Goal: Information Seeking & Learning: Learn about a topic

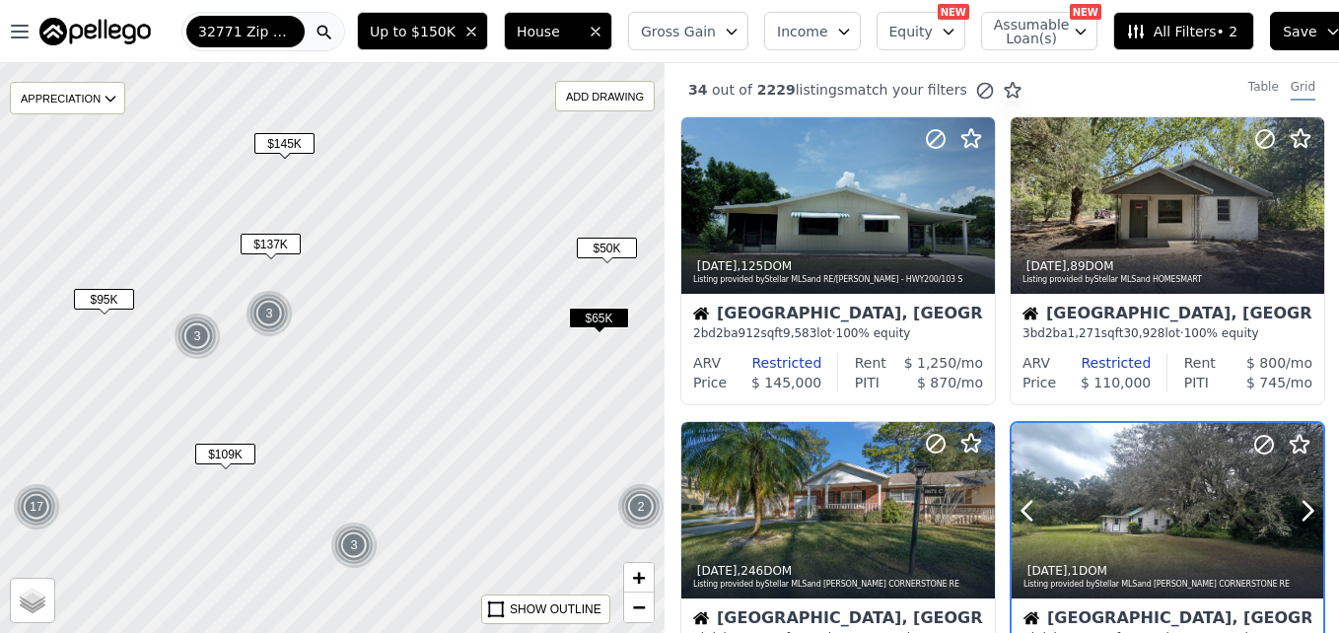
scroll to position [186, 0]
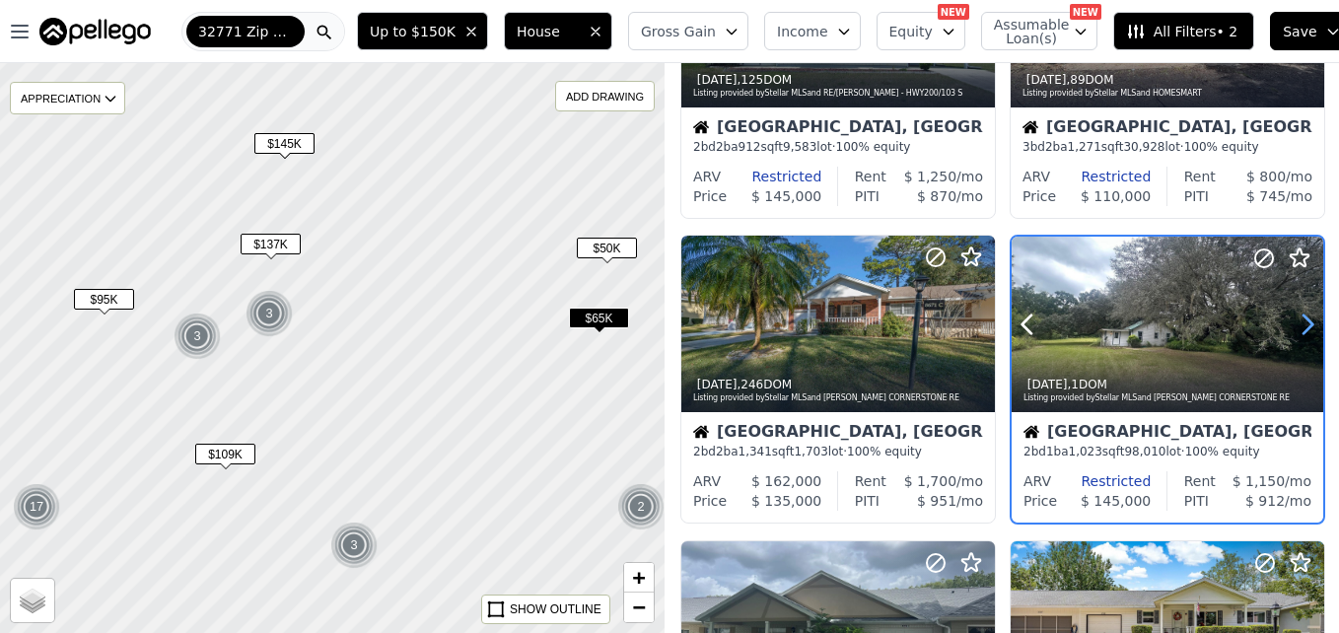
click at [1303, 324] on icon at bounding box center [1308, 325] width 32 height 32
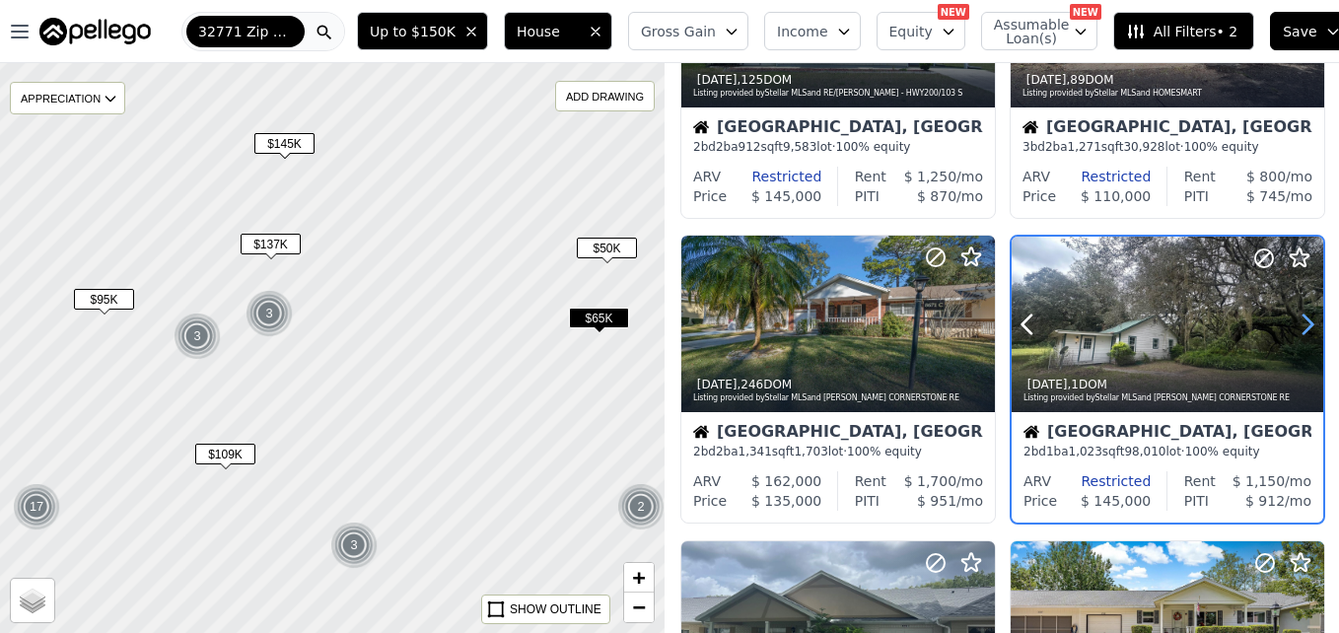
click at [1303, 324] on icon at bounding box center [1308, 325] width 32 height 32
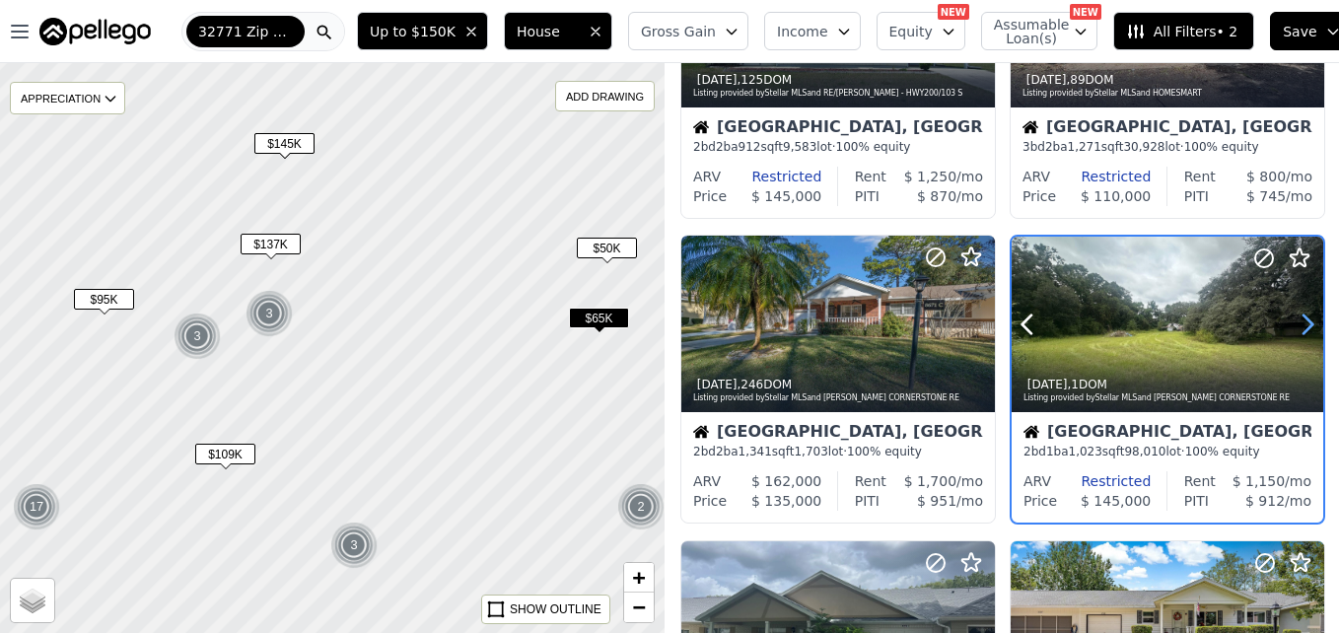
click at [1303, 324] on icon at bounding box center [1308, 325] width 32 height 32
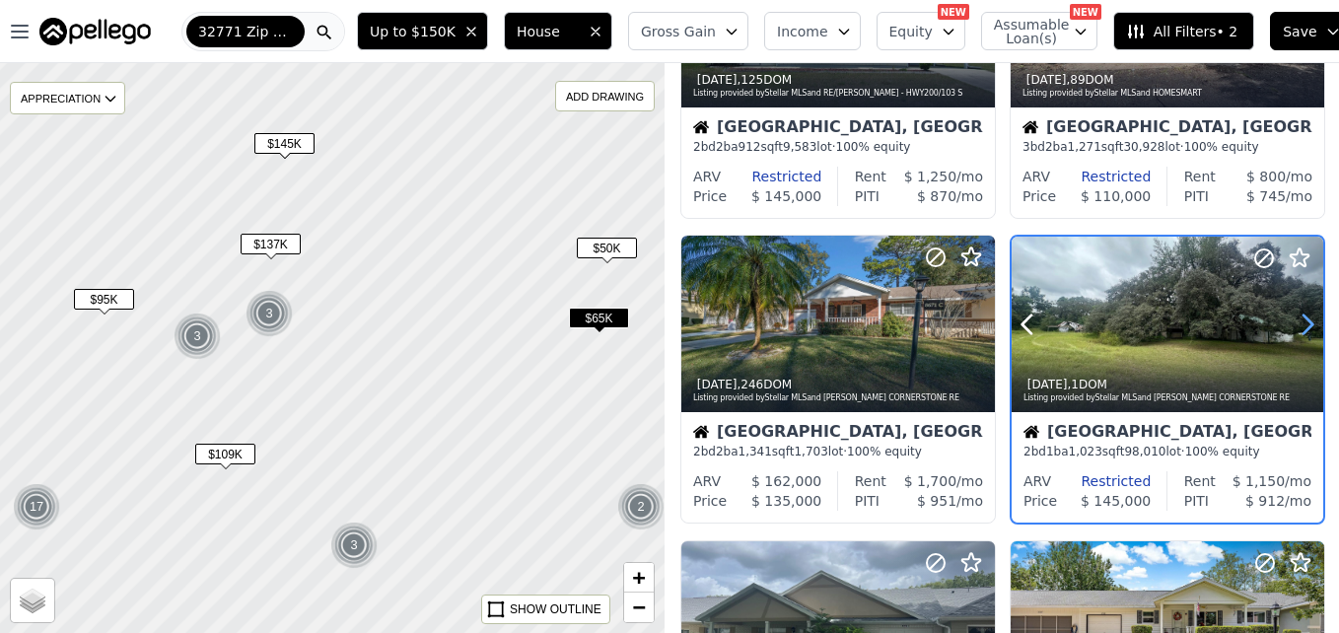
click at [1303, 324] on icon at bounding box center [1308, 325] width 32 height 32
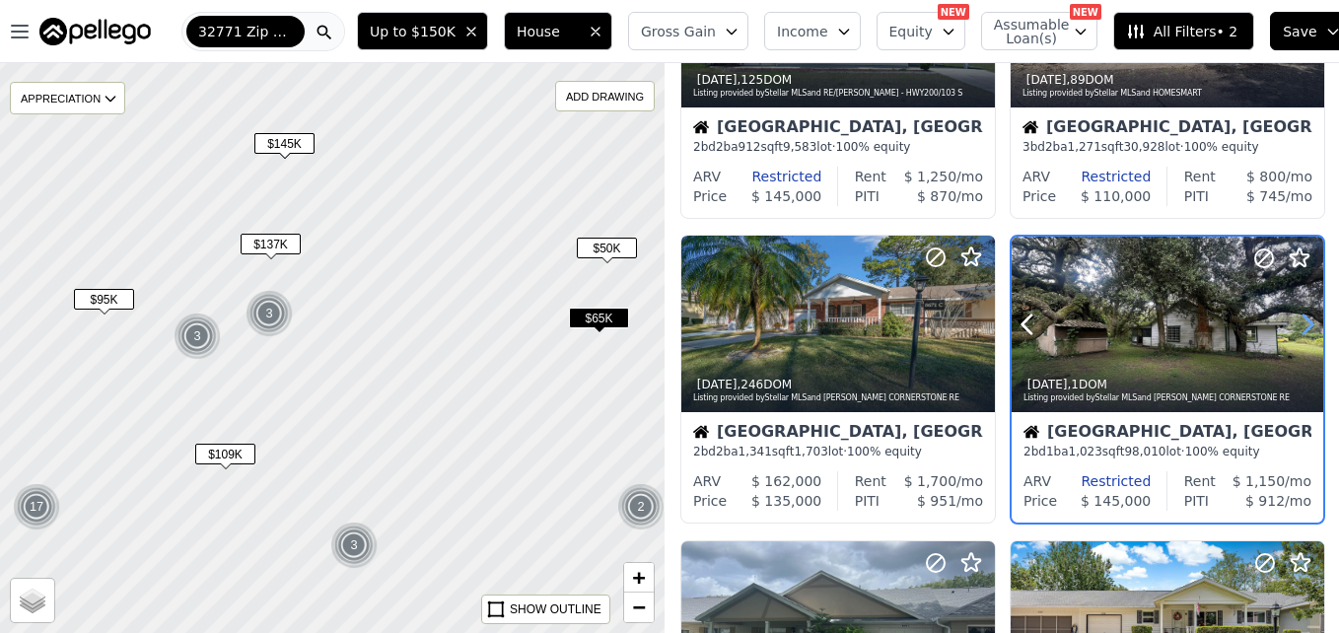
click at [1303, 324] on icon at bounding box center [1308, 325] width 32 height 32
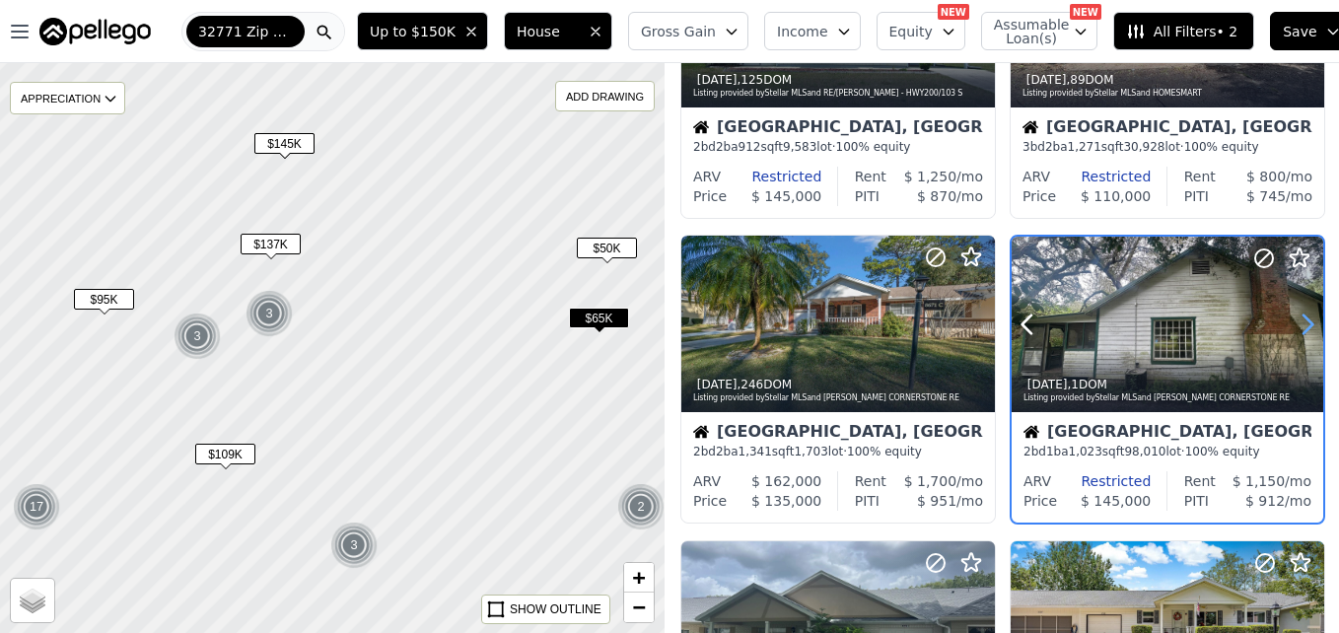
click at [1303, 324] on icon at bounding box center [1308, 325] width 32 height 32
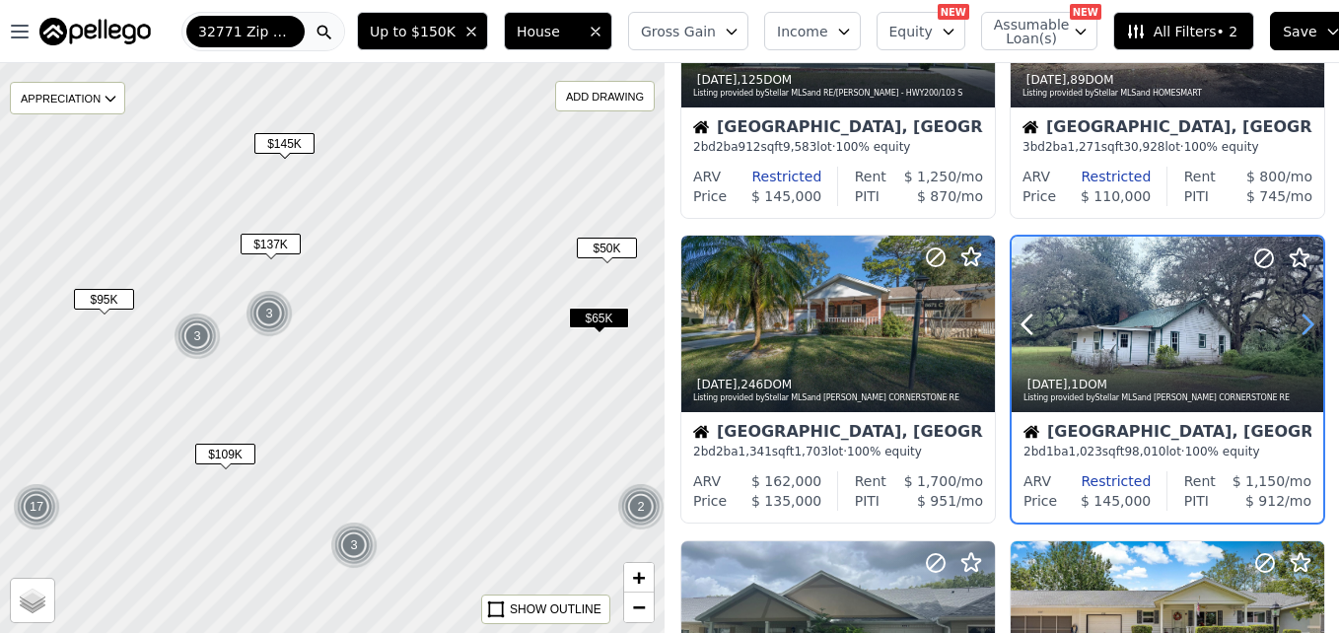
click at [1303, 324] on icon at bounding box center [1308, 325] width 32 height 32
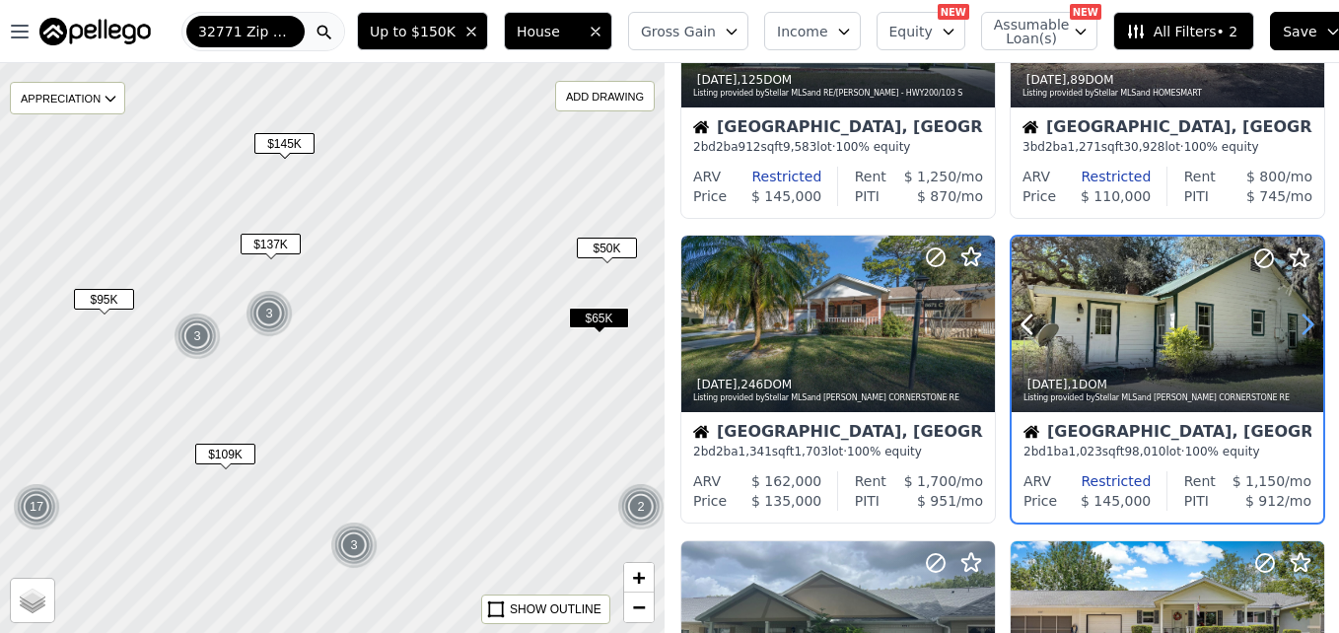
click at [1303, 324] on icon at bounding box center [1308, 325] width 32 height 32
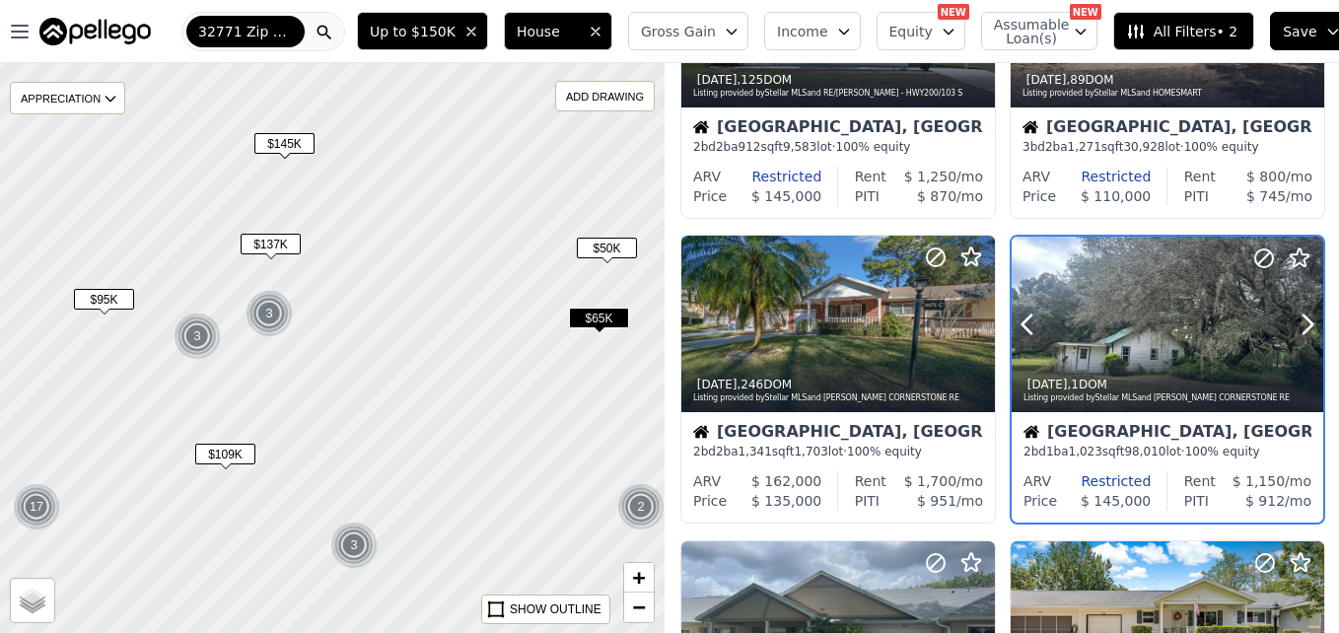
click at [1206, 307] on div at bounding box center [1260, 300] width 126 height 126
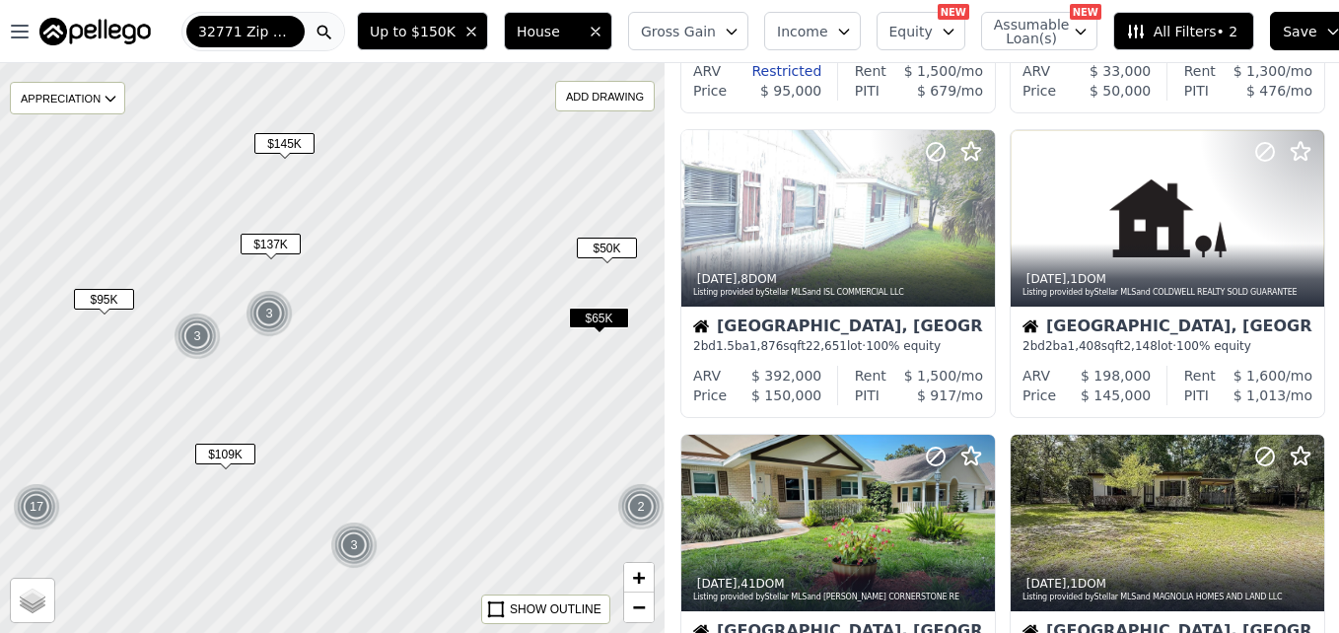
scroll to position [1230, 0]
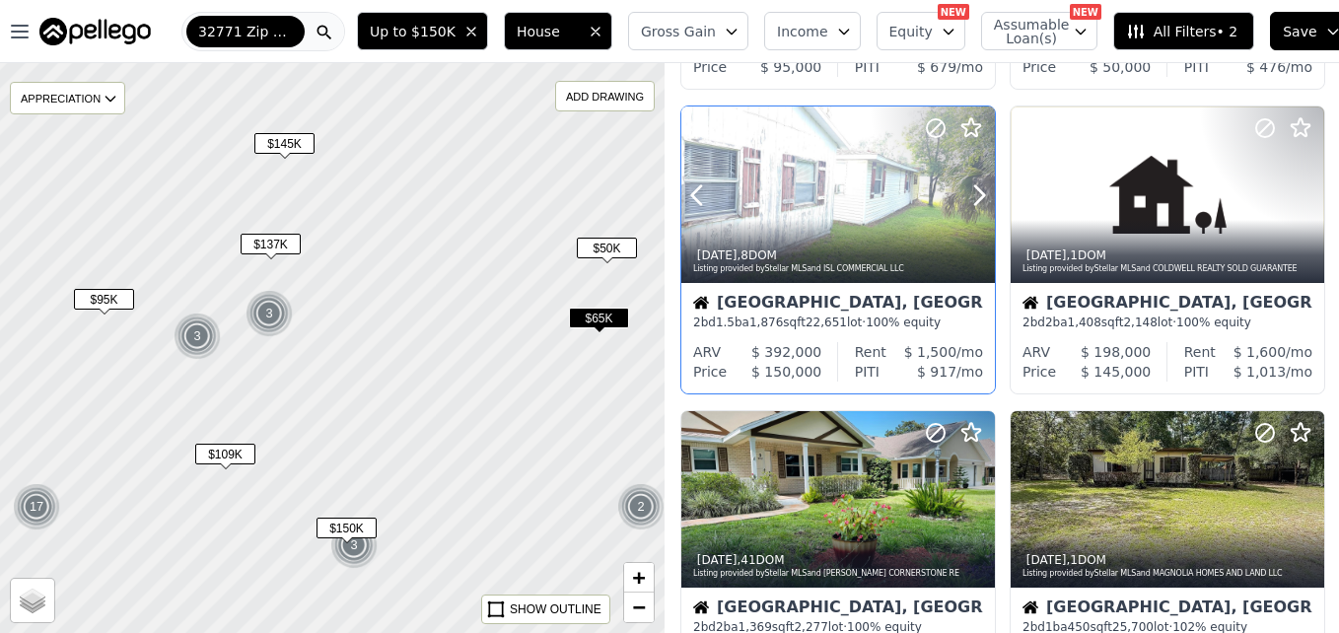
click at [875, 238] on div "1w ago , 8 DOM Listing provided by Stellar MLS and ISL COMMERCIAL LLC" at bounding box center [838, 259] width 314 height 47
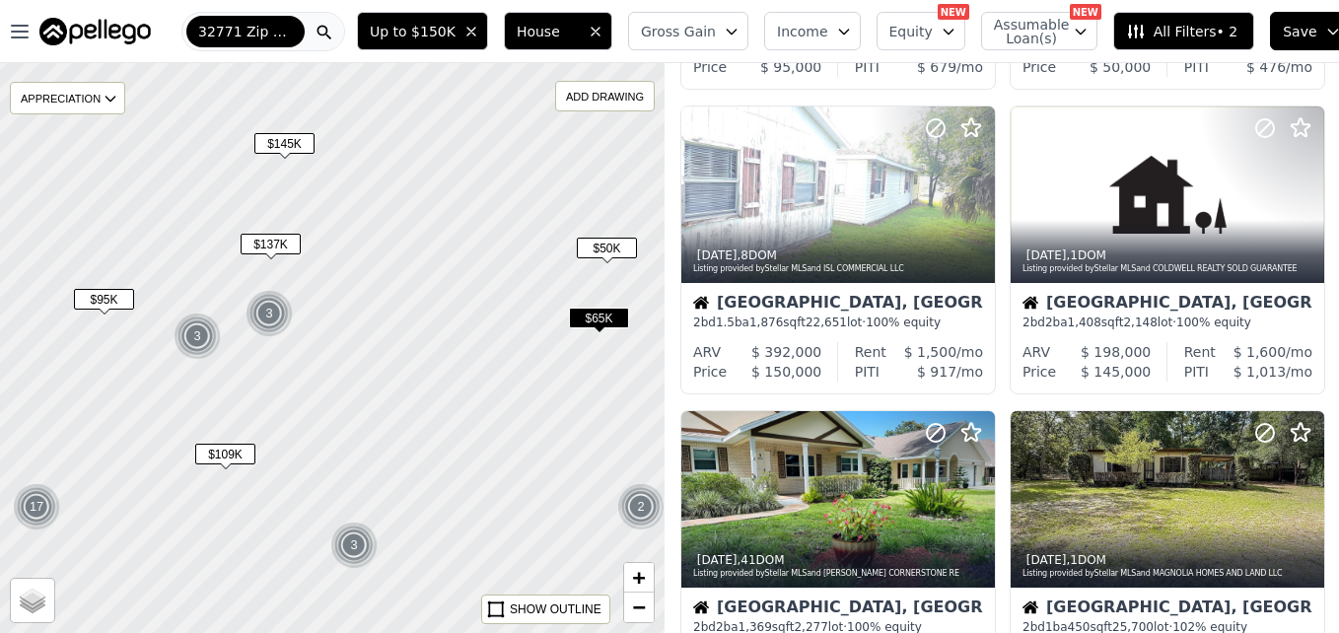
click at [286, 253] on span "$137K" at bounding box center [271, 244] width 60 height 21
click at [275, 238] on span "$137K" at bounding box center [271, 244] width 60 height 21
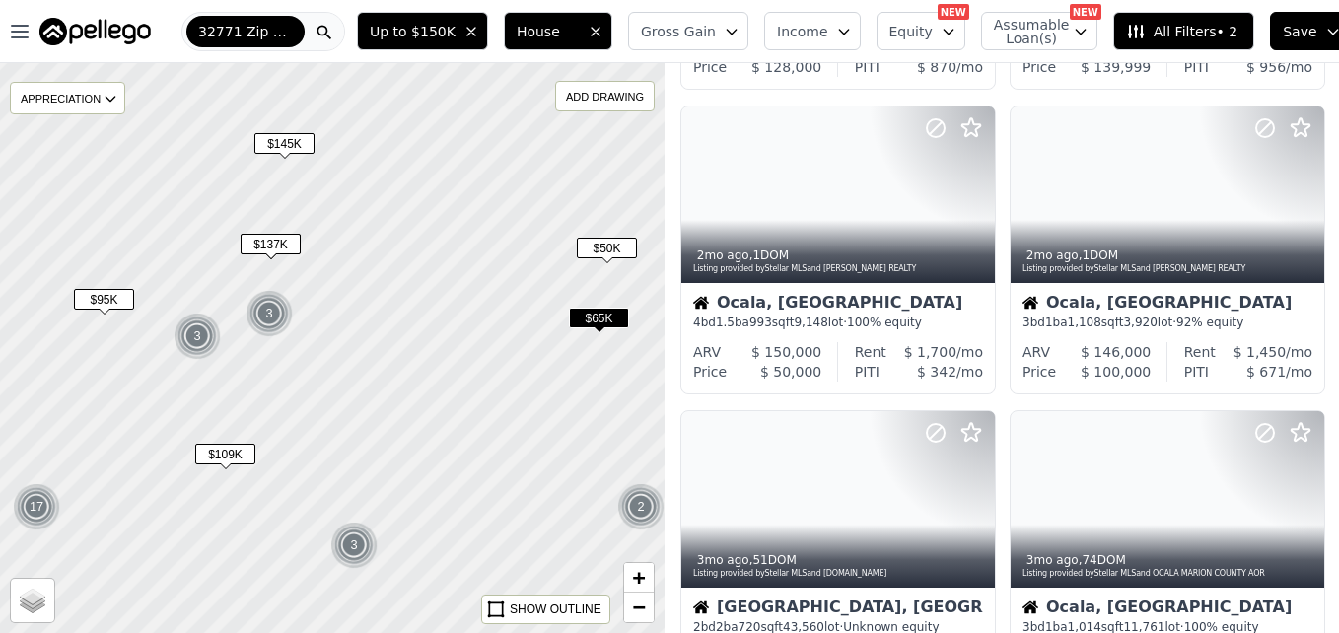
scroll to position [491, 0]
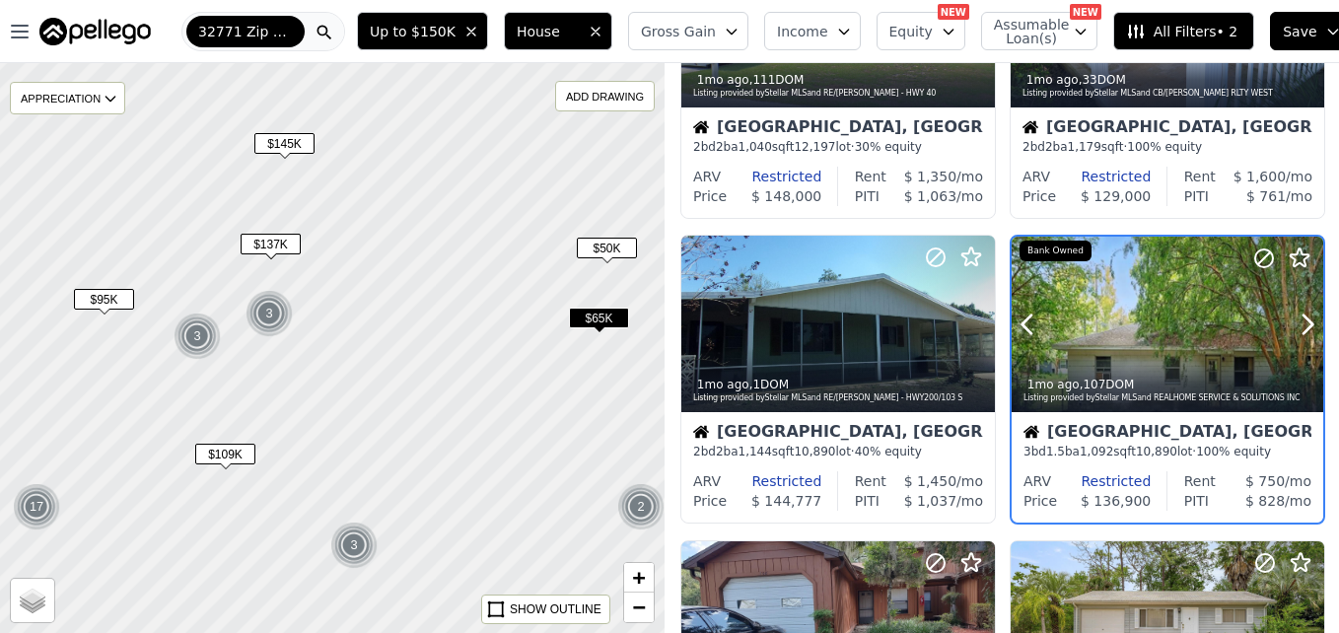
click at [1163, 324] on div at bounding box center [1168, 325] width 312 height 176
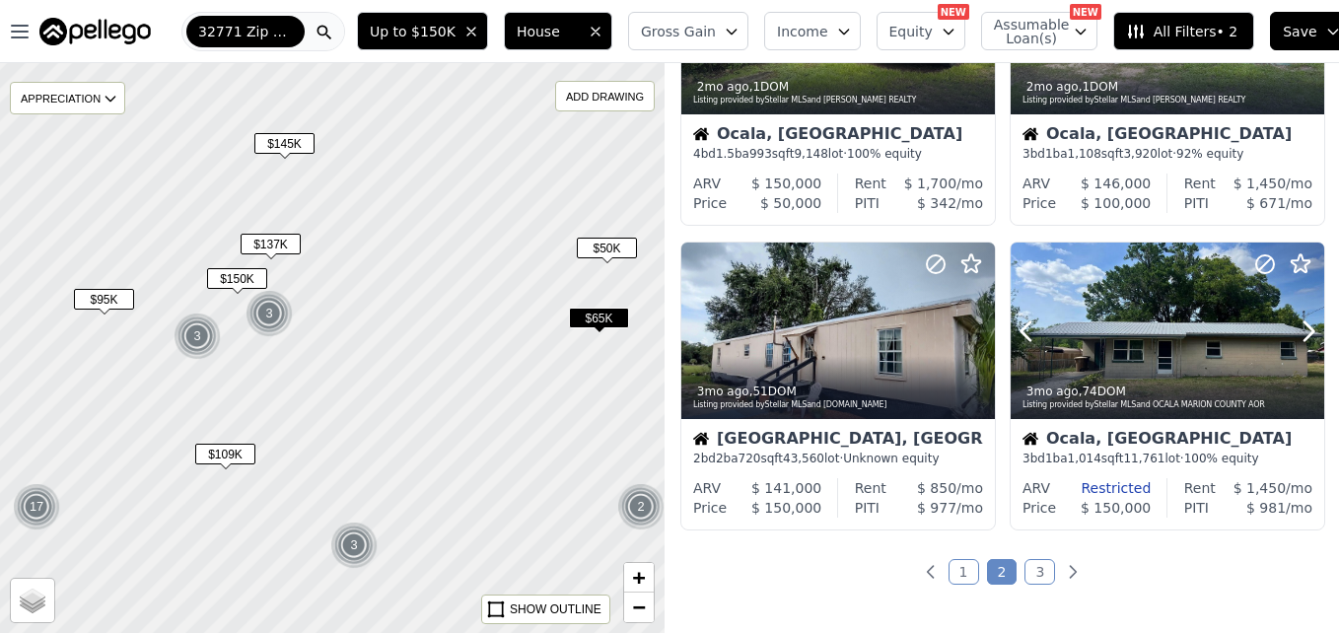
scroll to position [1438, 0]
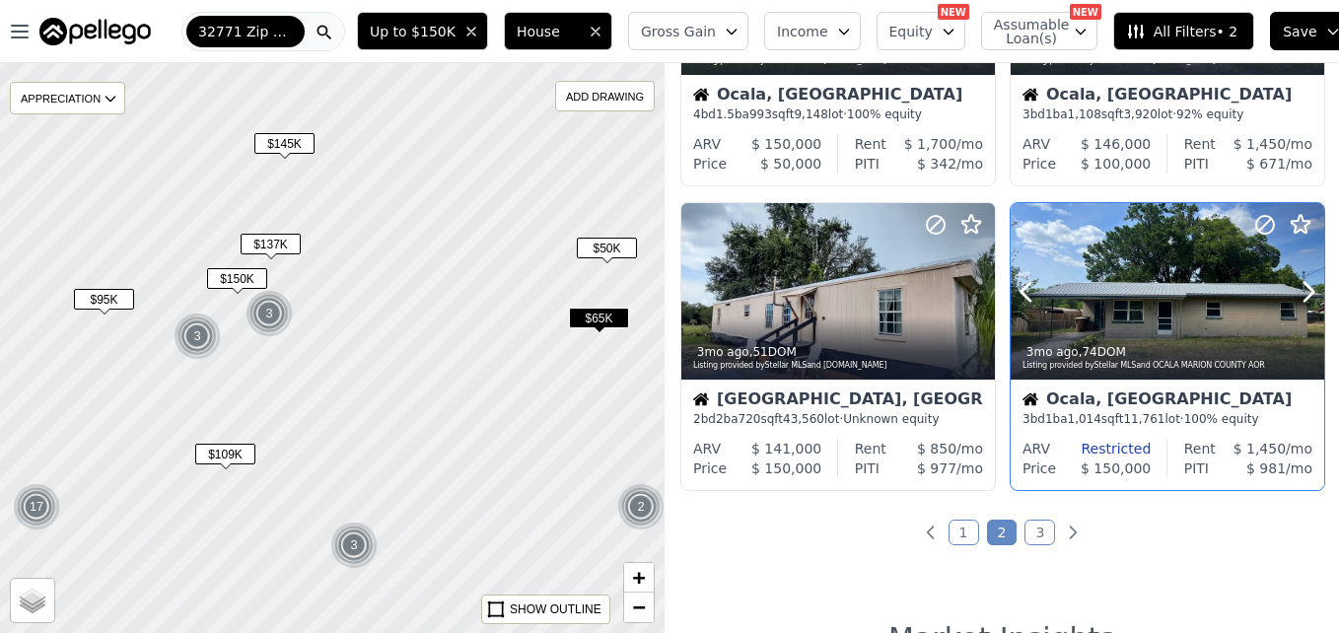
drag, startPoint x: 1245, startPoint y: 367, endPoint x: 1268, endPoint y: 368, distance: 23.7
click at [1245, 367] on div "Listing provided by Stellar MLS and OCALA MARION COUNTY AOR" at bounding box center [1169, 366] width 292 height 12
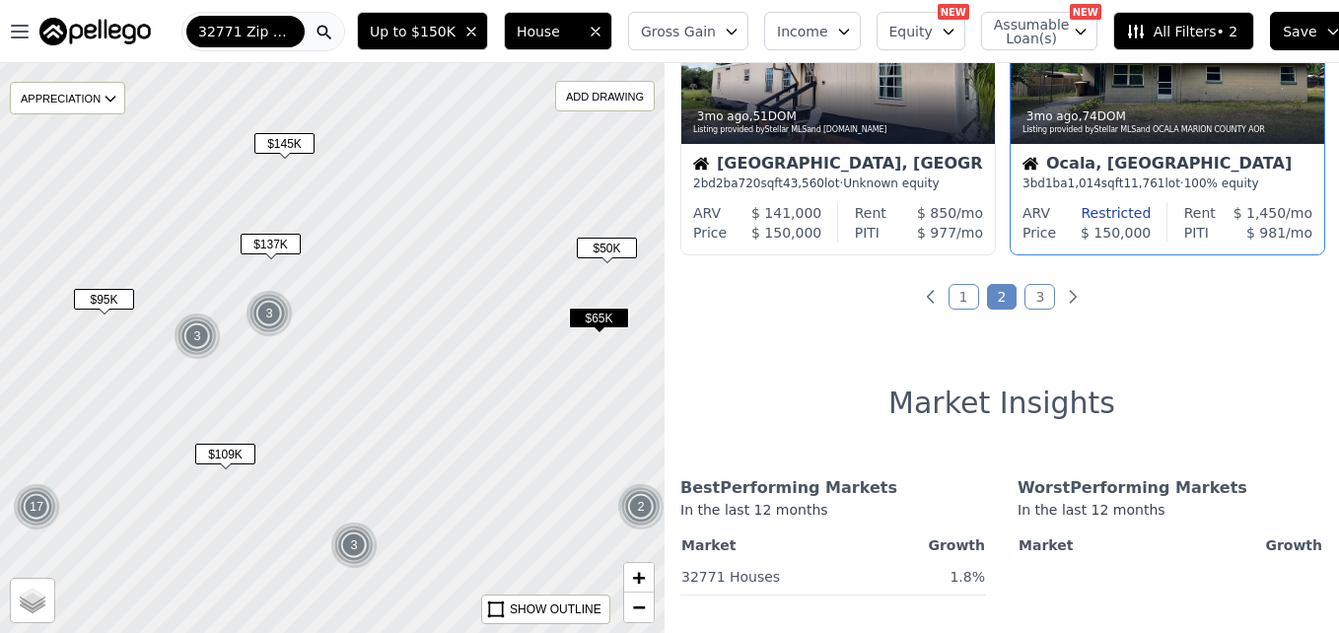
scroll to position [1675, 0]
click at [1032, 293] on link "3" at bounding box center [1040, 296] width 31 height 26
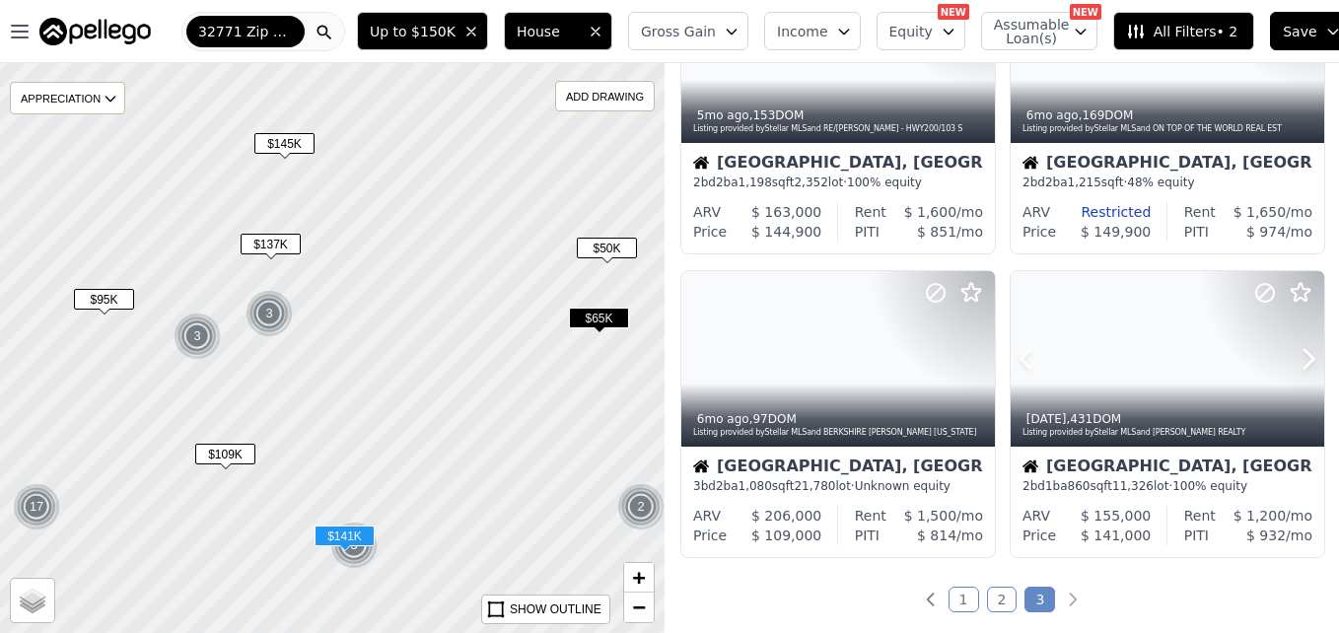
scroll to position [1105, 0]
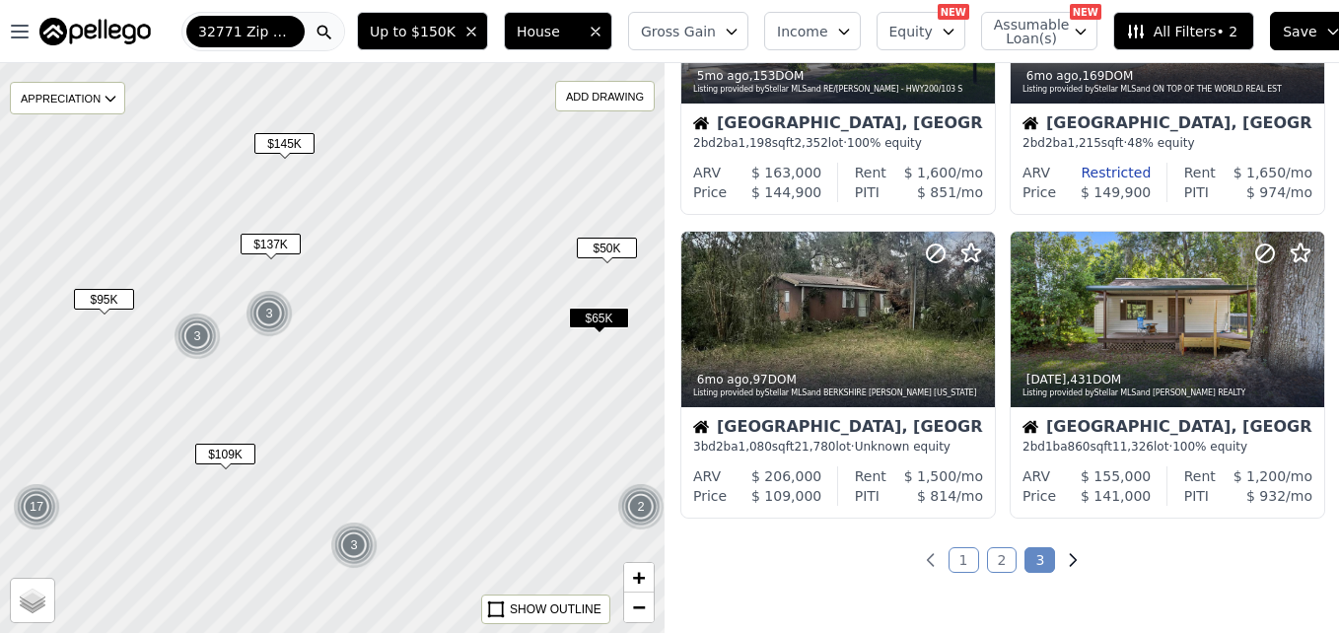
click at [1069, 560] on icon "Next page" at bounding box center [1073, 560] width 20 height 20
click at [1063, 561] on icon "Next page" at bounding box center [1073, 560] width 20 height 20
click at [952, 557] on link "1" at bounding box center [964, 560] width 31 height 26
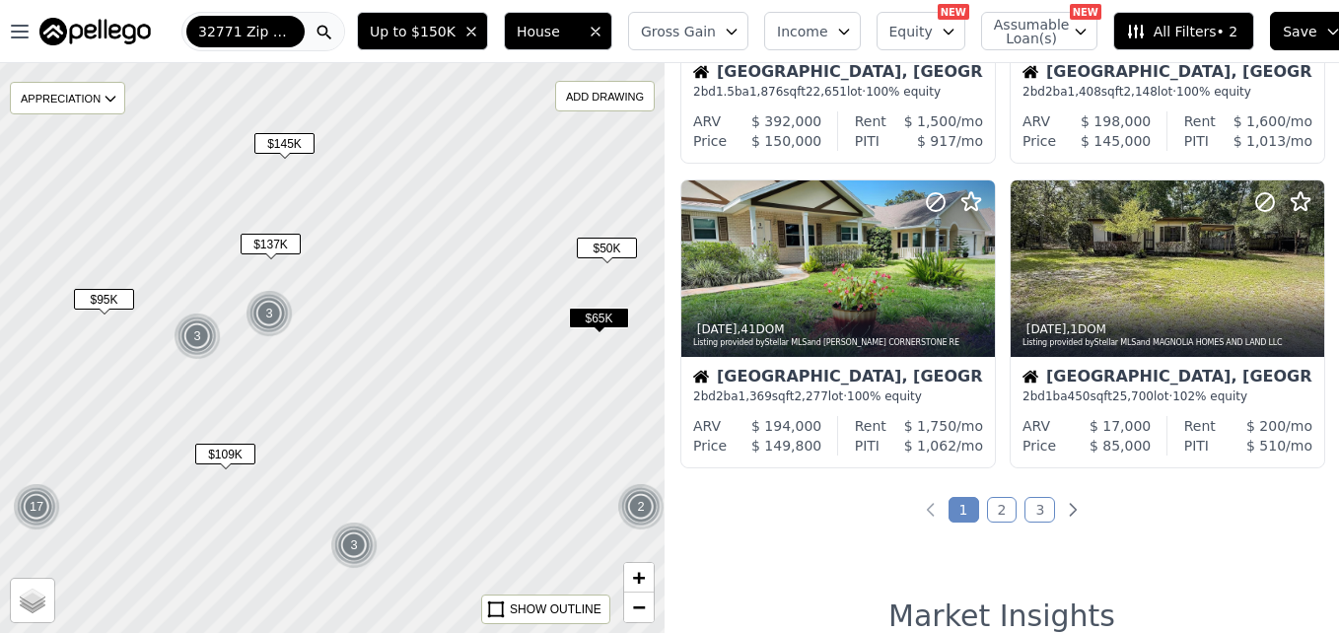
scroll to position [1420, 0]
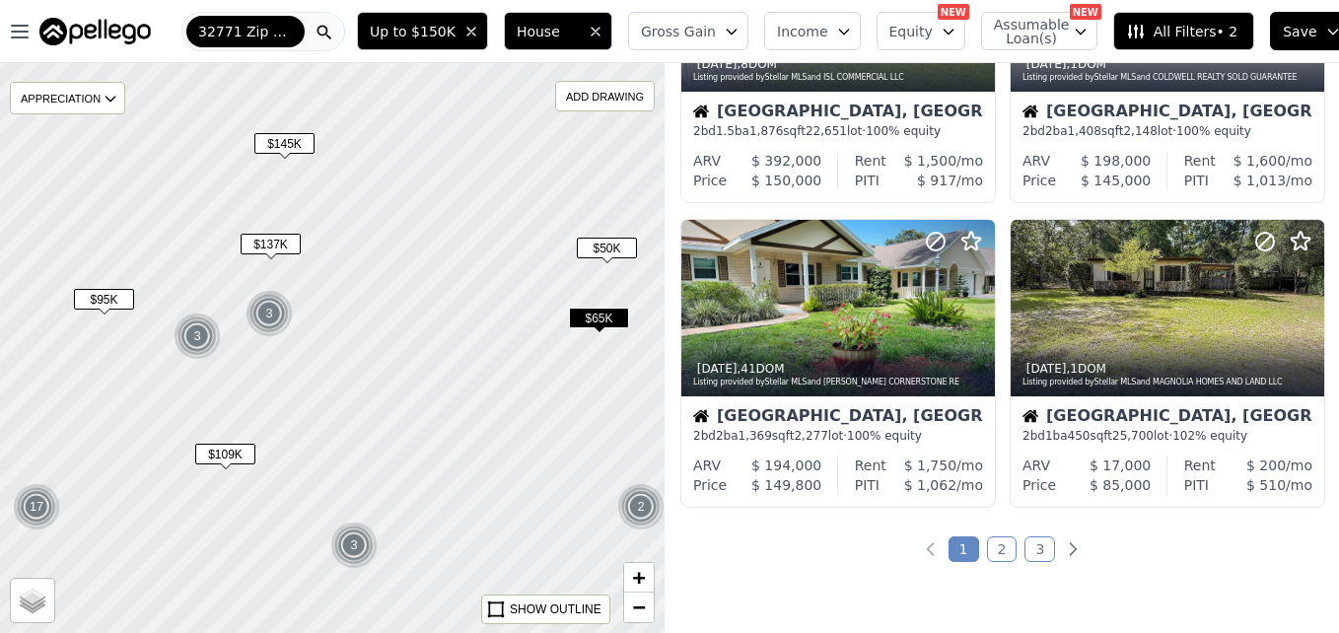
click at [996, 550] on link "2" at bounding box center [1002, 549] width 31 height 26
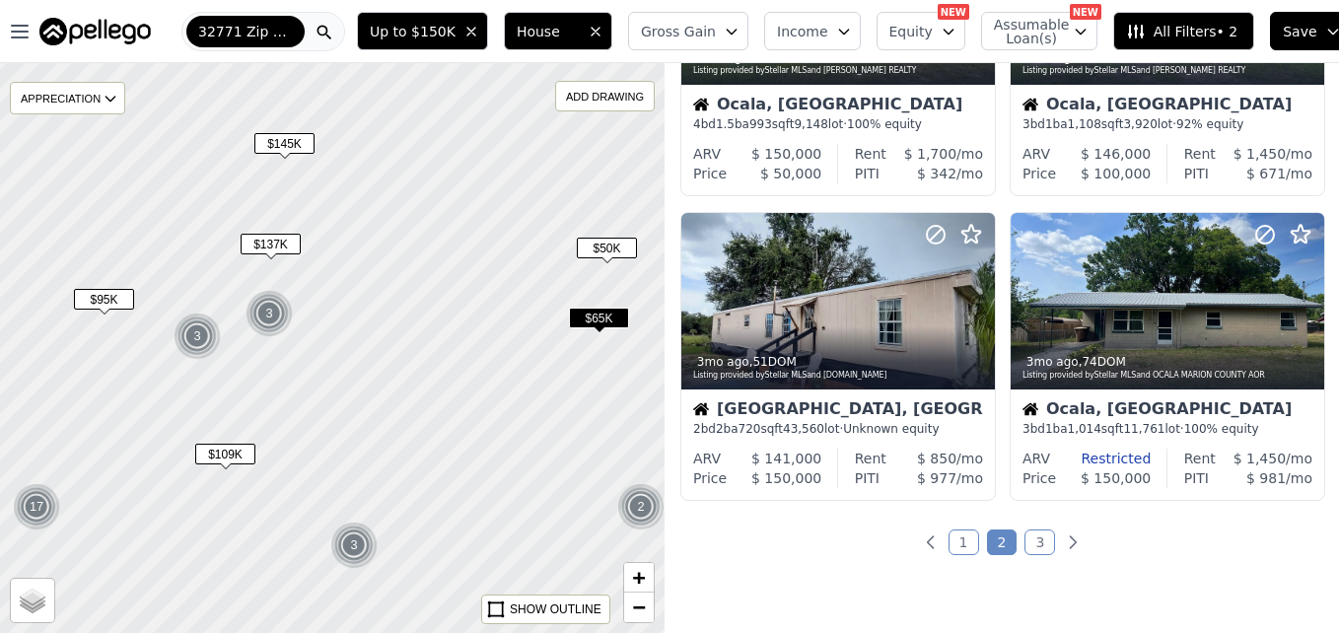
scroll to position [1460, 0]
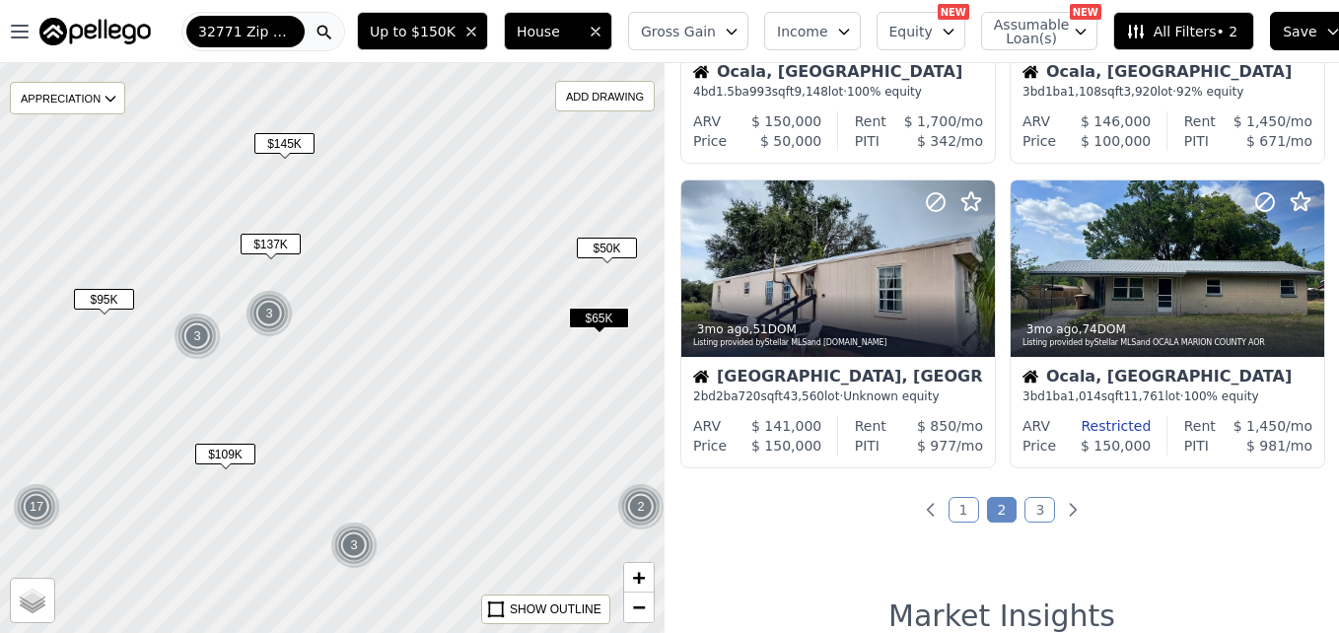
click at [1030, 502] on link "3" at bounding box center [1040, 510] width 31 height 26
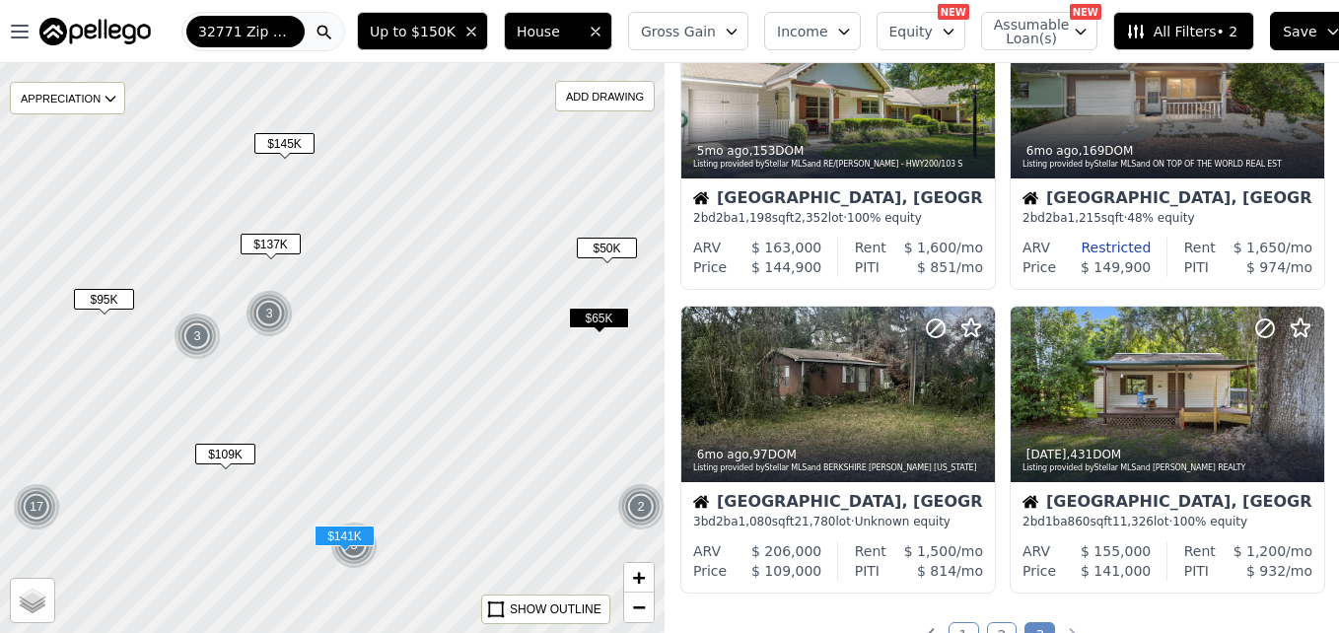
scroll to position [1065, 0]
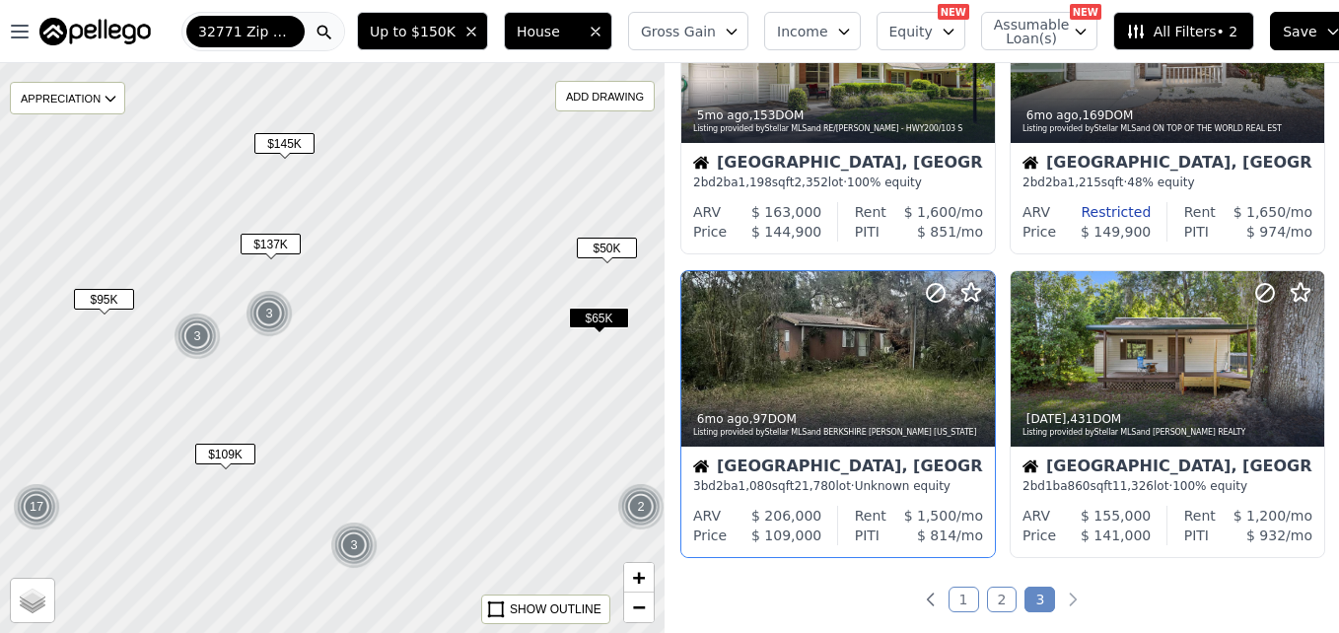
drag, startPoint x: 1058, startPoint y: 595, endPoint x: 839, endPoint y: 551, distance: 223.2
click at [839, 551] on div "ARV $ 206,000 Price $ 109,000 Rent $ 1,500 /mo PITI $ 814 /mo" at bounding box center [838, 531] width 314 height 51
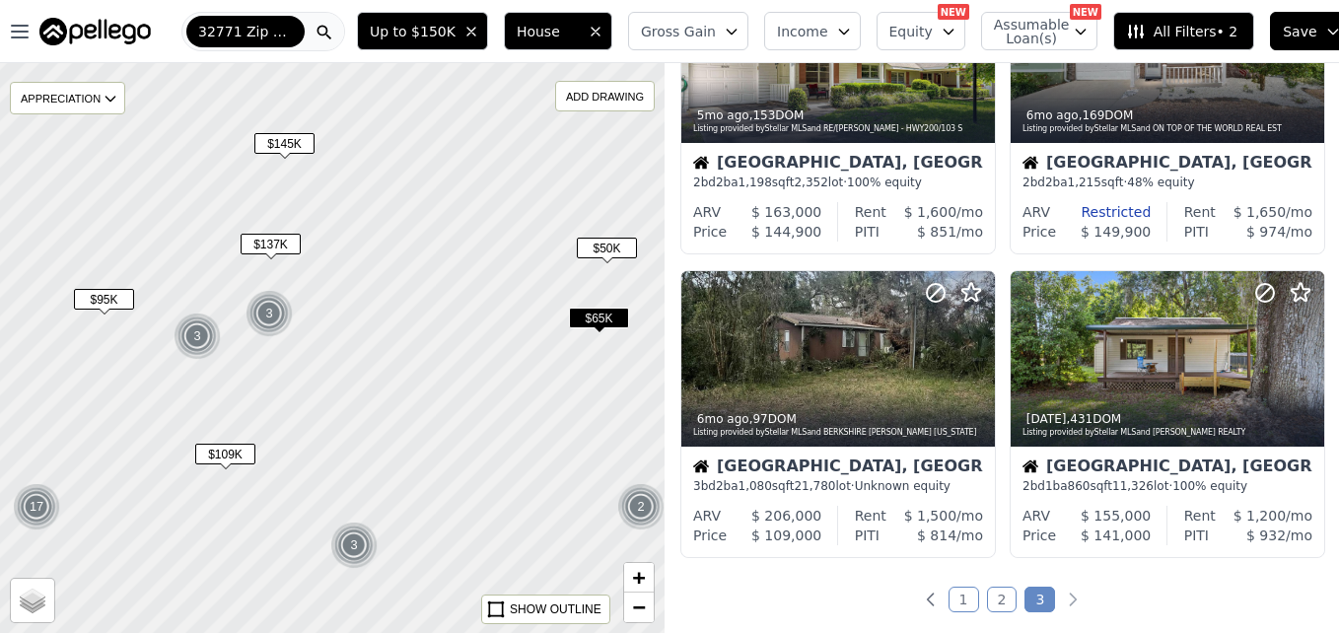
click at [232, 432] on div at bounding box center [333, 348] width 798 height 684
click at [224, 450] on span "$109K" at bounding box center [225, 454] width 60 height 21
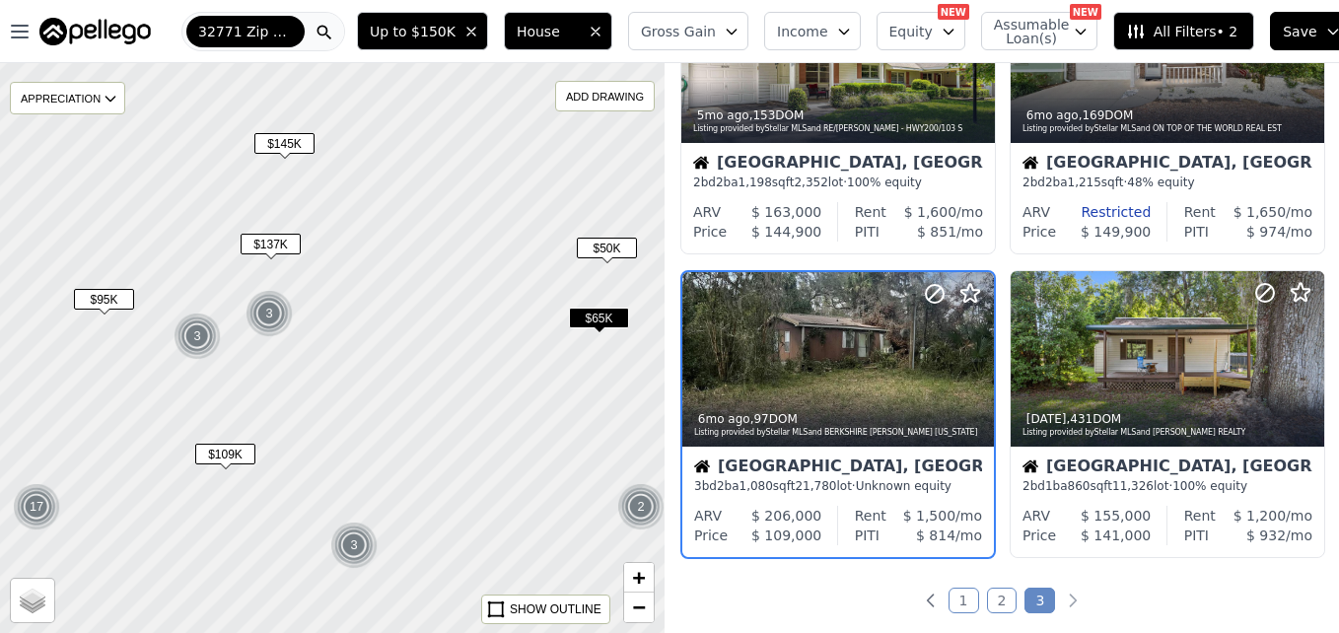
scroll to position [1100, 0]
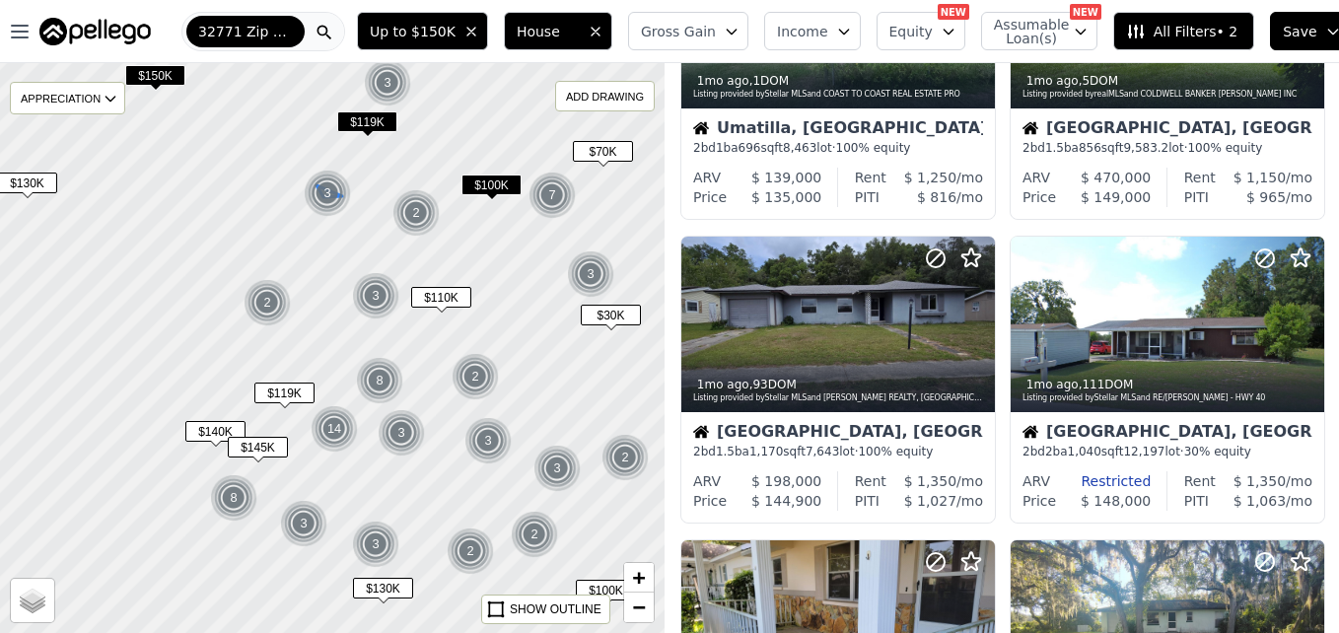
click at [321, 207] on img at bounding box center [328, 193] width 48 height 47
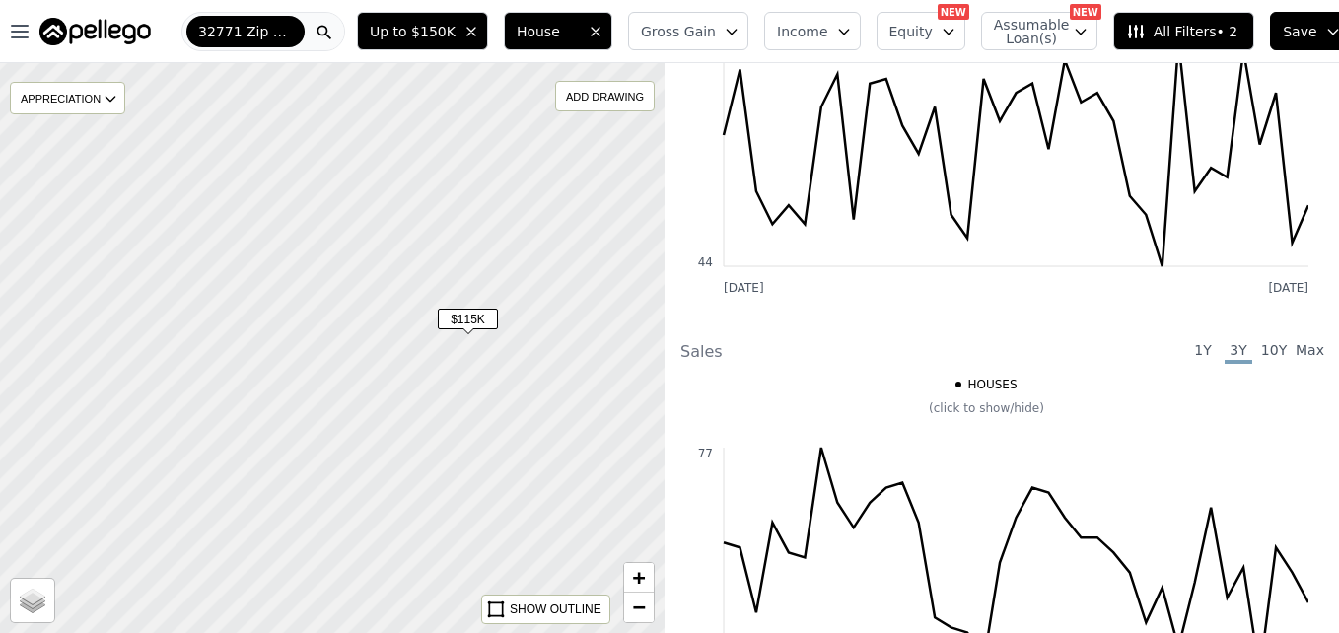
click at [471, 326] on span "$115K" at bounding box center [468, 319] width 60 height 21
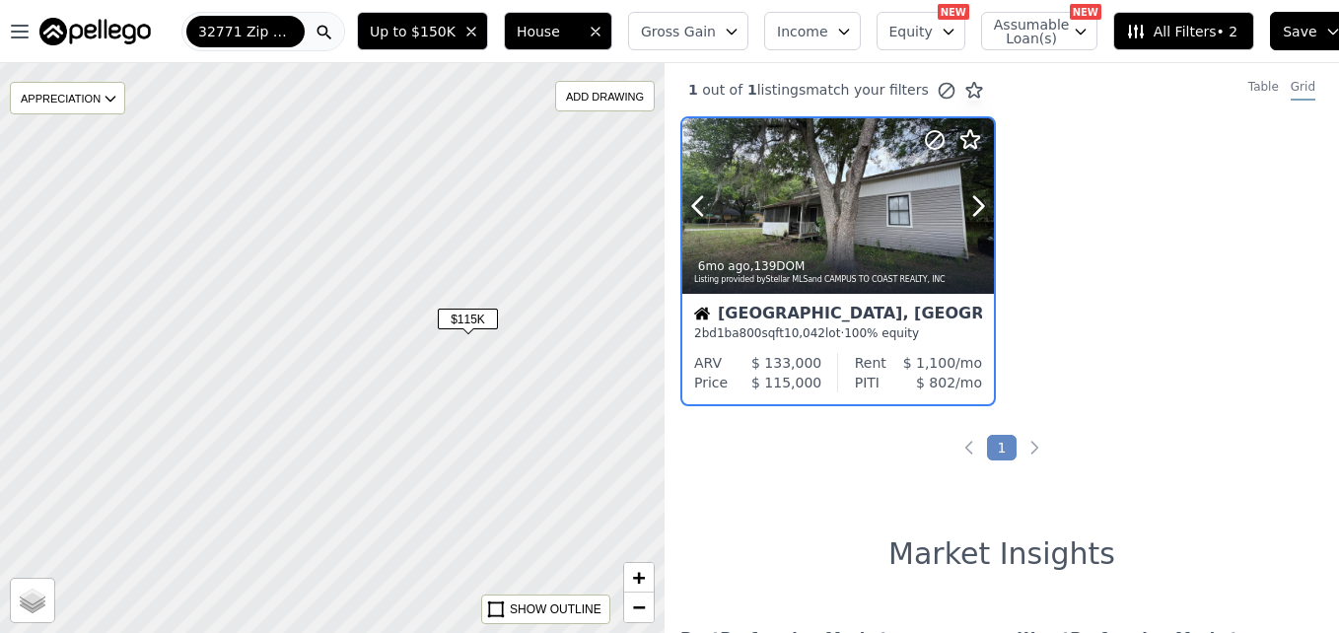
click at [808, 196] on div at bounding box center [838, 206] width 312 height 176
click at [331, 31] on icon at bounding box center [325, 33] width 20 height 20
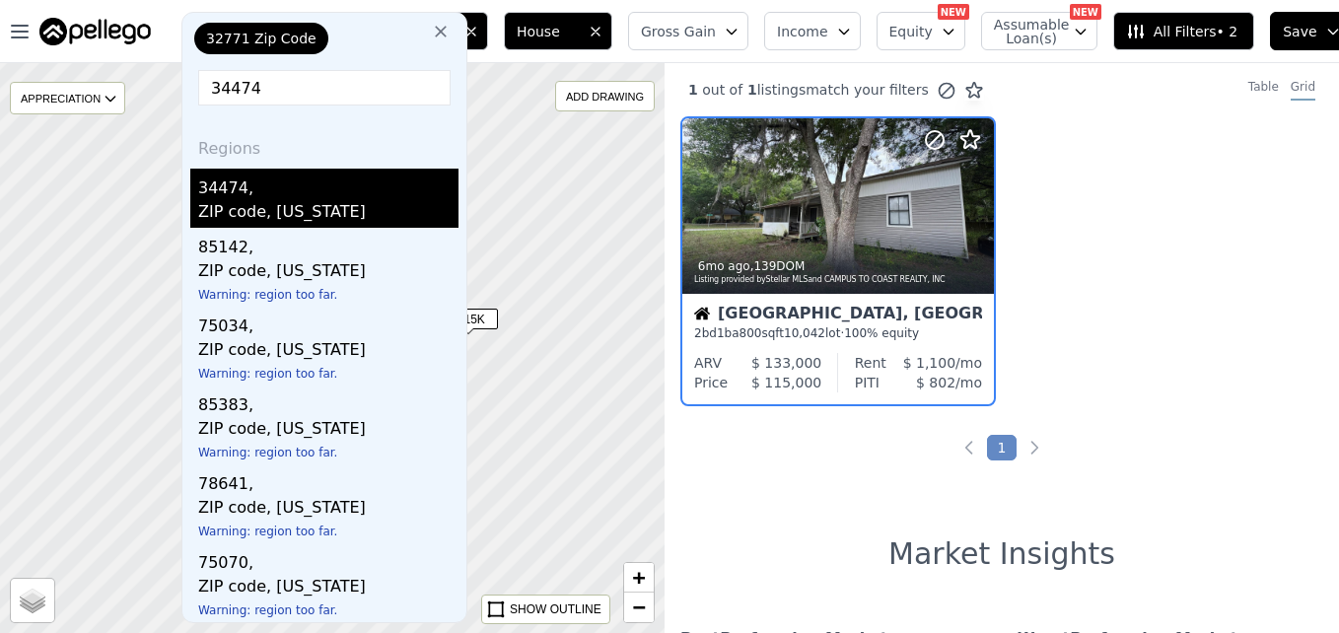
type input "34474"
click at [275, 202] on div "ZIP code, Florida" at bounding box center [328, 214] width 260 height 28
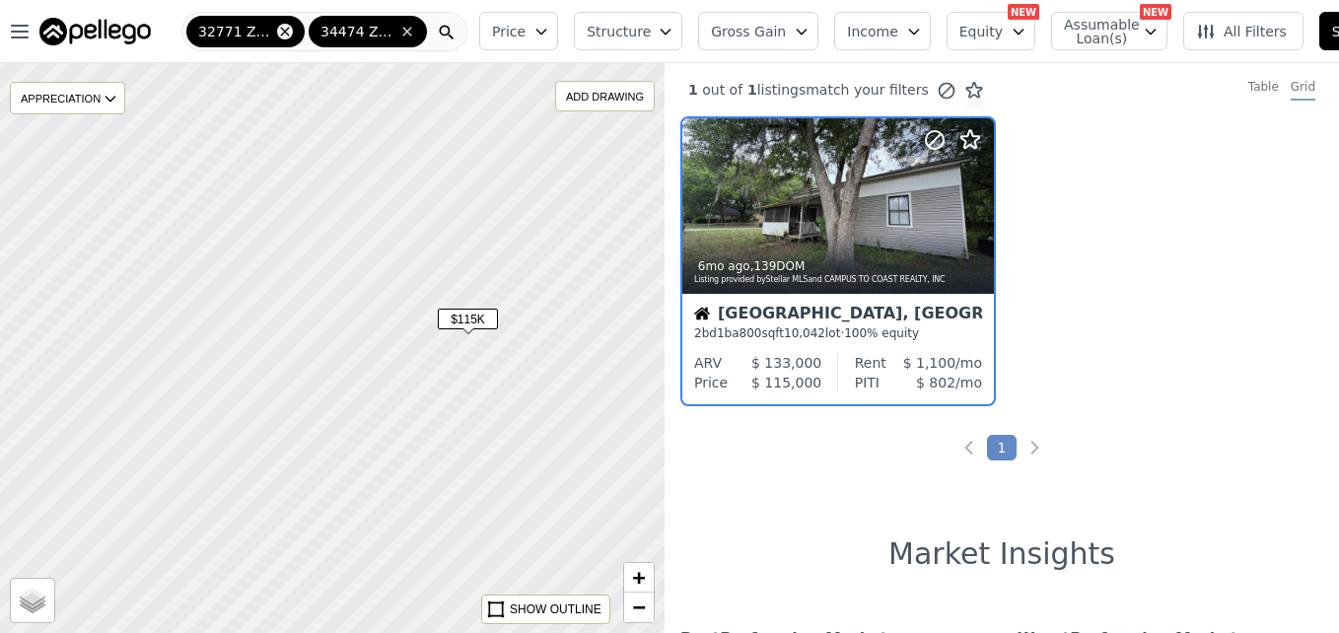
click at [287, 29] on icon at bounding box center [285, 32] width 16 height 16
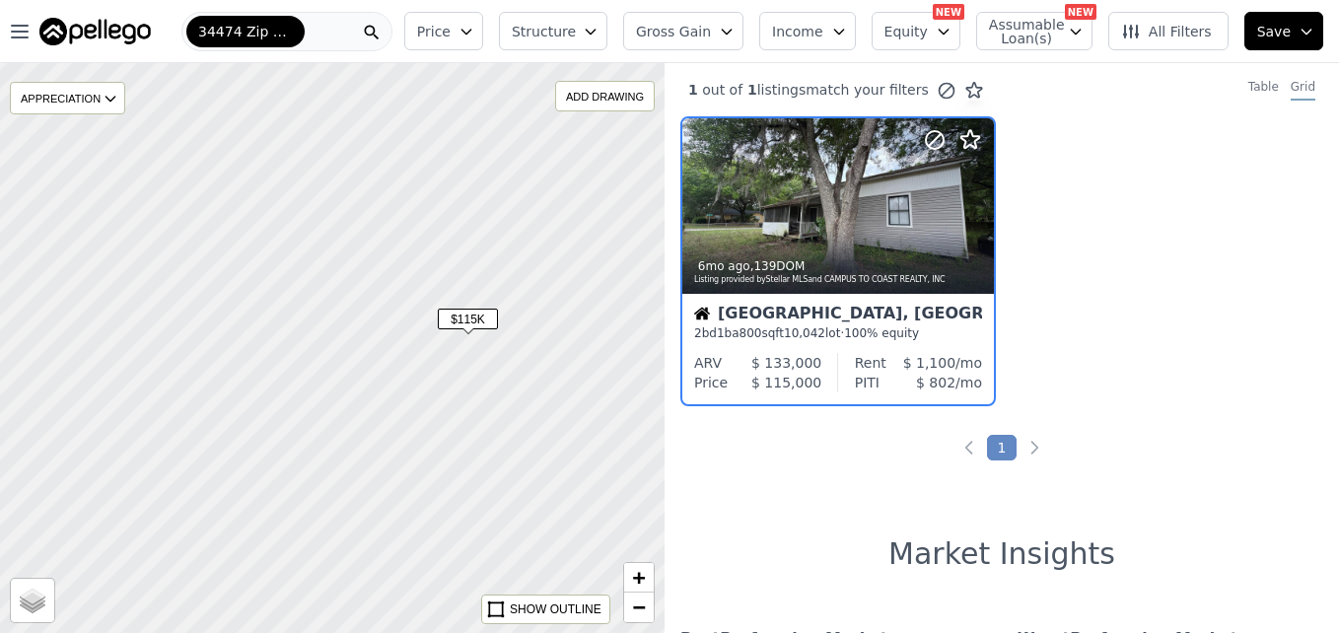
click at [382, 29] on icon at bounding box center [372, 33] width 20 height 20
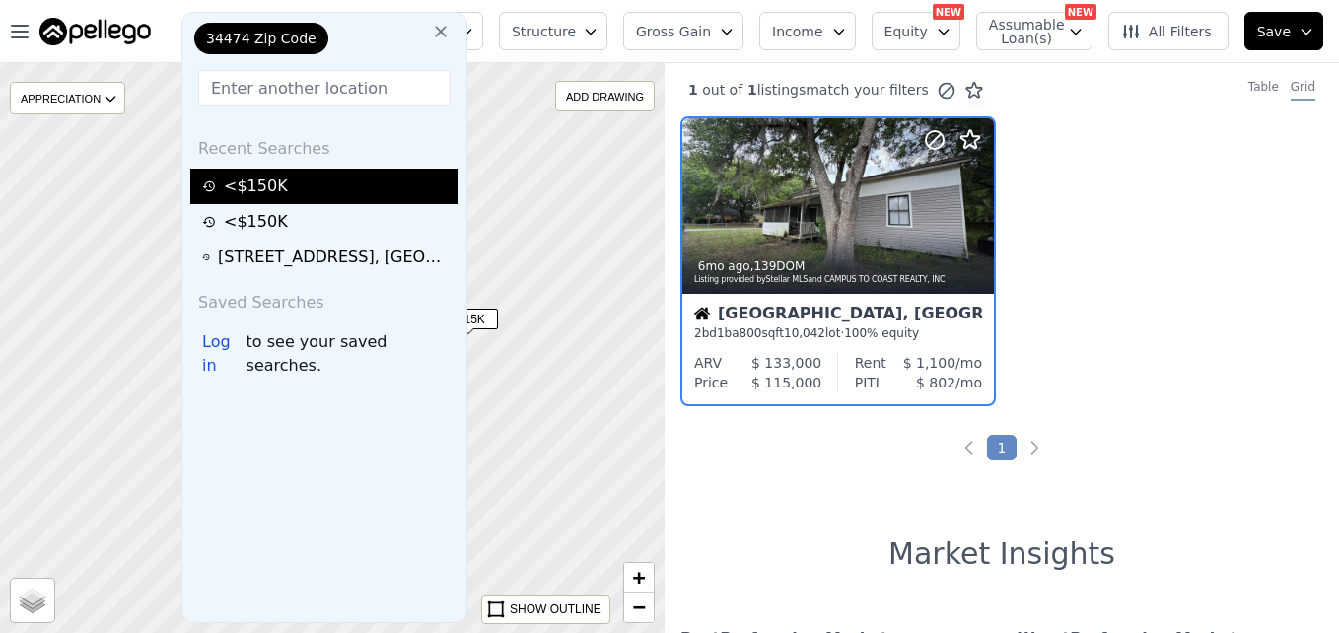
click at [320, 194] on div "<$150K" at bounding box center [327, 187] width 250 height 24
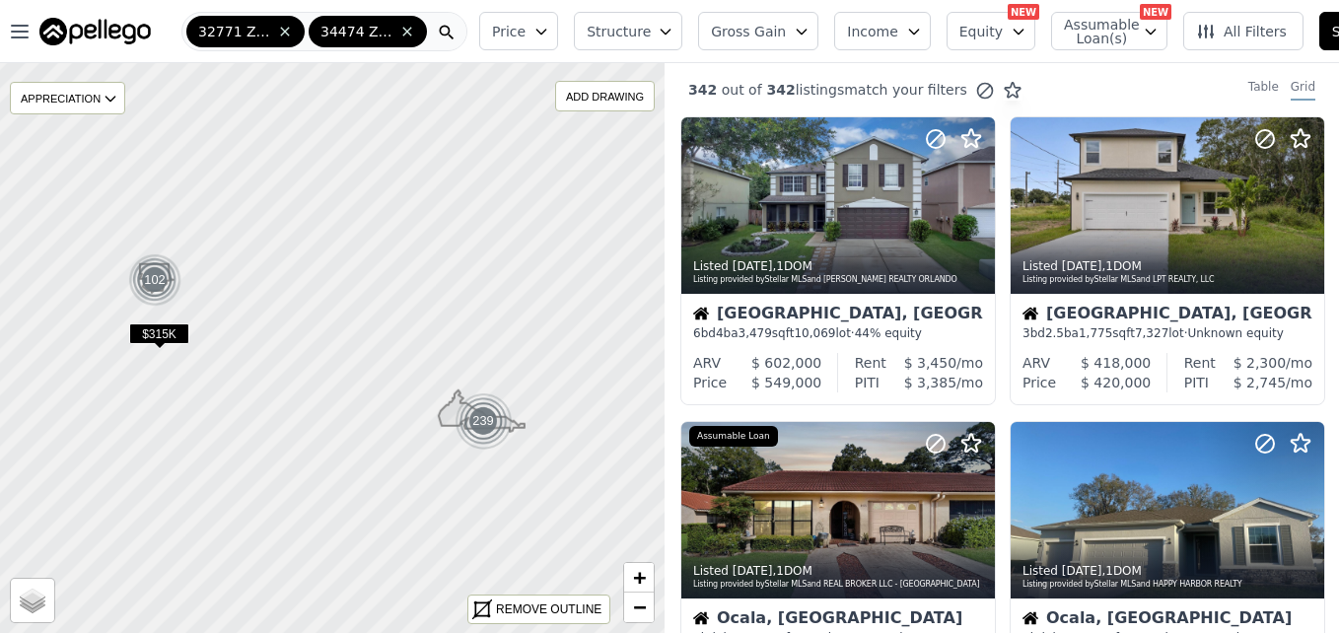
click at [448, 39] on icon at bounding box center [447, 33] width 20 height 20
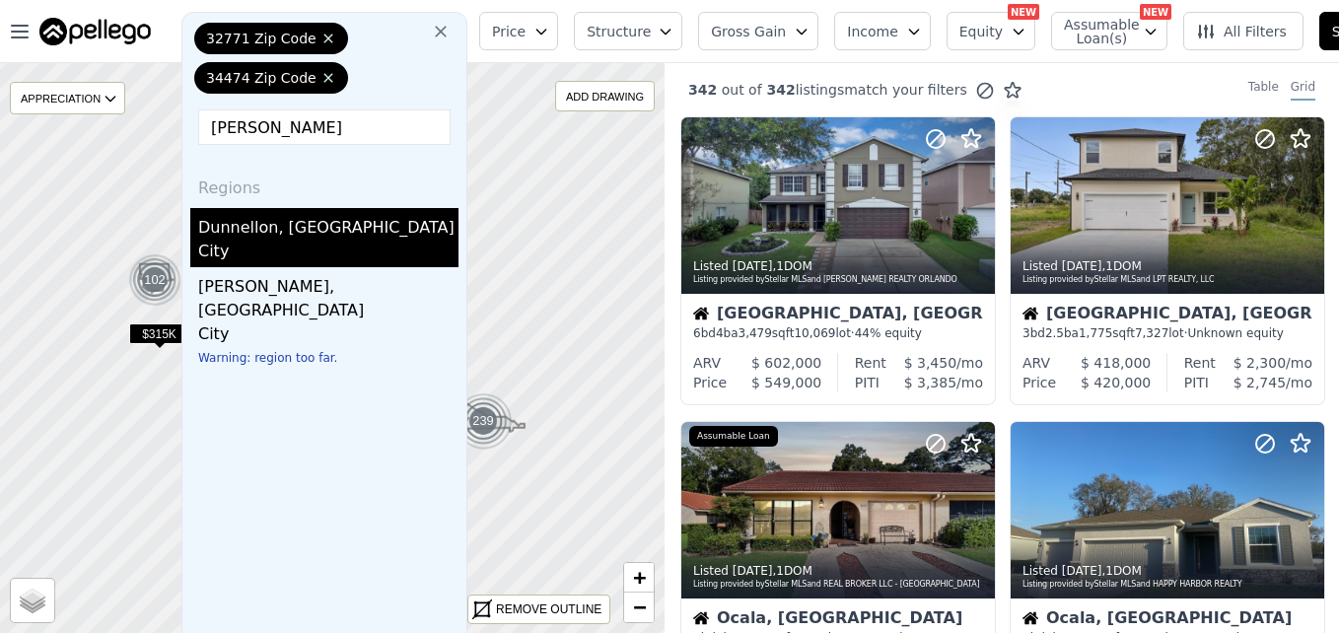
type input "dunne"
click at [282, 242] on div "City" at bounding box center [328, 254] width 260 height 28
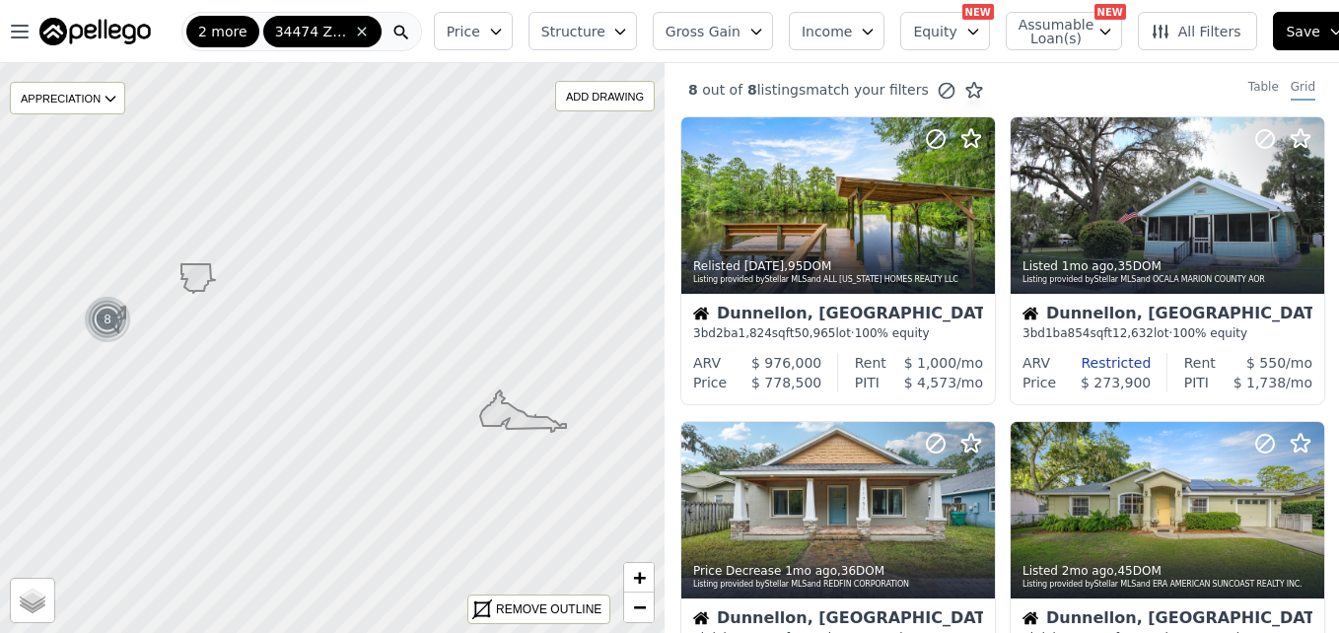
click at [491, 39] on button "Price" at bounding box center [473, 31] width 79 height 38
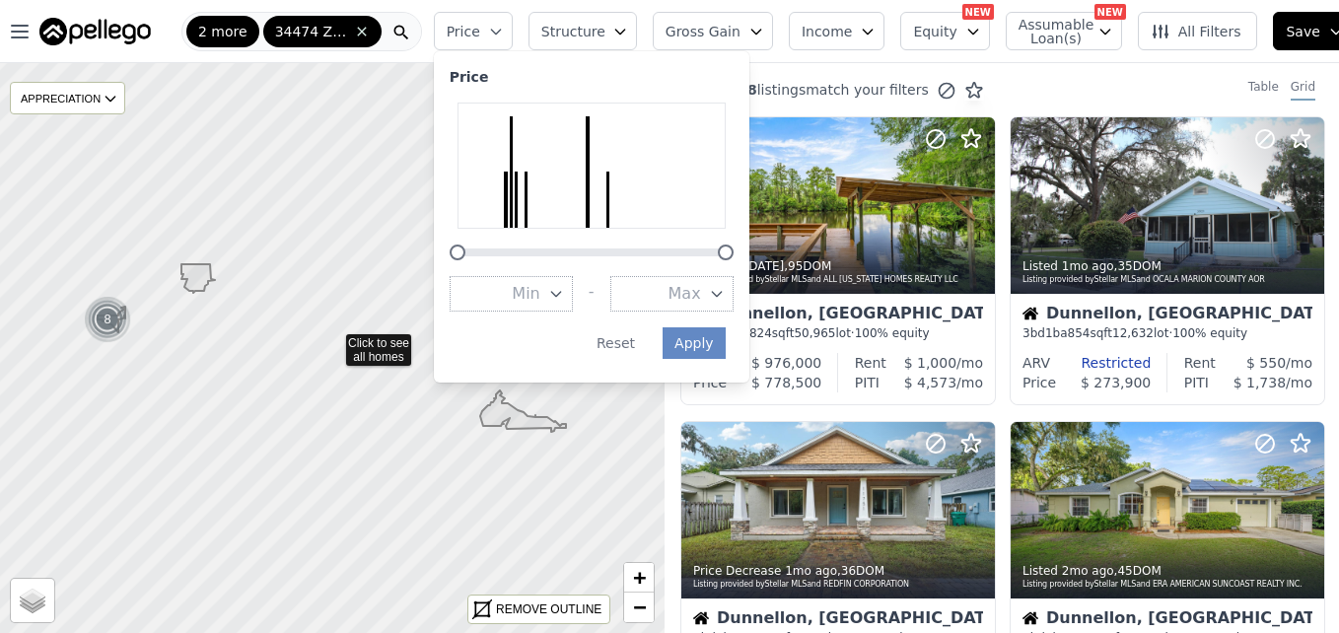
click at [668, 298] on button "Max" at bounding box center [671, 294] width 123 height 36
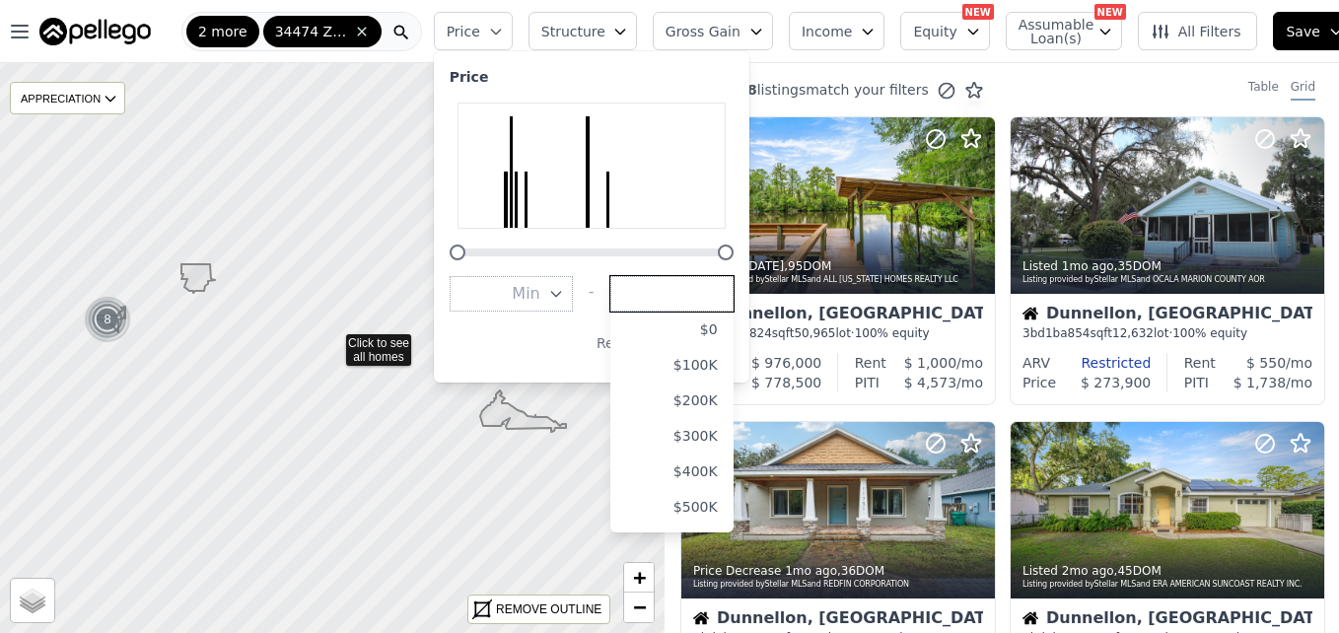
click at [652, 299] on input "number" at bounding box center [671, 294] width 123 height 36
type input "150"
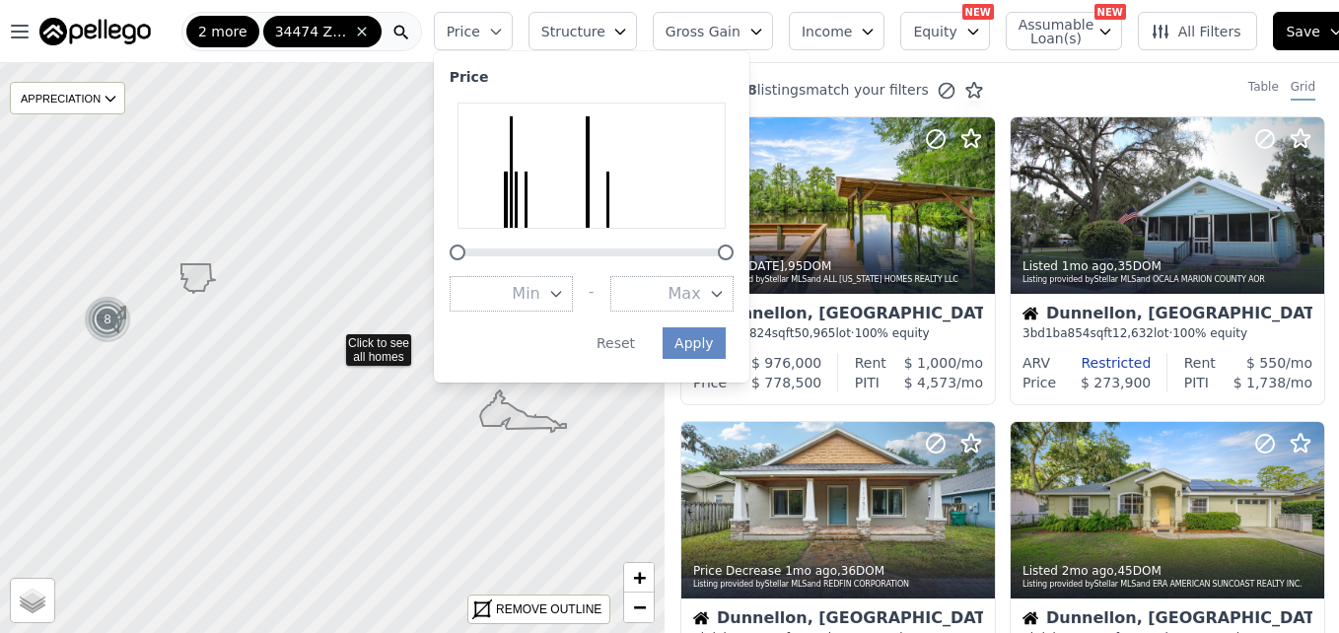
click at [652, 299] on button "Max" at bounding box center [671, 294] width 123 height 36
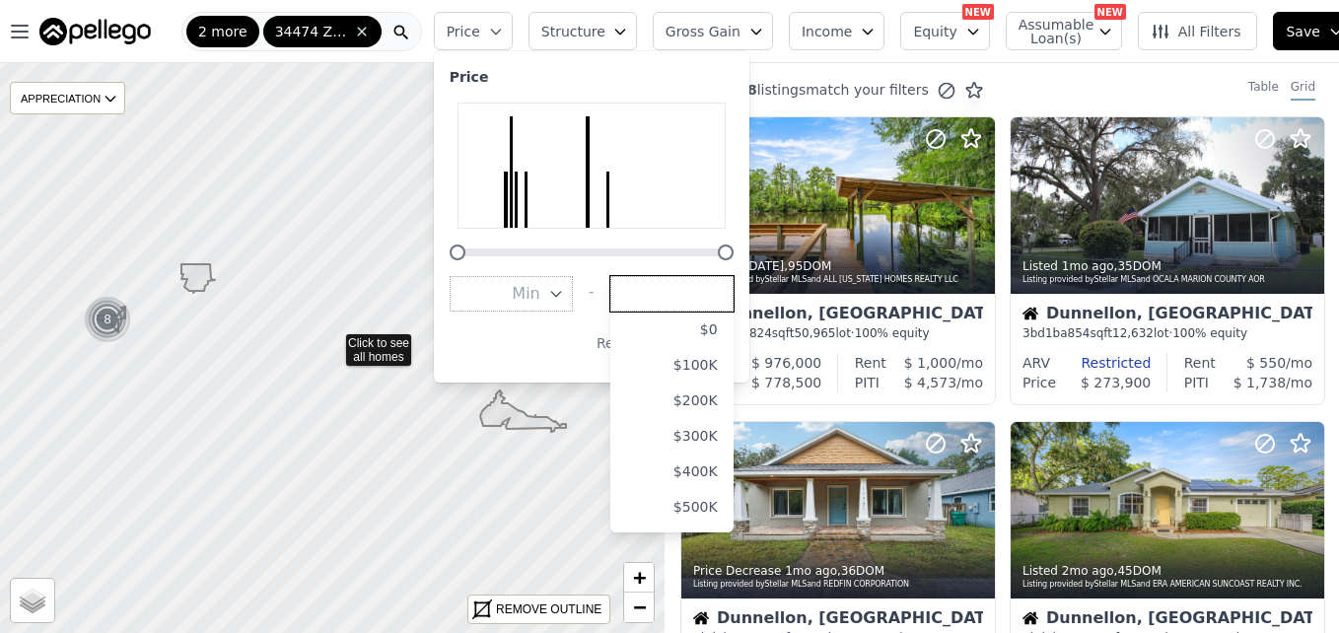
click at [678, 303] on input "number" at bounding box center [671, 294] width 123 height 36
type input "150"
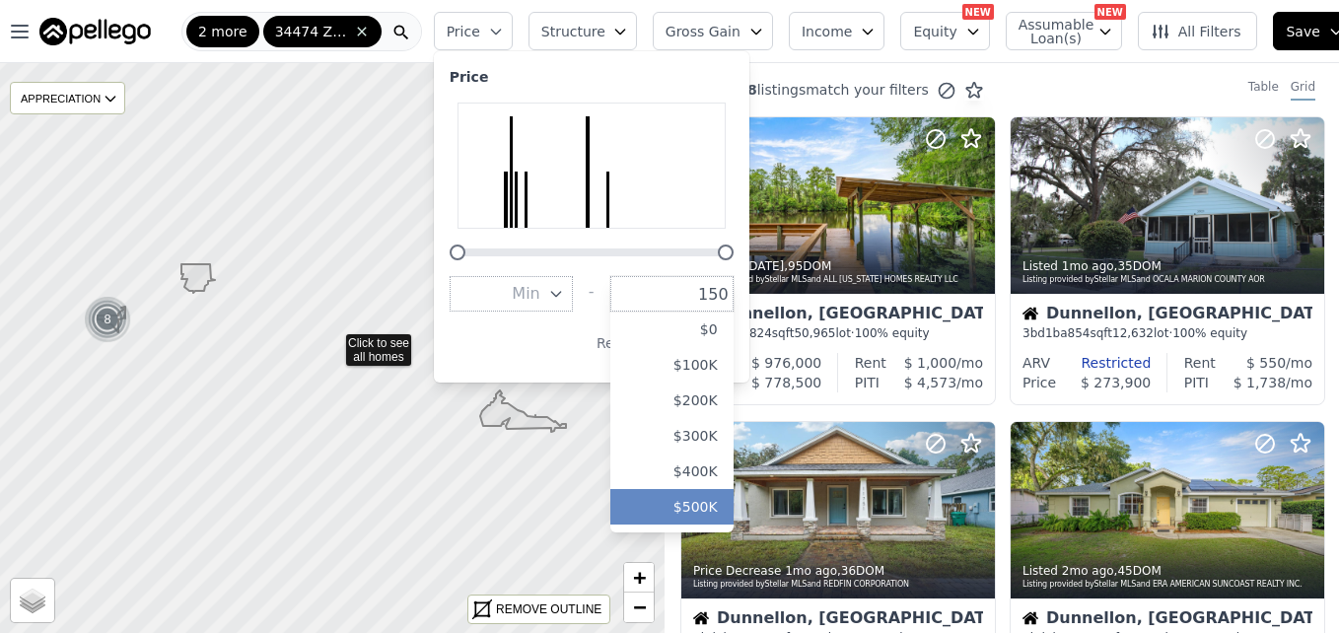
scroll to position [125, 0]
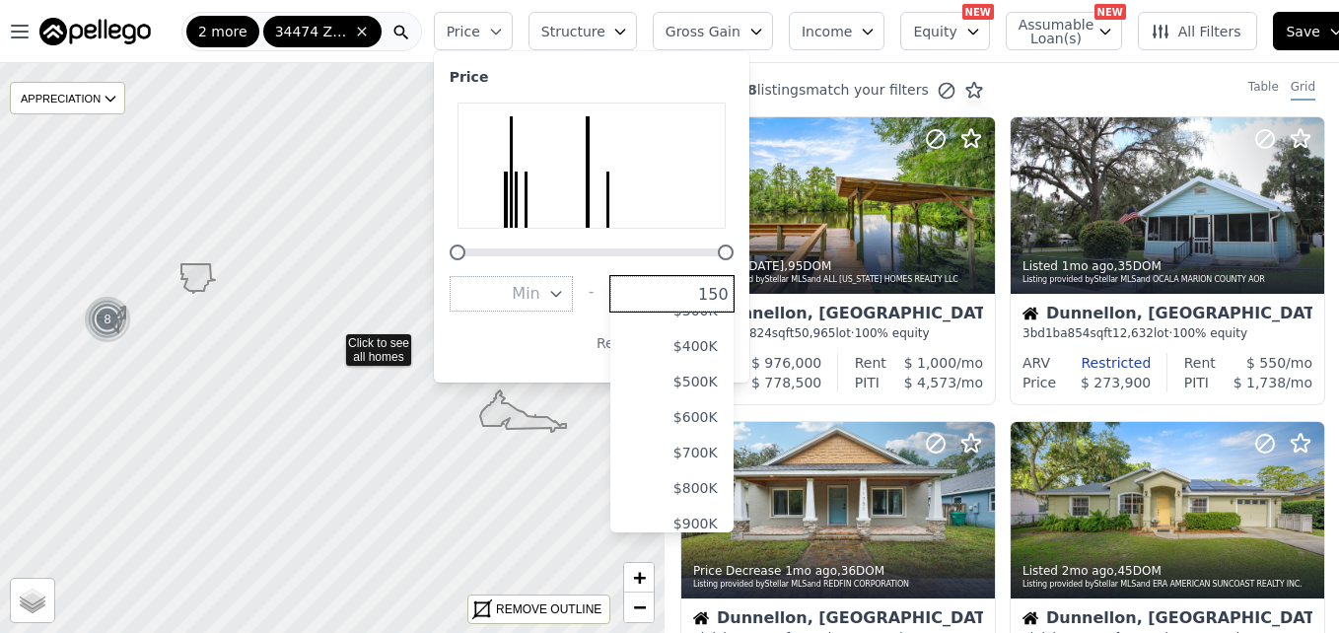
click at [707, 288] on input "150" at bounding box center [671, 294] width 123 height 36
click at [724, 296] on input "150" at bounding box center [671, 294] width 123 height 36
click at [725, 294] on input "150" at bounding box center [671, 294] width 123 height 36
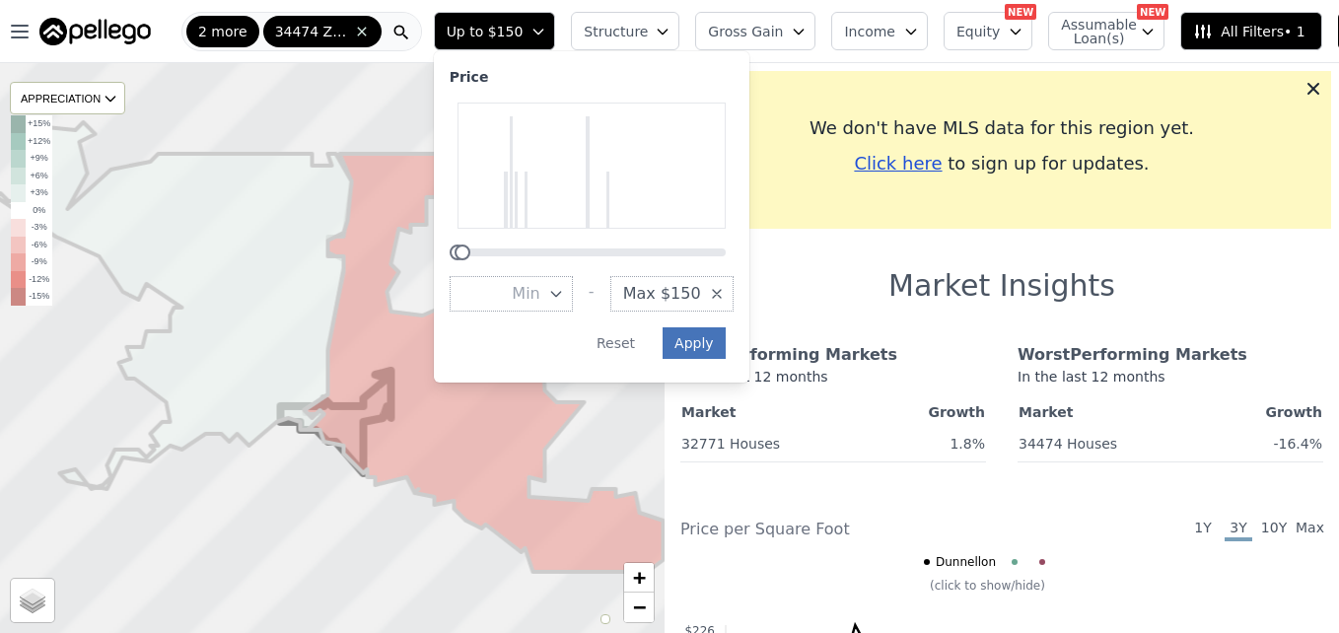
click at [691, 341] on button "Apply" at bounding box center [694, 343] width 63 height 32
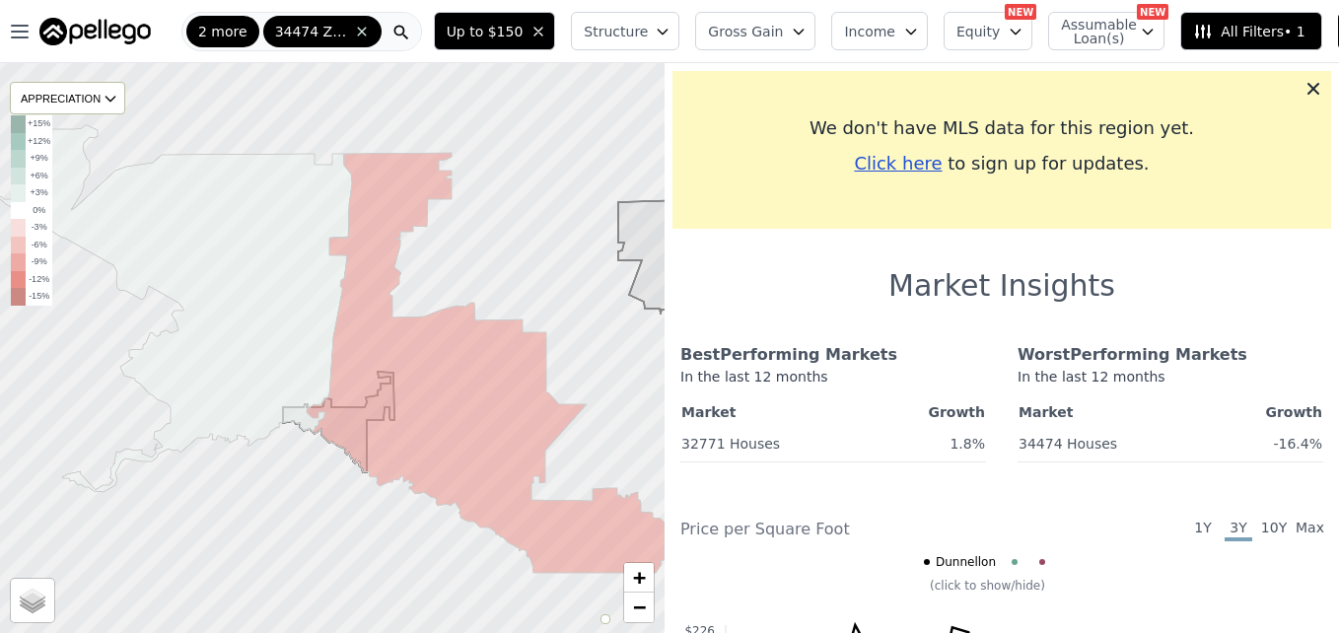
click at [299, 88] on div at bounding box center [333, 348] width 798 height 684
click at [355, 29] on icon at bounding box center [362, 32] width 16 height 16
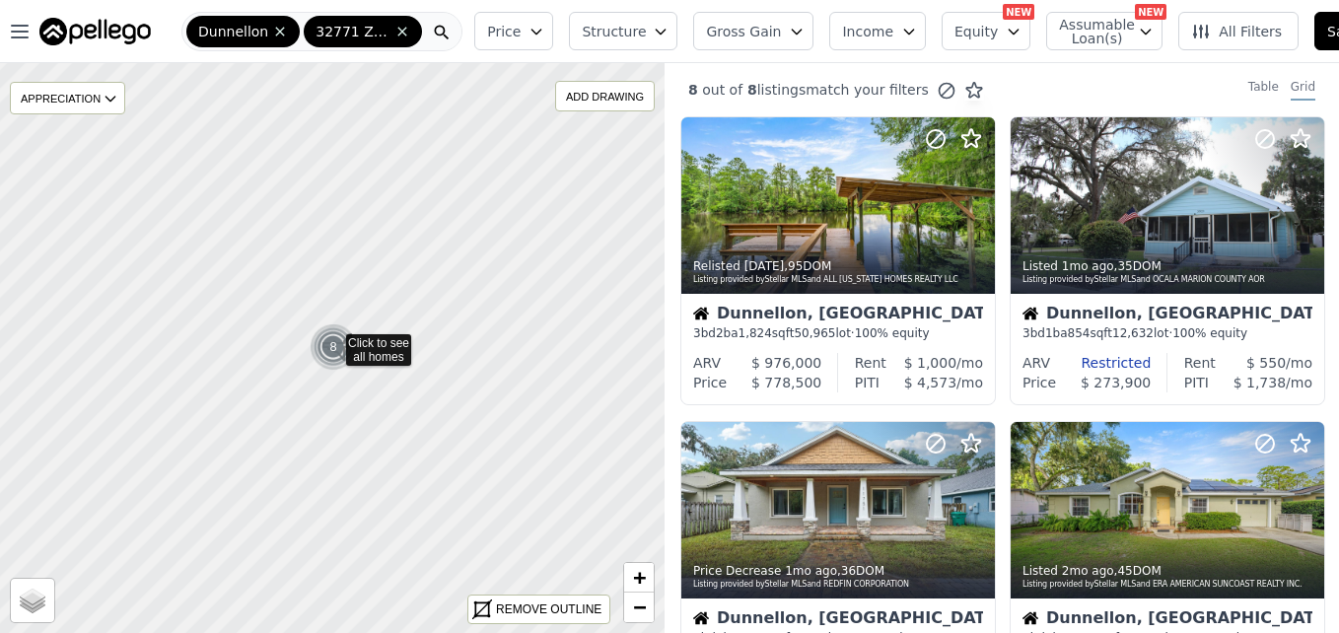
click at [395, 40] on div "32771 Zip Code" at bounding box center [363, 32] width 118 height 32
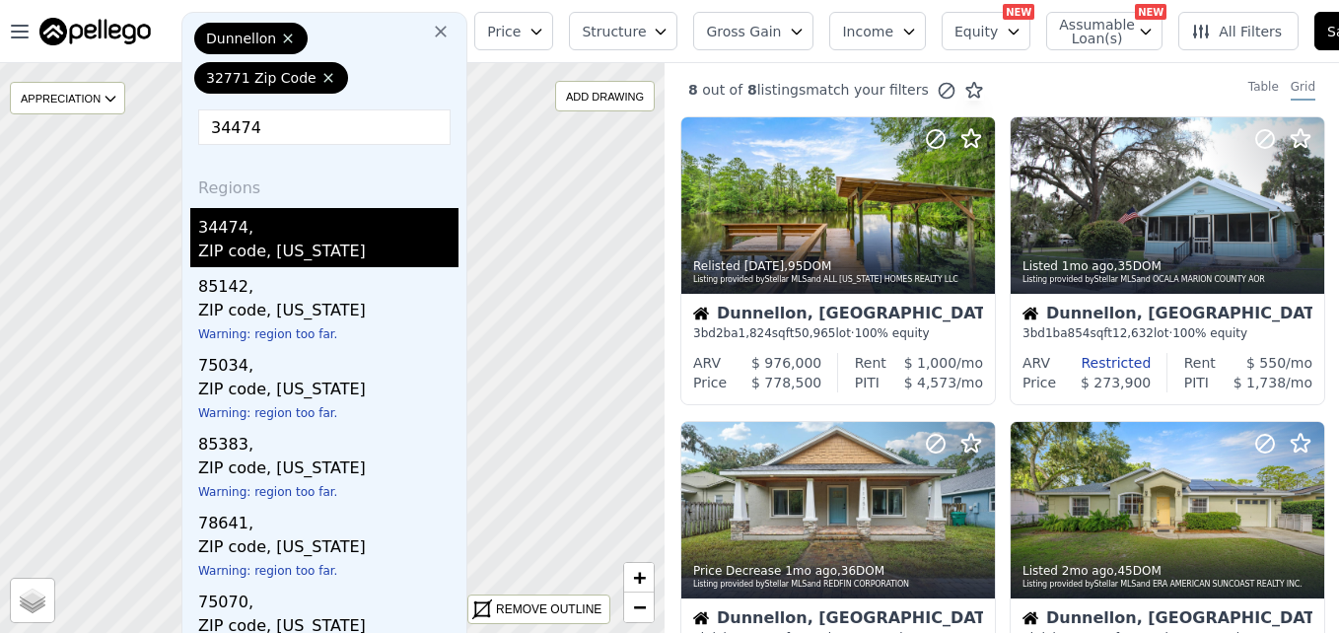
type input "34474"
click at [251, 246] on div "ZIP code, Florida" at bounding box center [328, 254] width 260 height 28
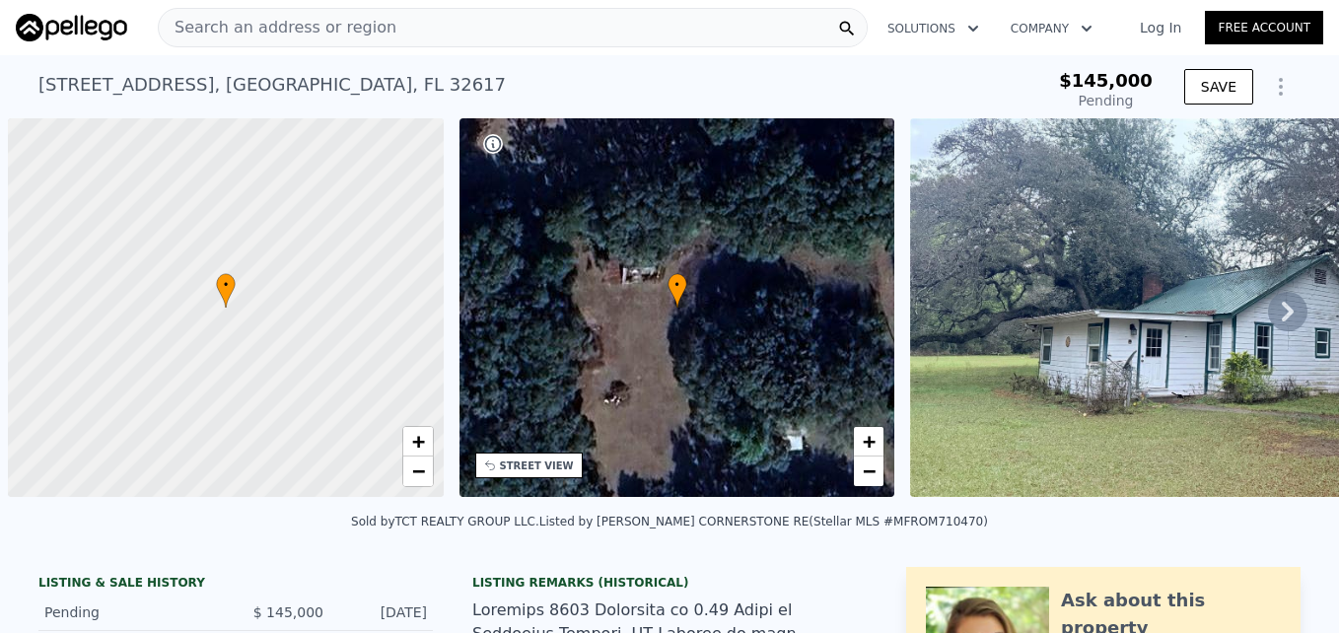
scroll to position [0, 8]
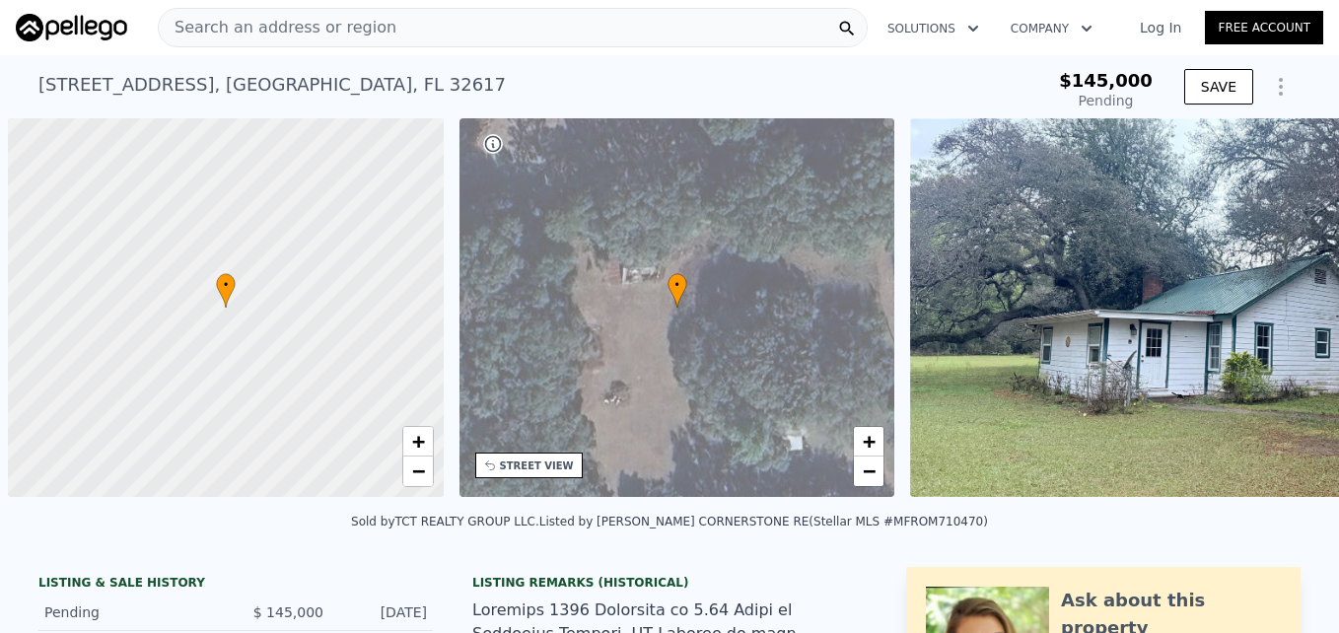
scroll to position [0, 8]
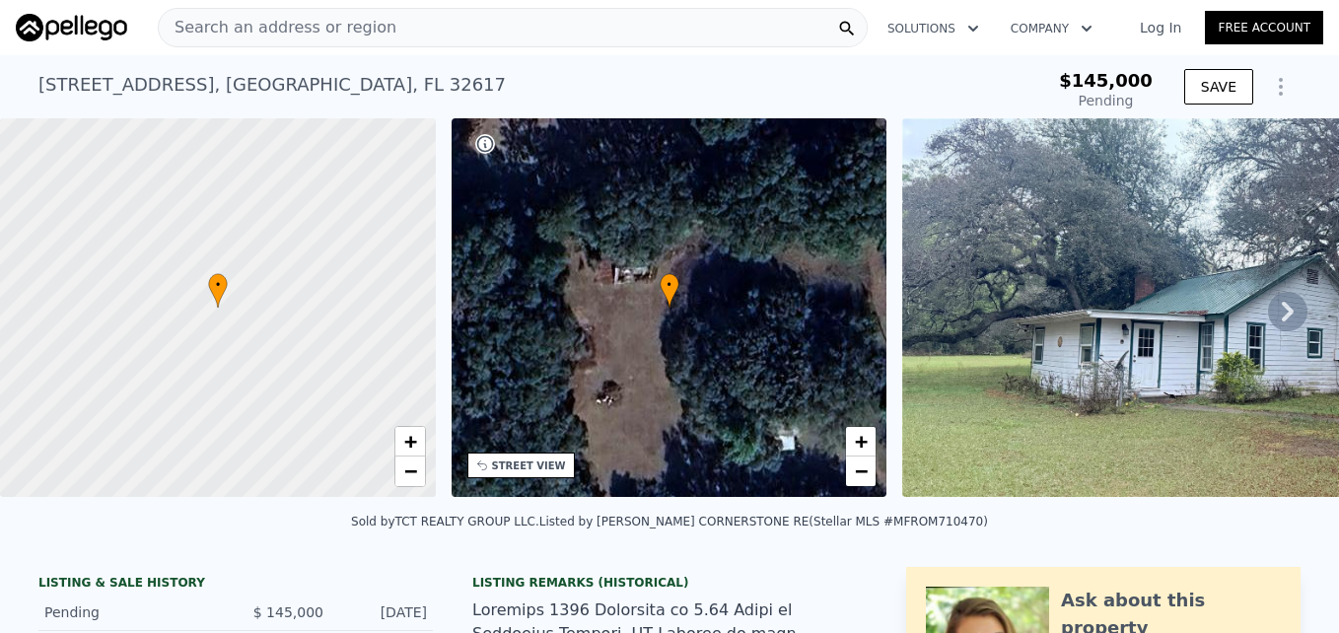
click at [1279, 309] on icon at bounding box center [1287, 311] width 39 height 39
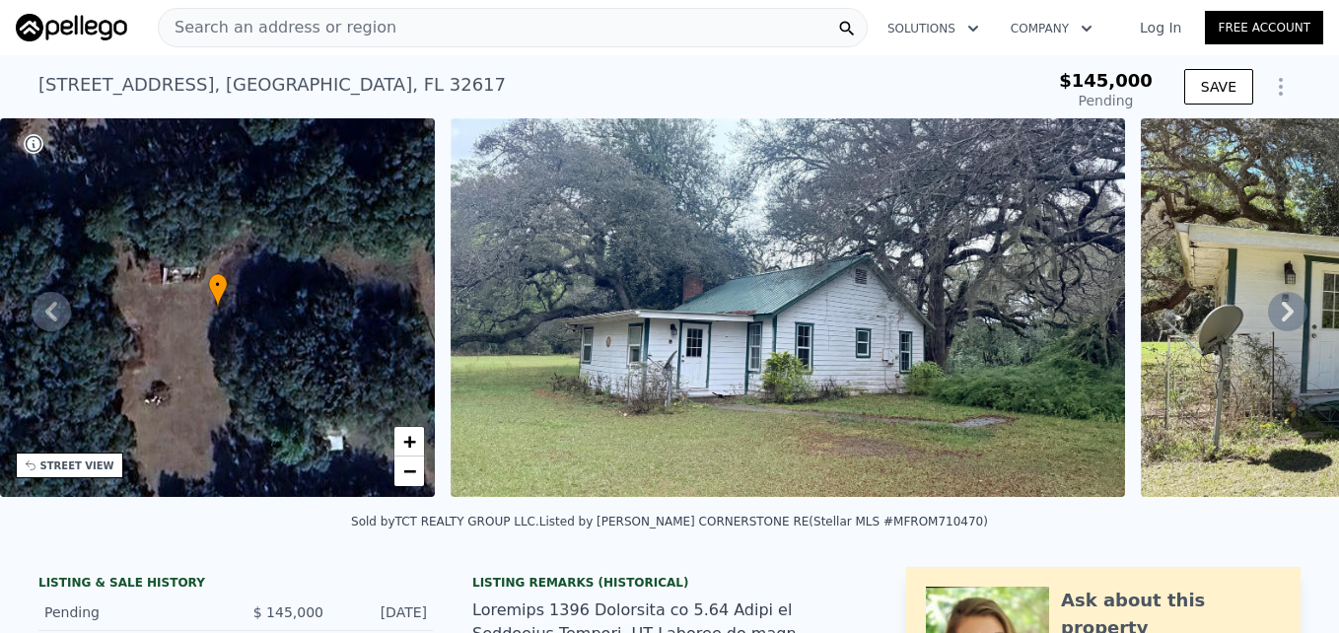
click at [1279, 307] on icon at bounding box center [1287, 311] width 39 height 39
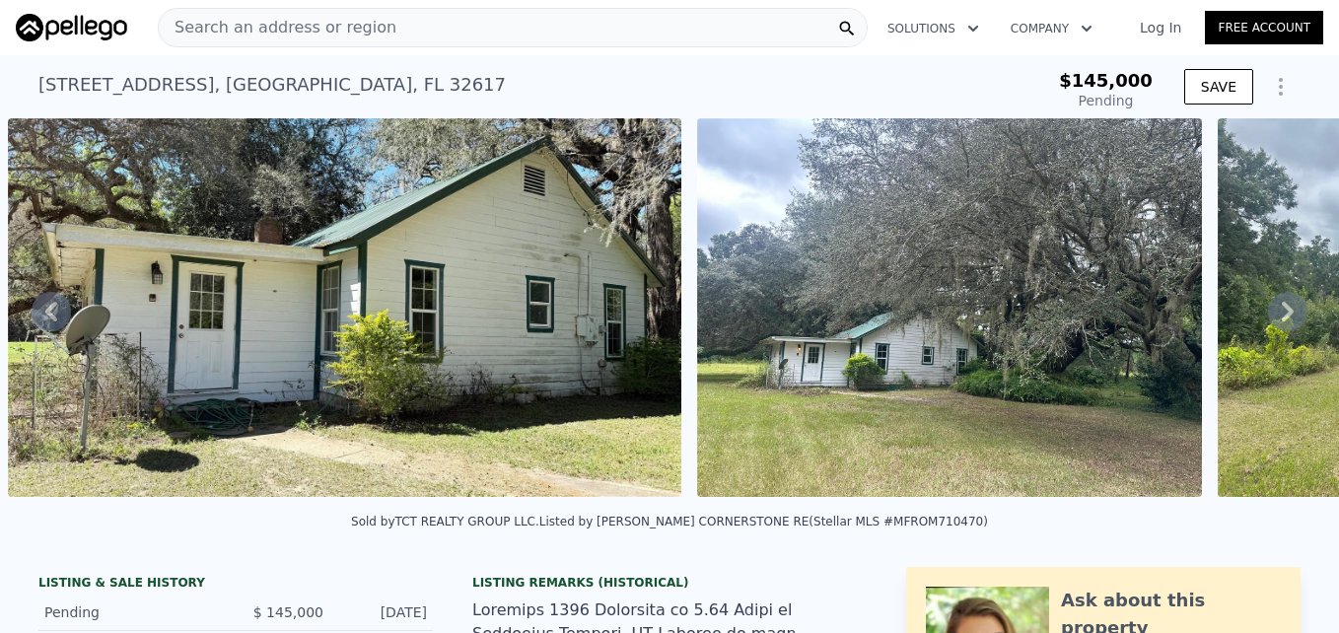
click at [1279, 307] on icon at bounding box center [1287, 311] width 39 height 39
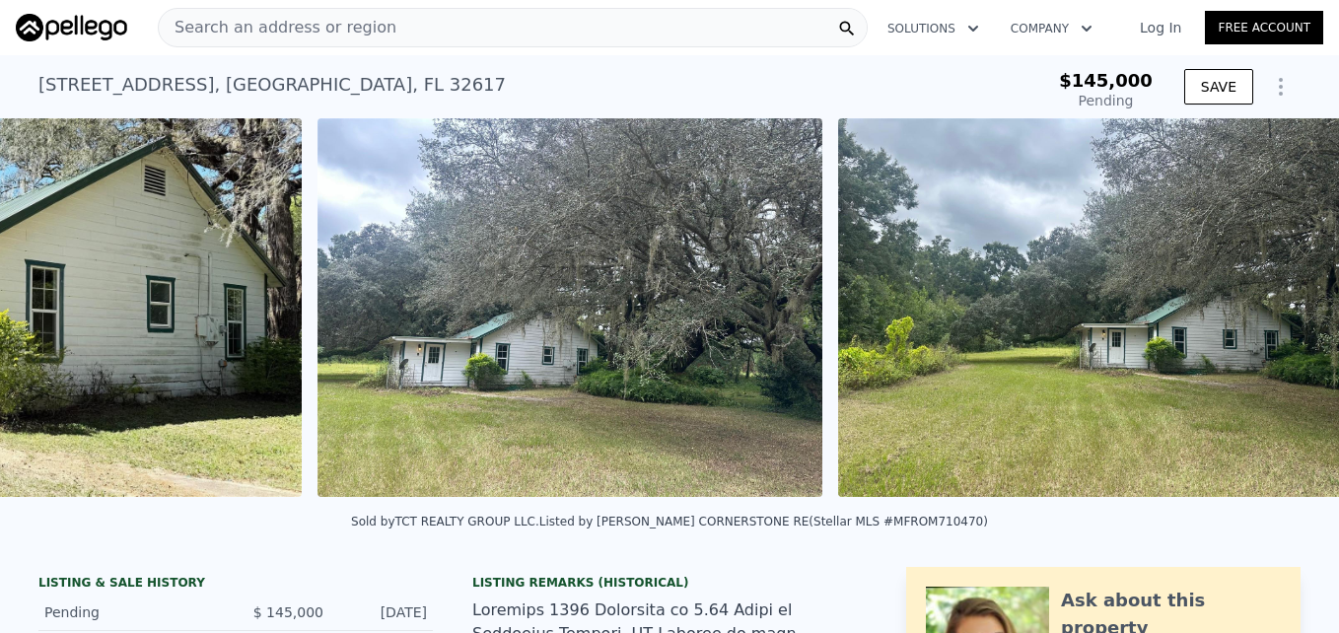
scroll to position [0, 2282]
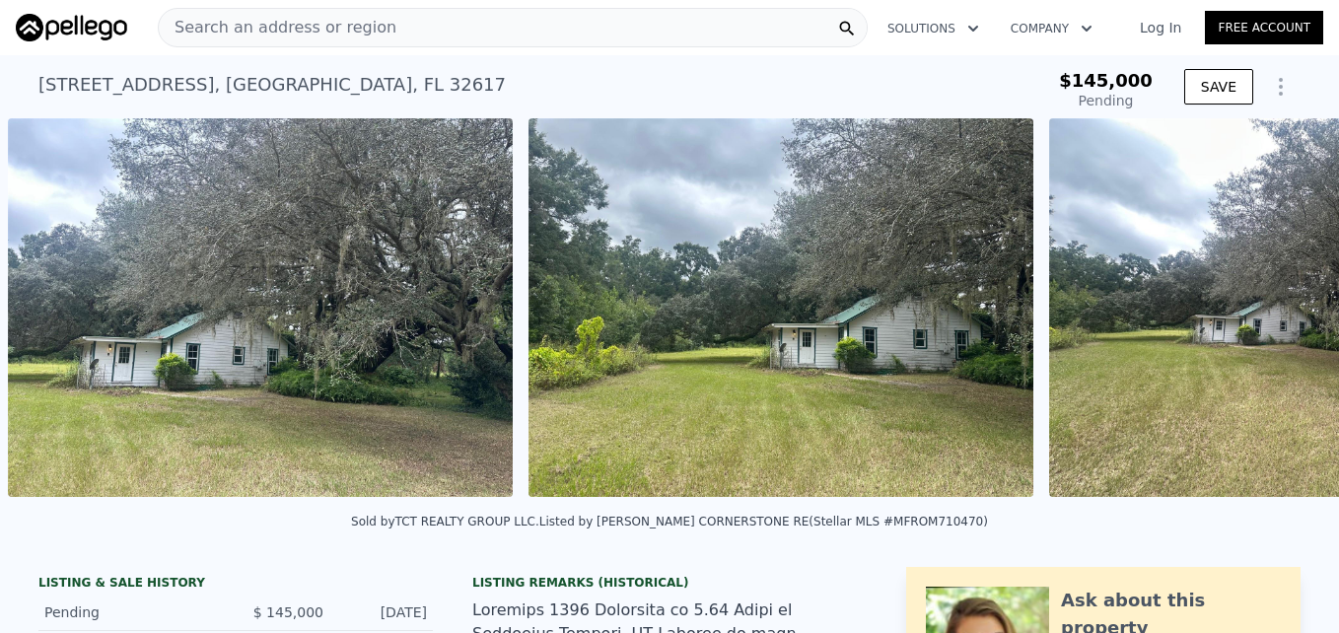
click at [1279, 307] on div "• + − • + − STREET VIEW Loading... SATELLITE VIEW" at bounding box center [669, 311] width 1339 height 386
type input "$ 230,000"
type input "$ 60,472"
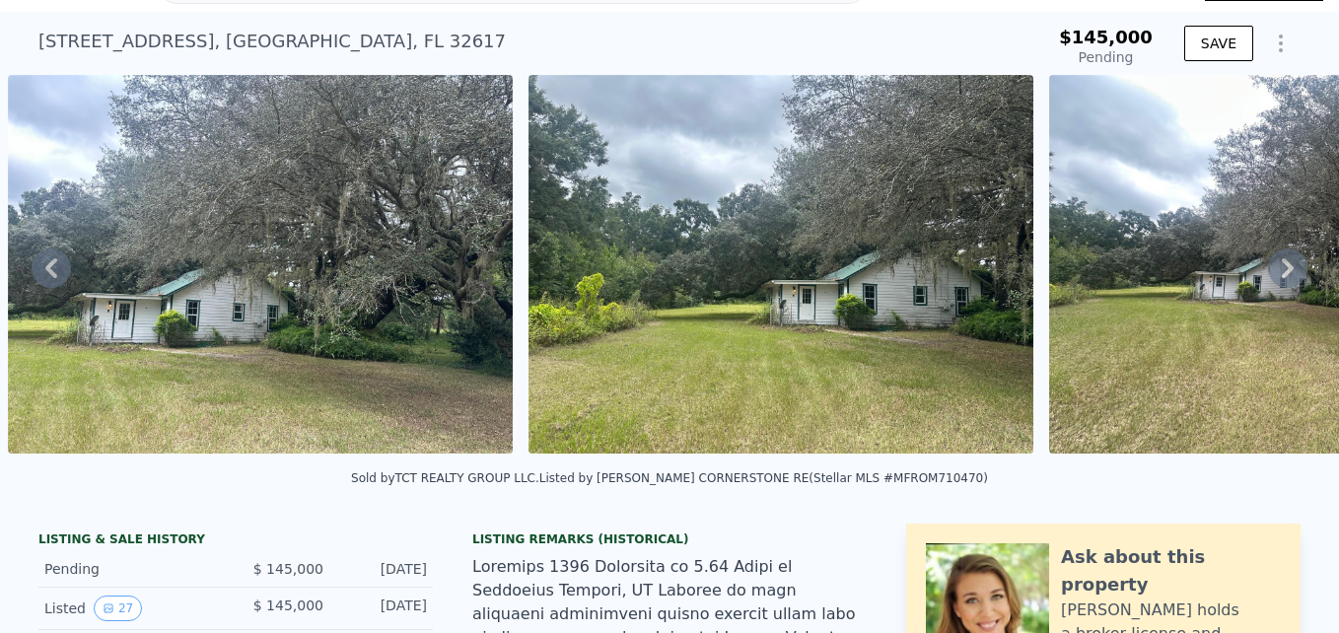
scroll to position [0, 0]
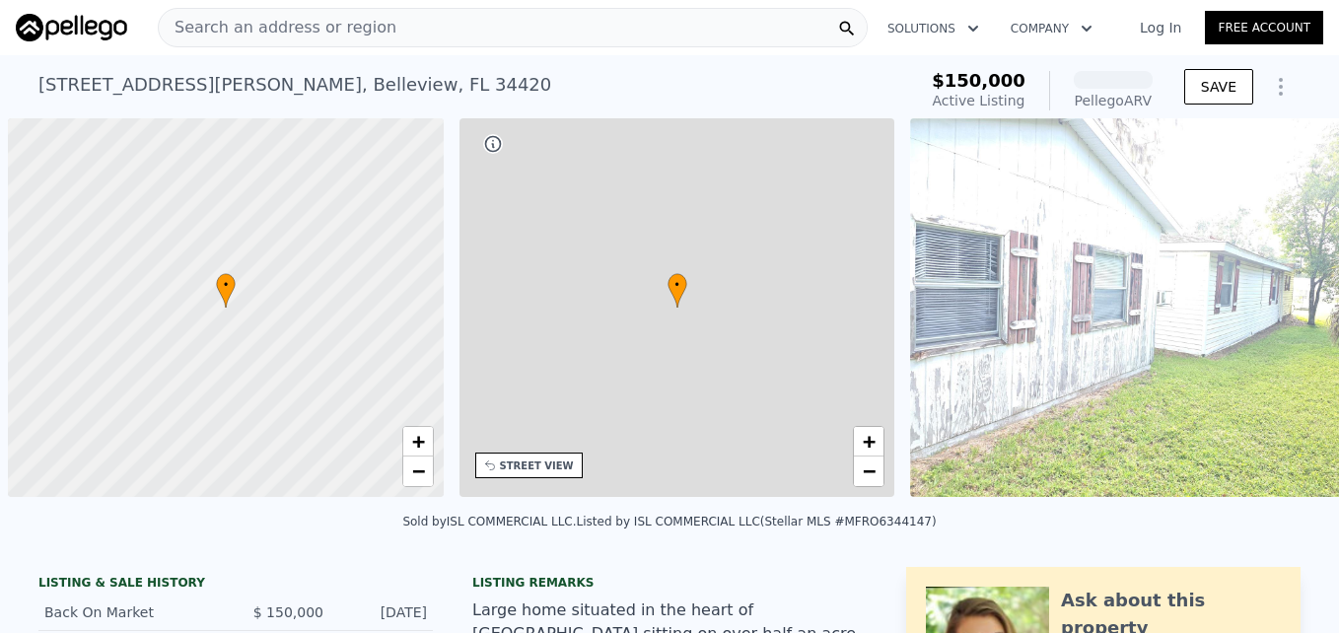
scroll to position [0, 8]
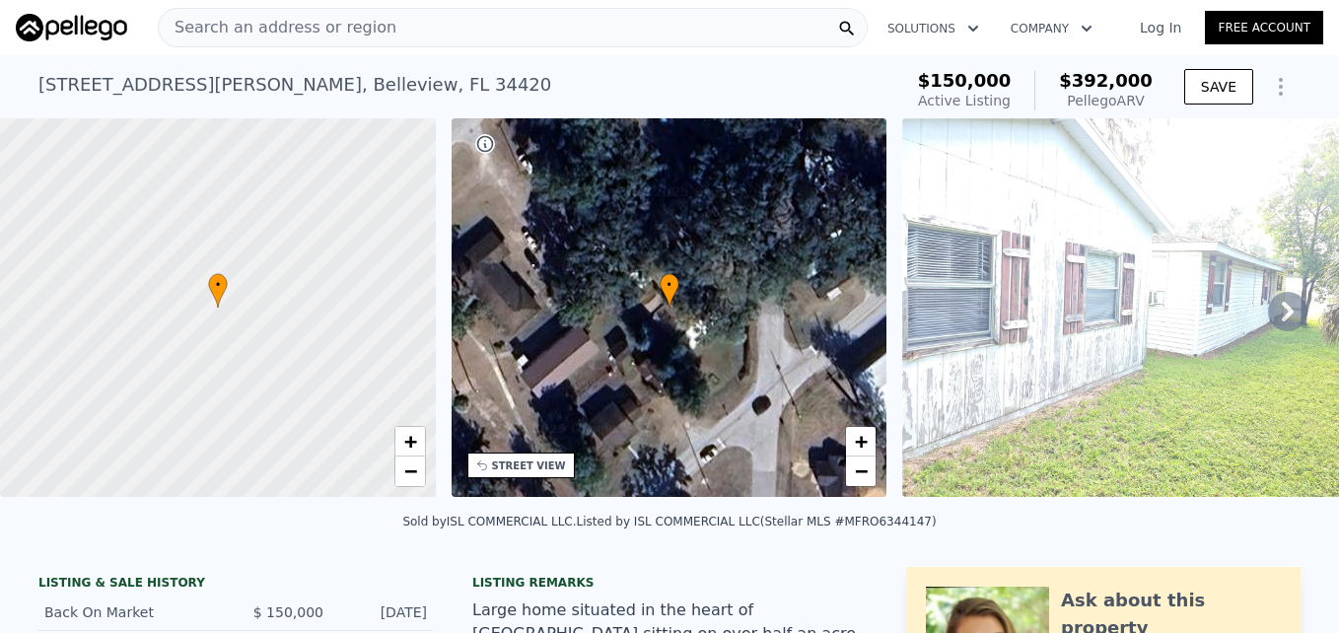
click at [1268, 315] on icon at bounding box center [1287, 311] width 39 height 39
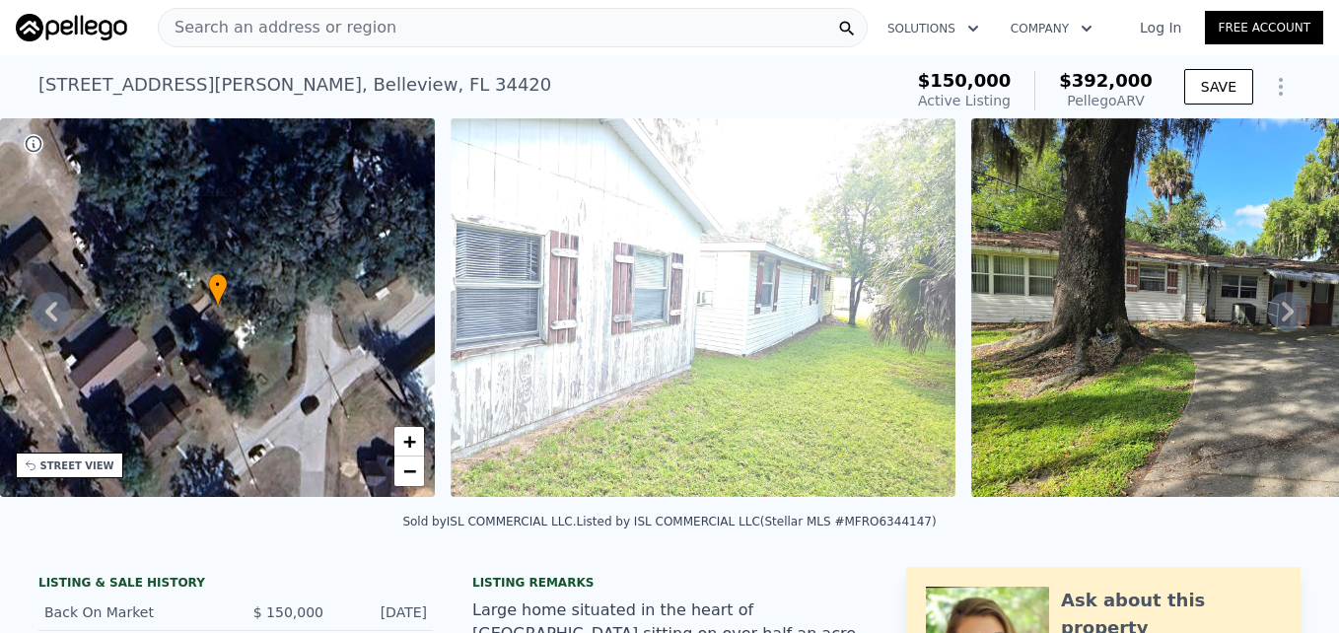
click at [1268, 315] on icon at bounding box center [1287, 311] width 39 height 39
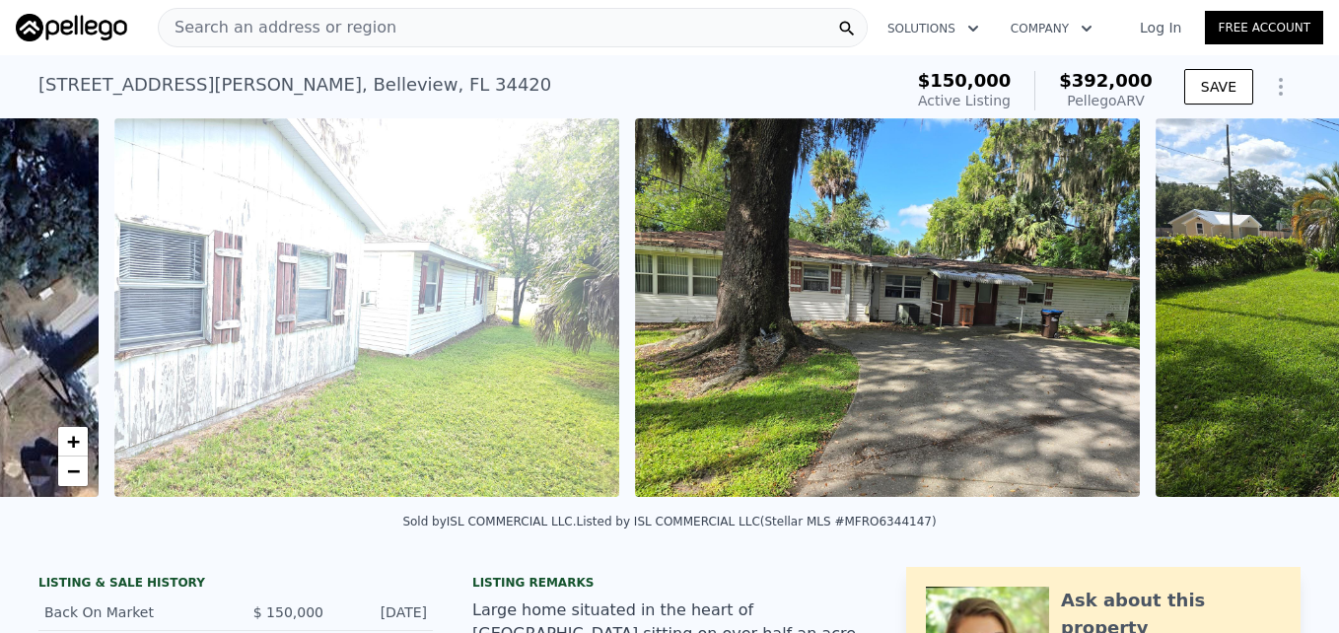
scroll to position [0, 902]
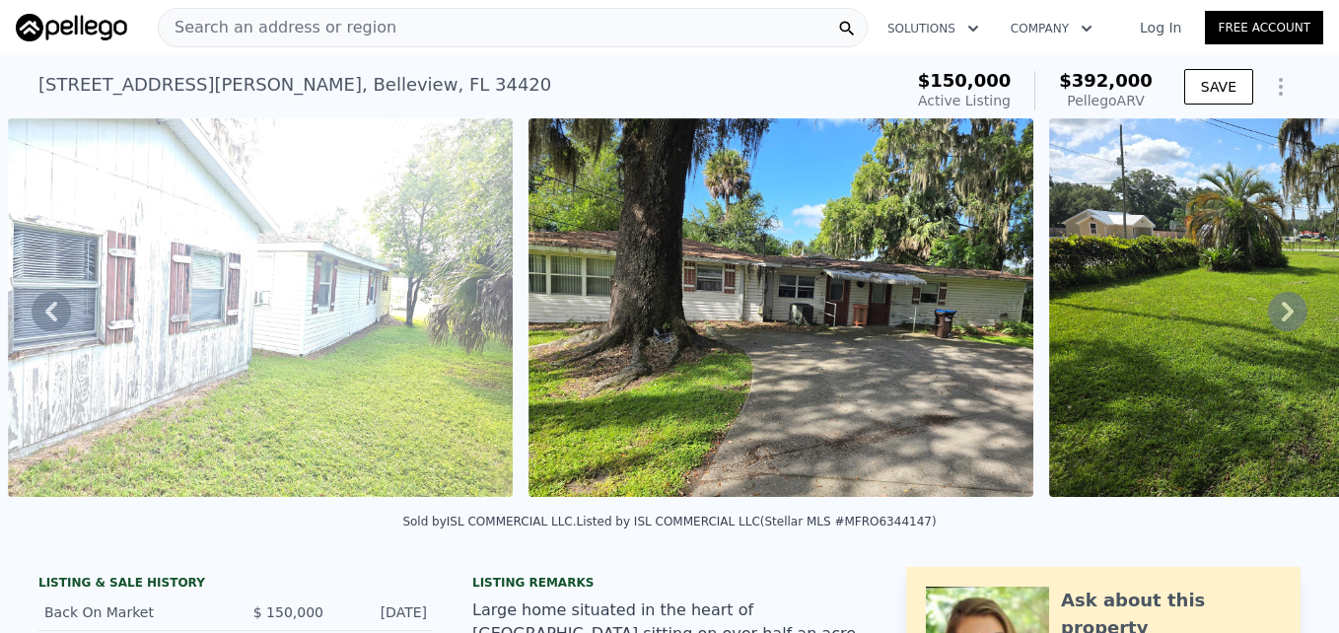
click at [1268, 312] on icon at bounding box center [1287, 311] width 39 height 39
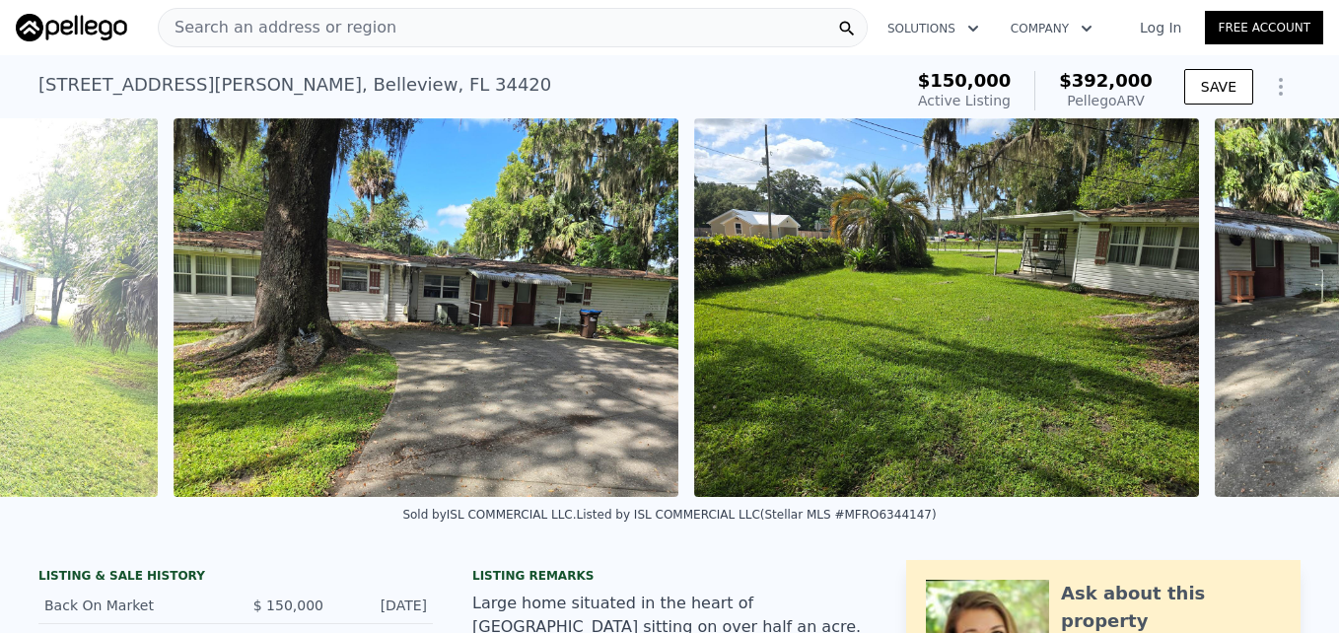
scroll to position [0, 1423]
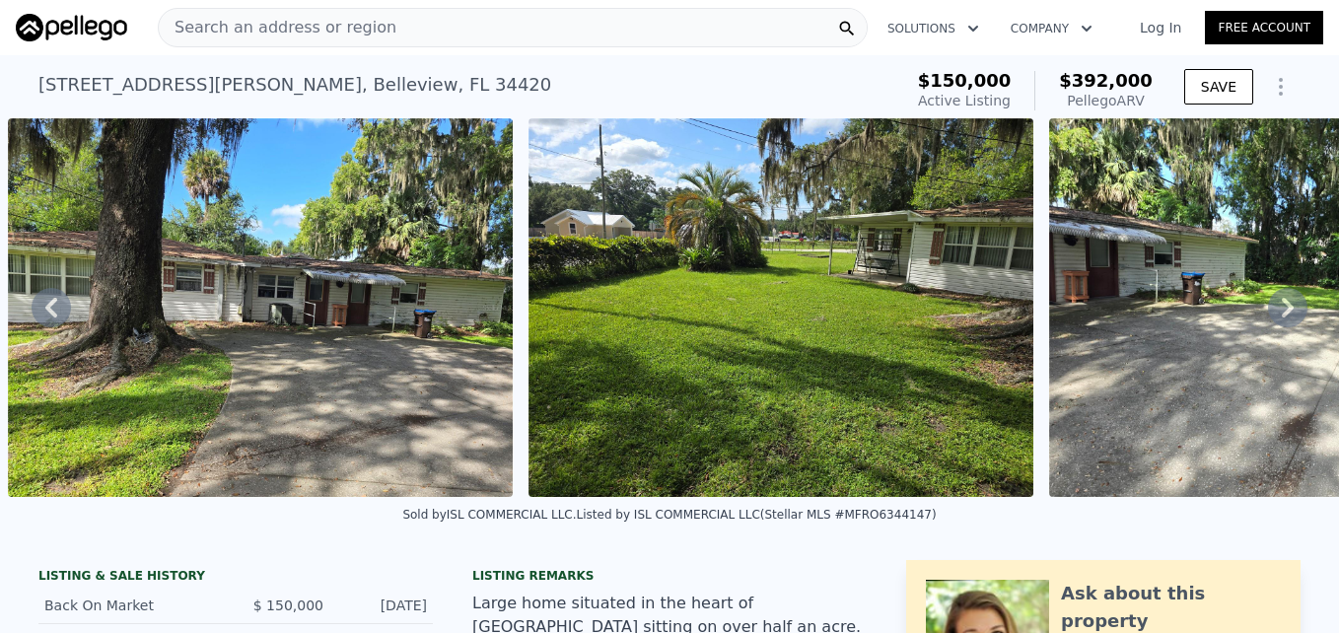
click at [1268, 312] on icon at bounding box center [1287, 307] width 39 height 39
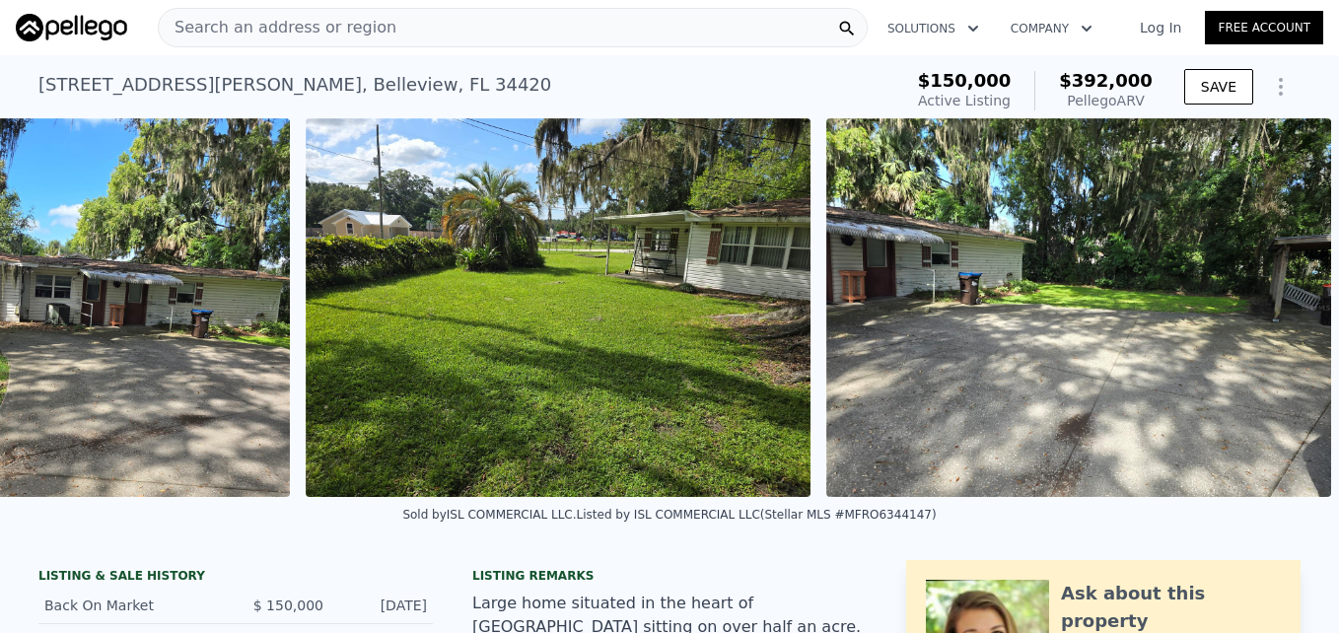
scroll to position [0, 1661]
click at [1262, 312] on img at bounding box center [1078, 307] width 505 height 379
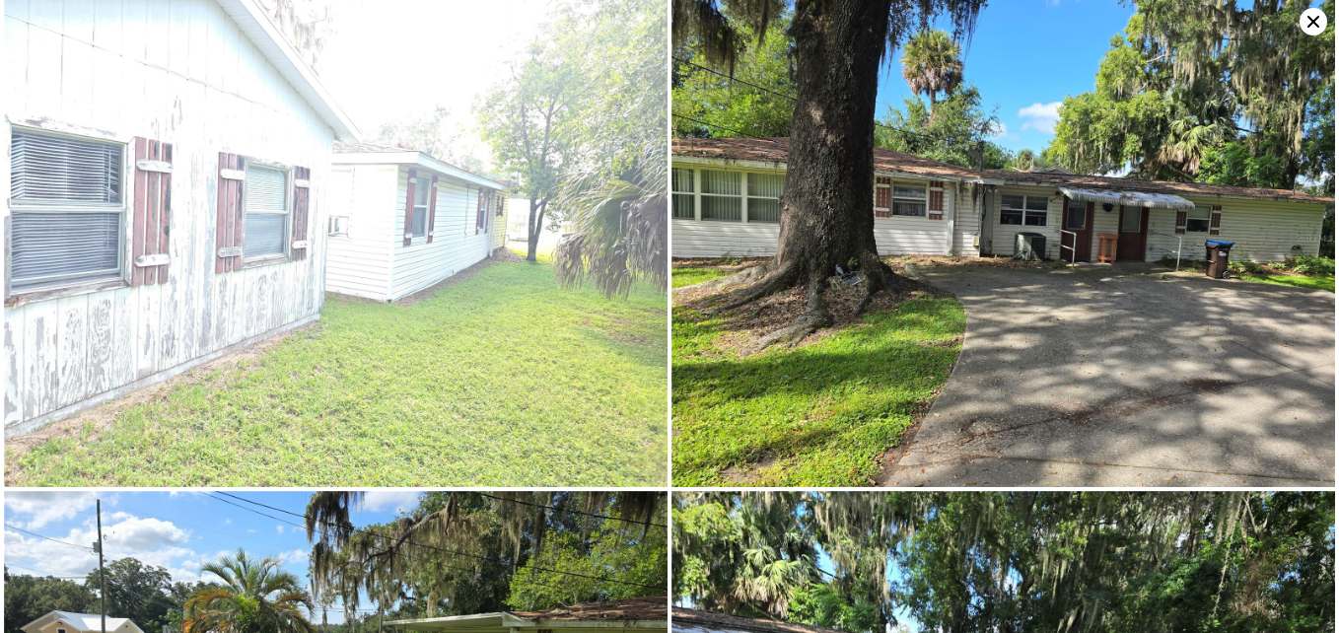
scroll to position [0, 0]
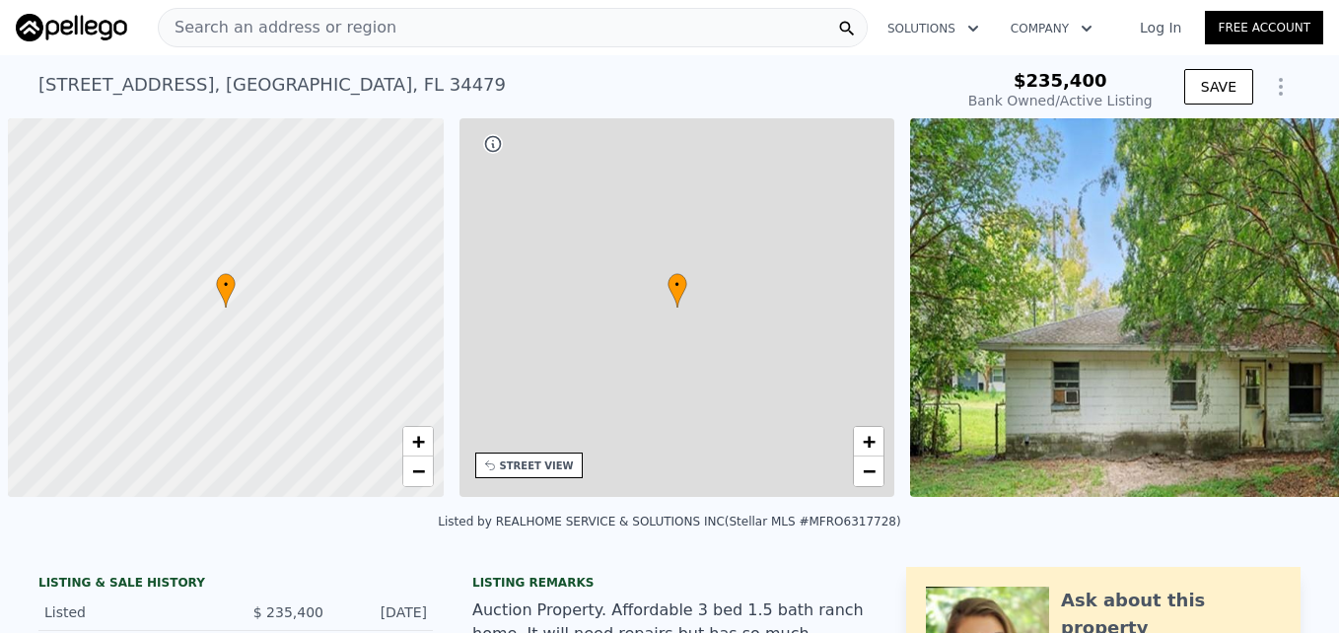
scroll to position [0, 8]
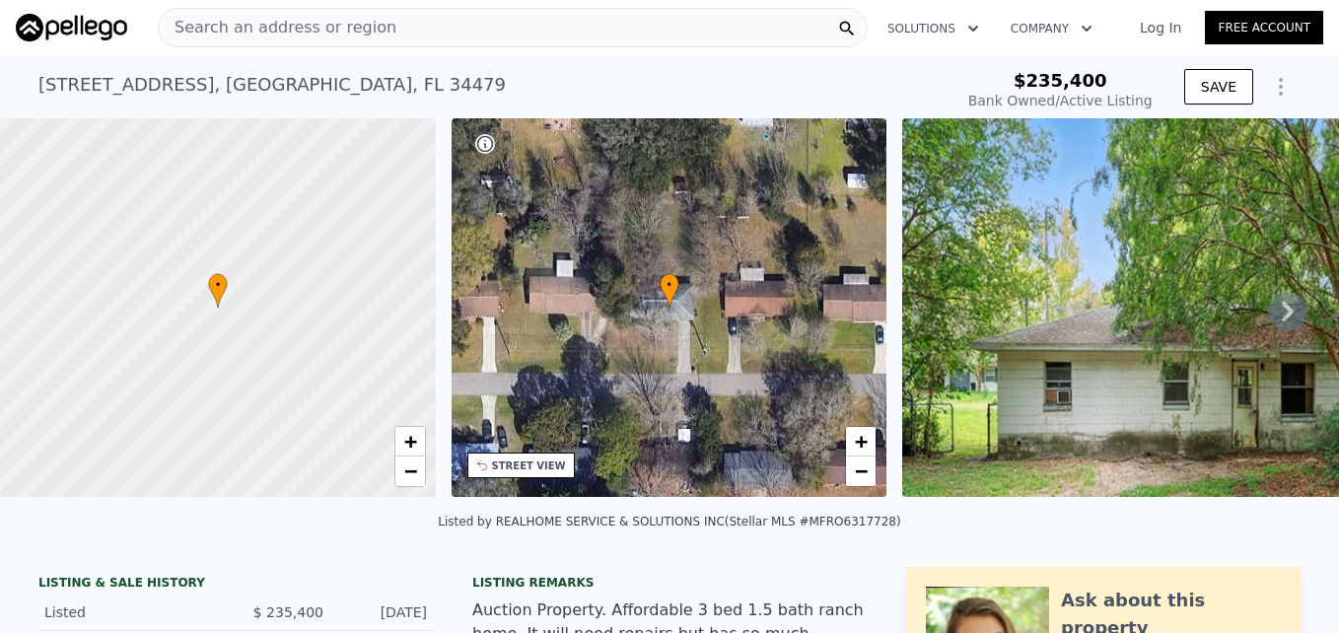
click at [1284, 325] on icon at bounding box center [1287, 311] width 39 height 39
type input "-$ 145,358"
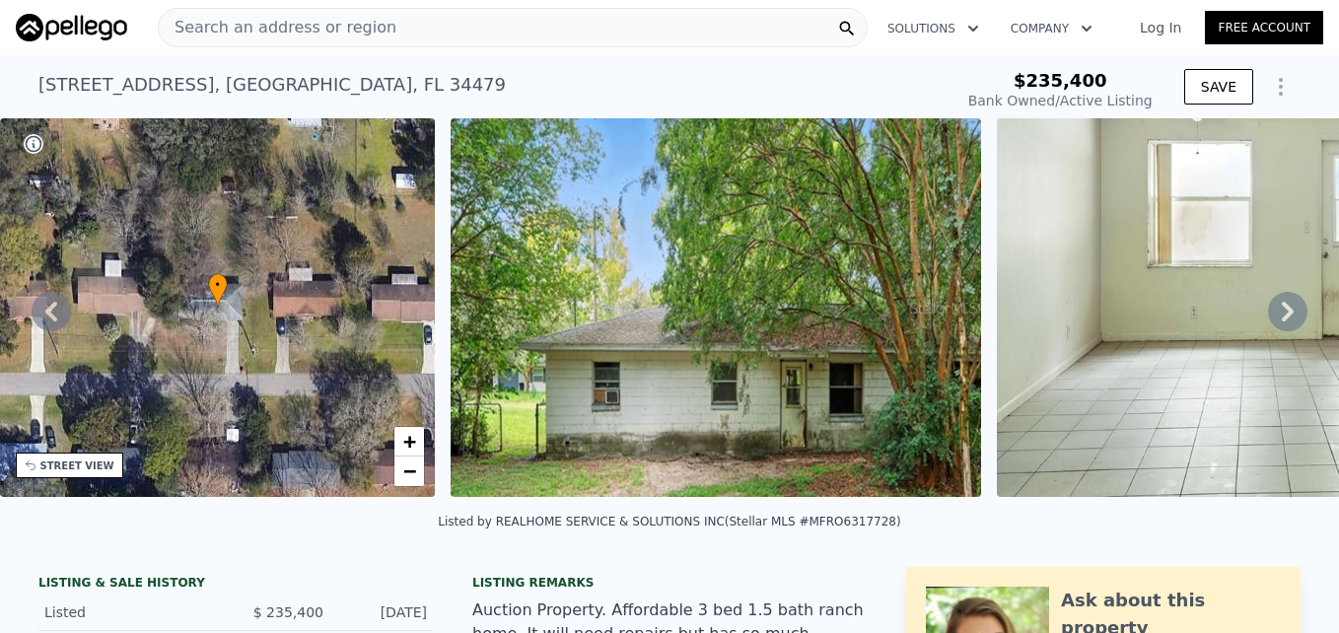
click at [1284, 325] on icon at bounding box center [1287, 311] width 39 height 39
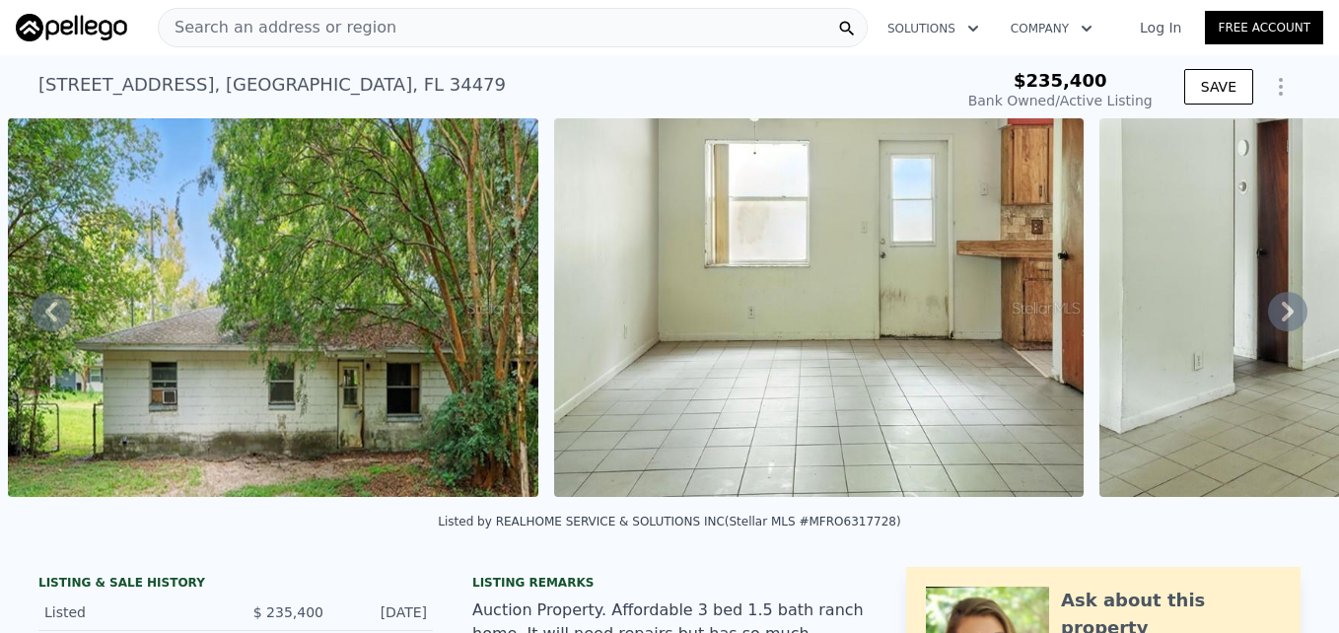
click at [1284, 325] on icon at bounding box center [1287, 311] width 39 height 39
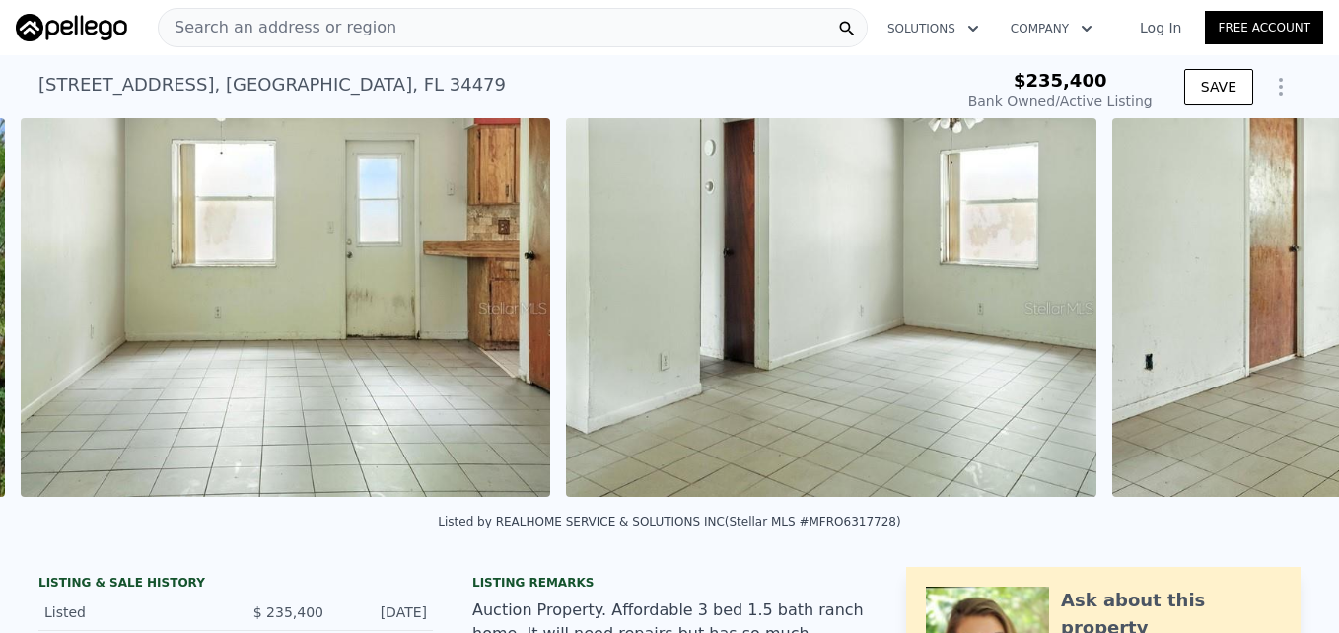
scroll to position [0, 1449]
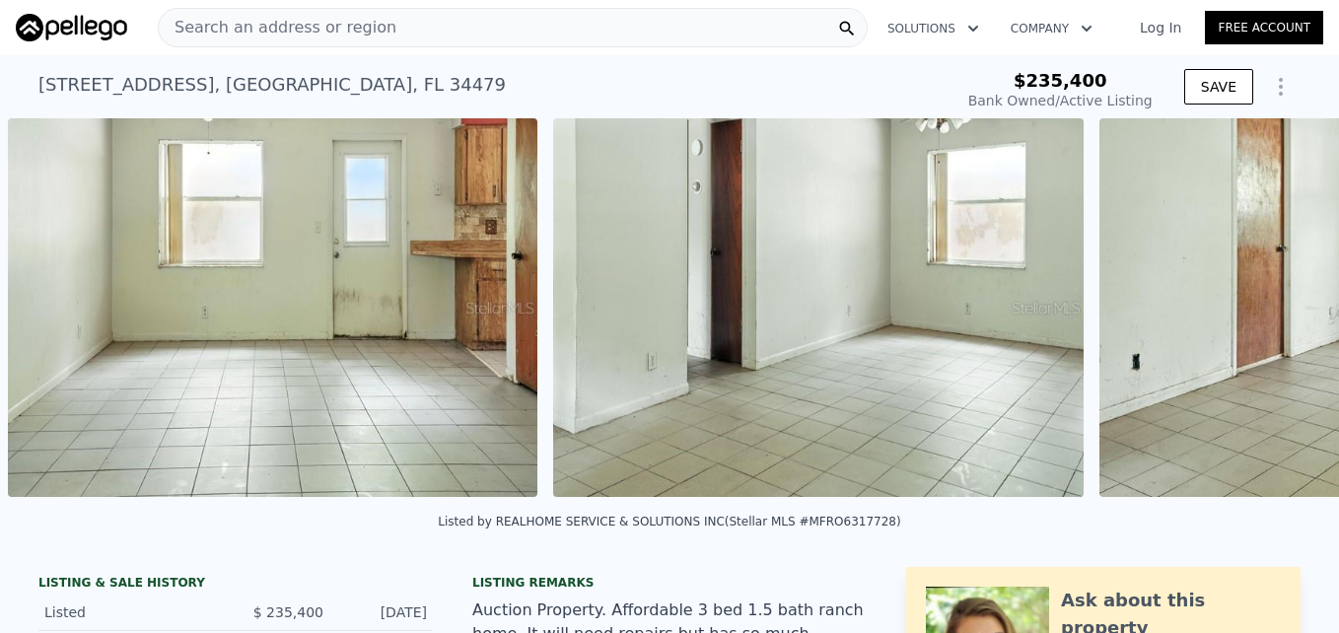
click at [1284, 325] on div "• + − • + − STREET VIEW Loading... SATELLITE VIEW" at bounding box center [669, 311] width 1339 height 386
click at [1271, 319] on icon at bounding box center [1287, 311] width 39 height 39
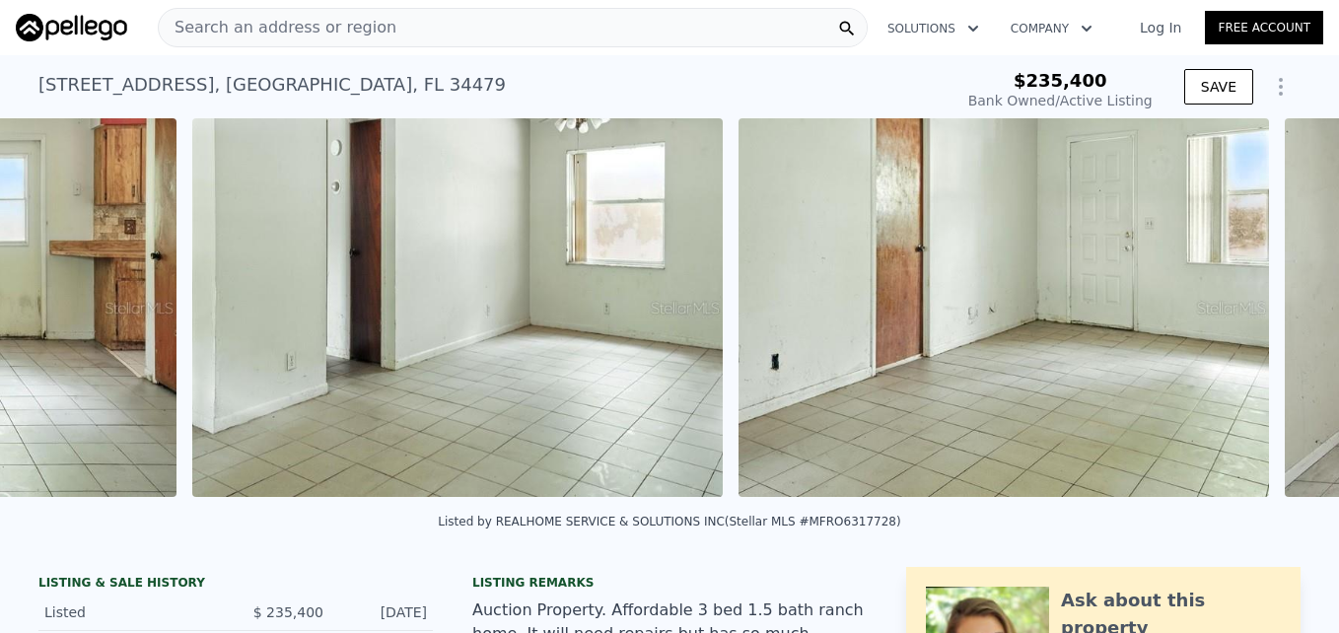
scroll to position [0, 1994]
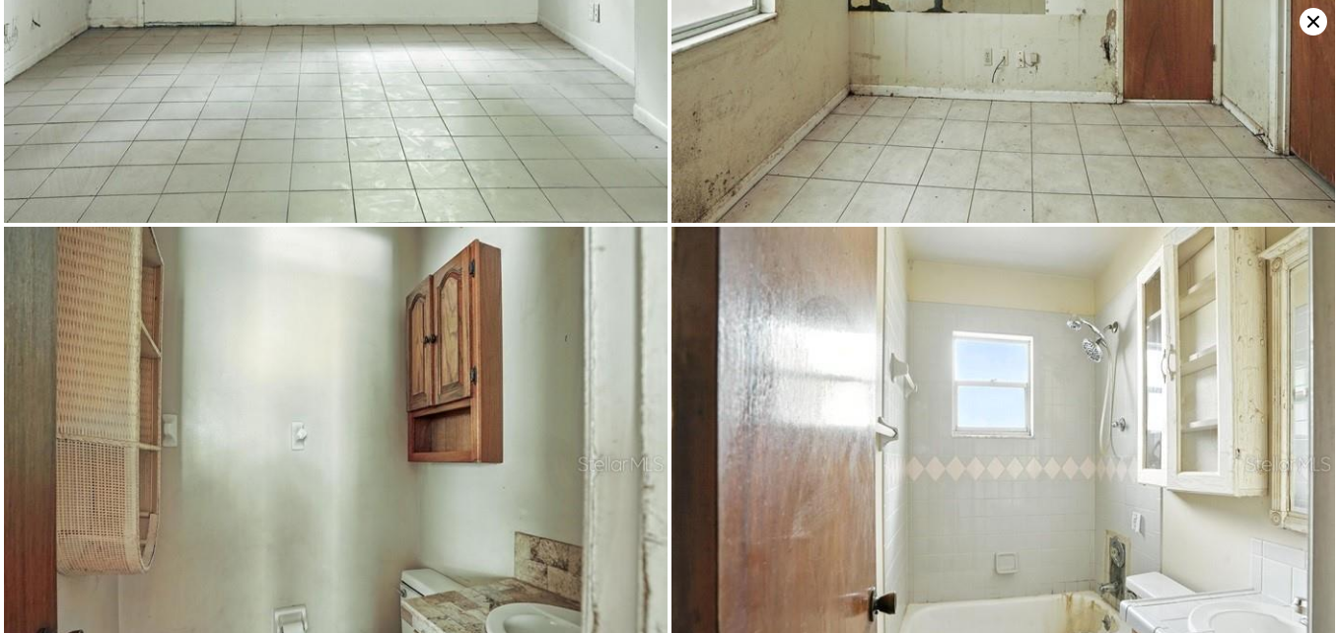
scroll to position [3617, 0]
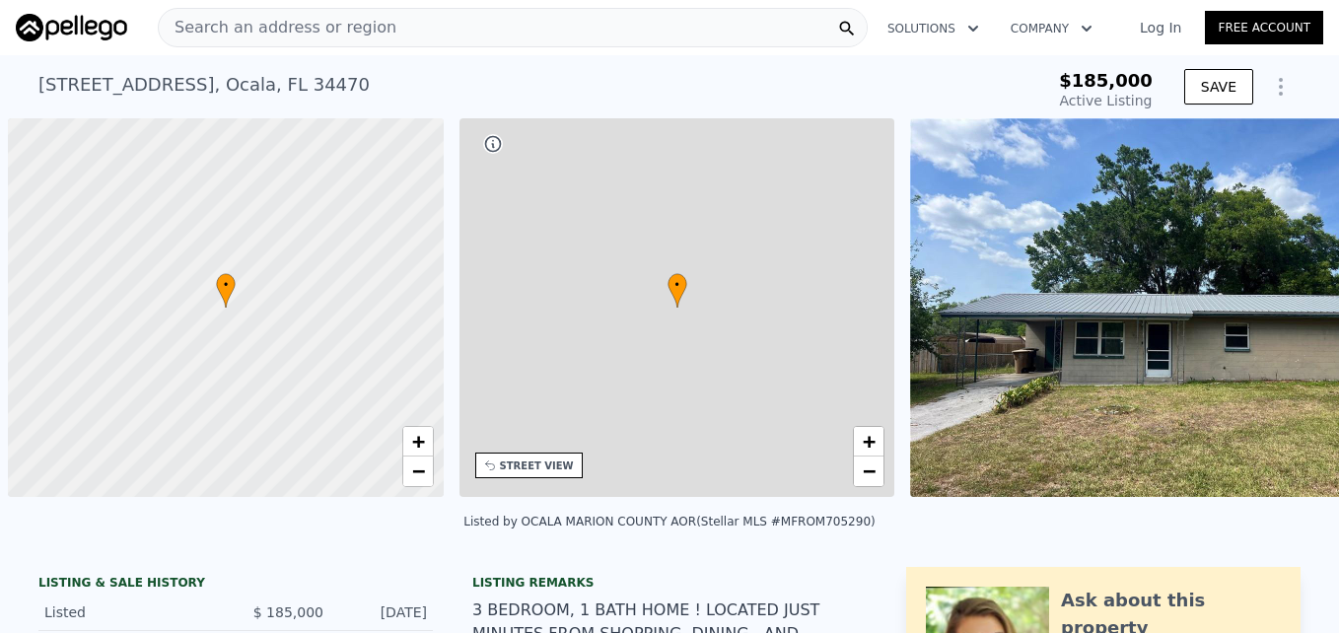
scroll to position [0, 8]
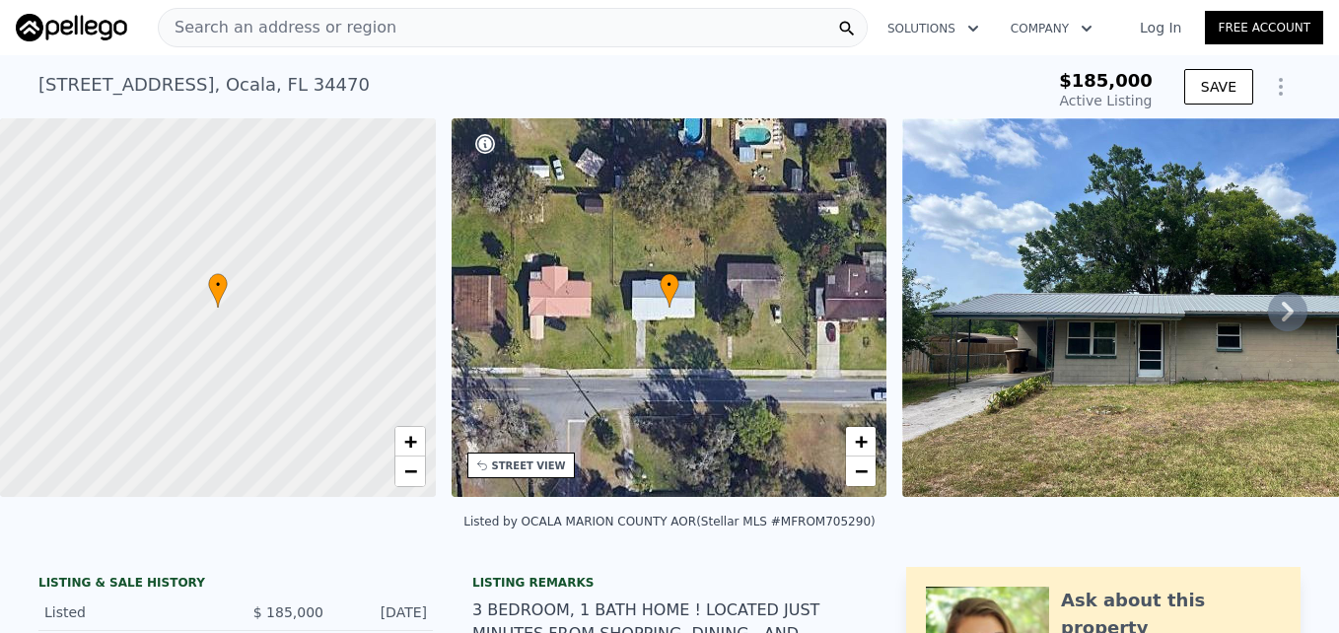
click at [1286, 331] on icon at bounding box center [1287, 311] width 39 height 39
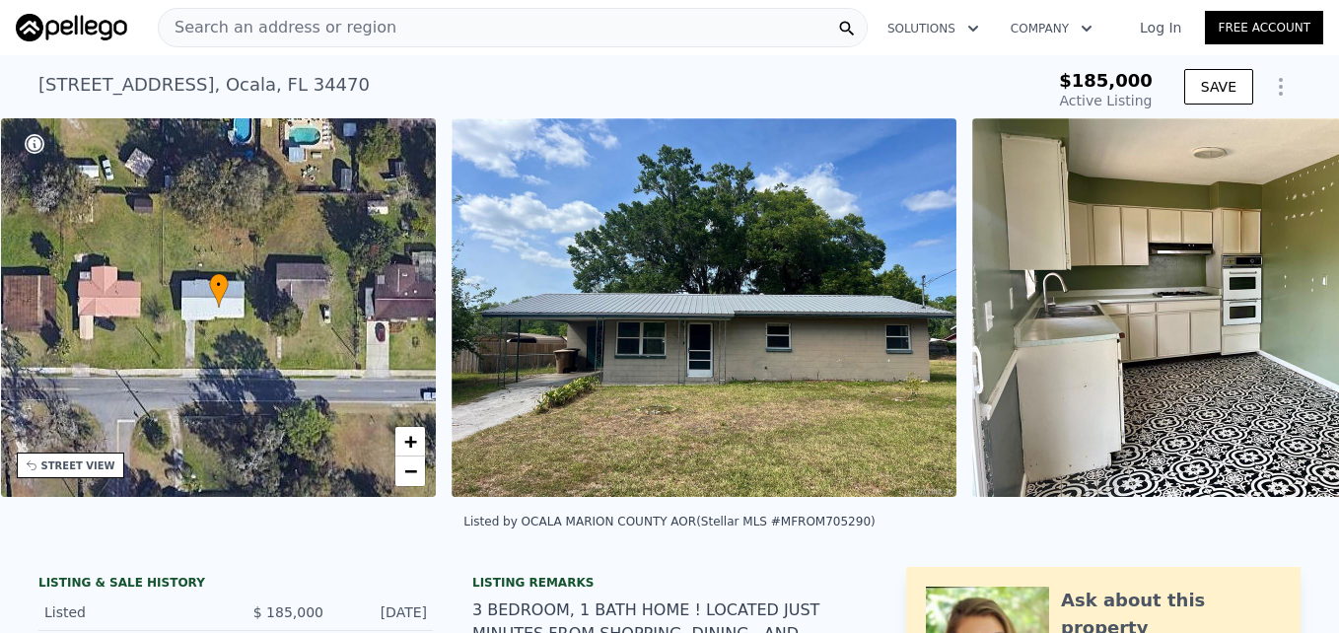
scroll to position [0, 460]
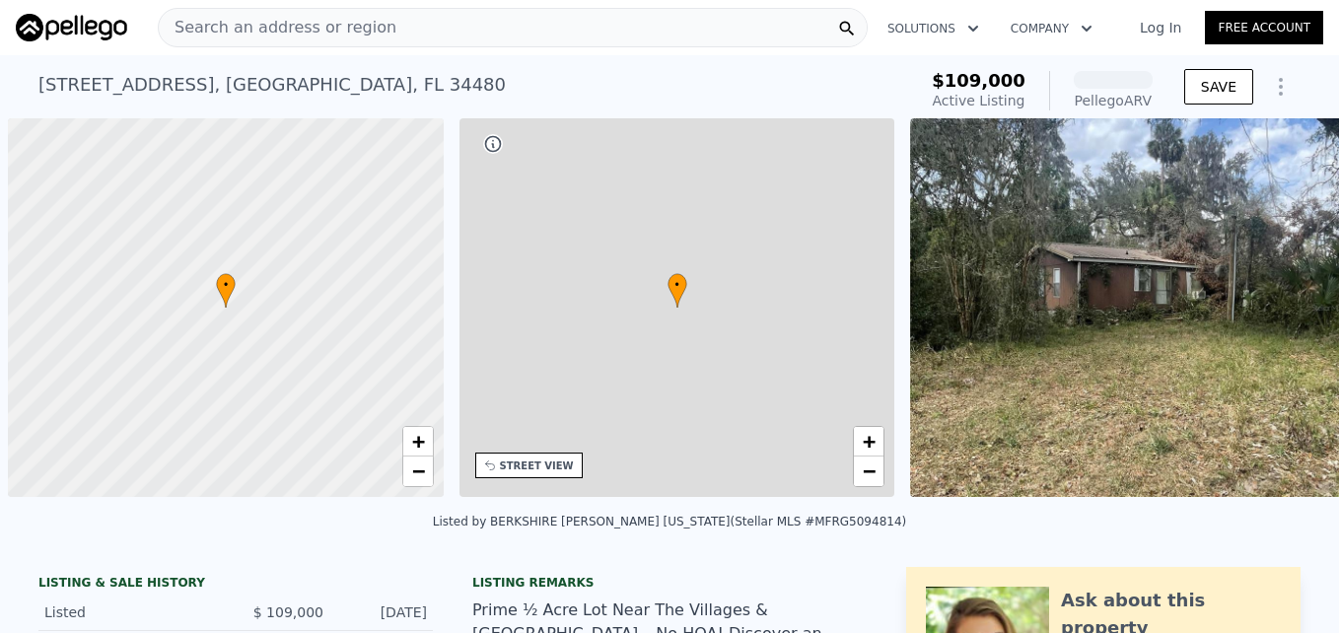
scroll to position [0, 8]
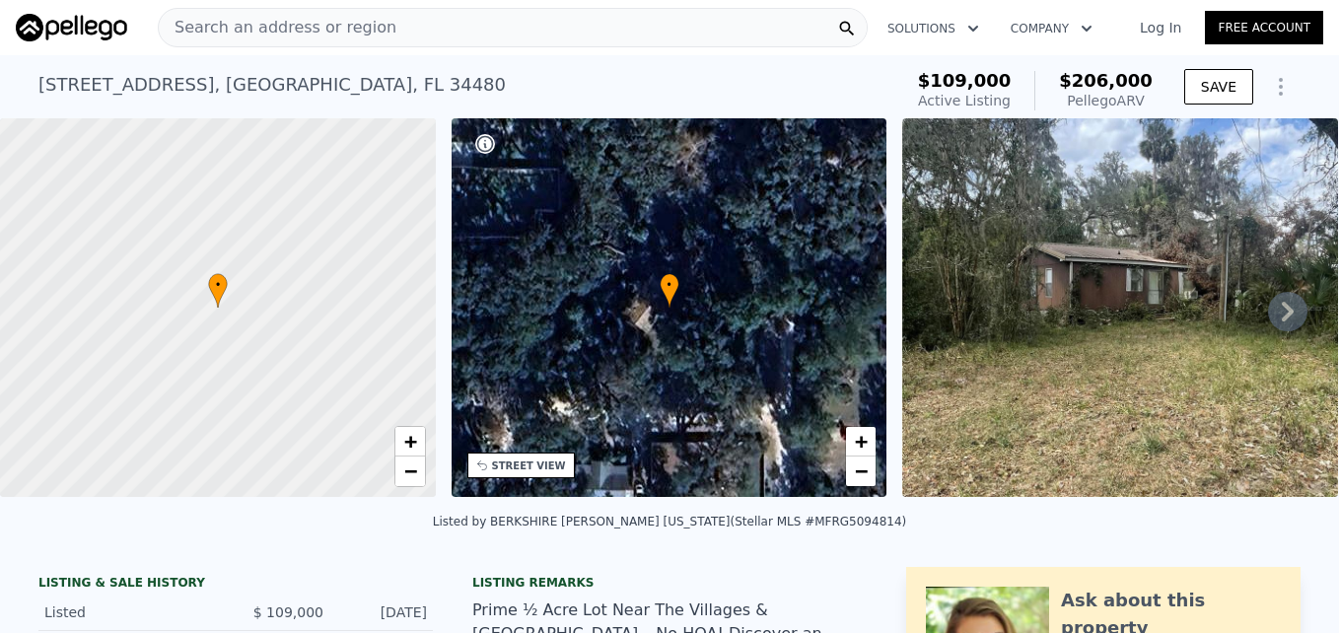
drag, startPoint x: 1278, startPoint y: 320, endPoint x: 1120, endPoint y: 149, distance: 232.4
click at [1120, 149] on img at bounding box center [1120, 307] width 436 height 379
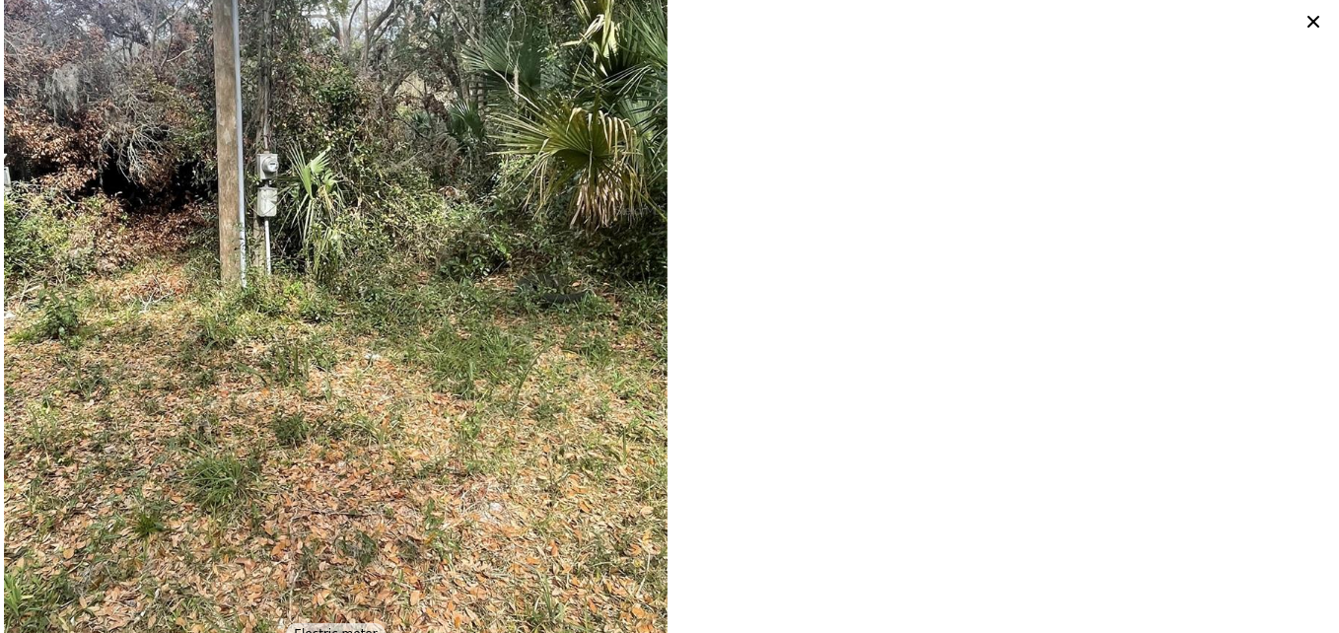
scroll to position [0, 0]
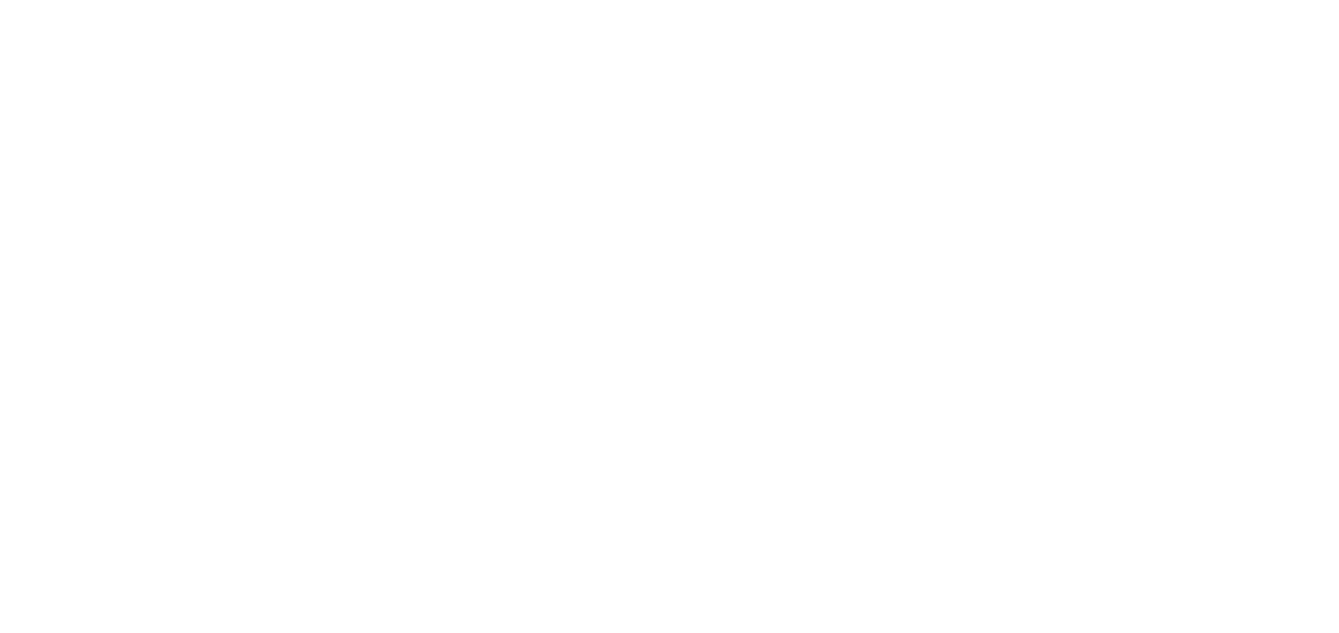
click at [958, 254] on div at bounding box center [669, 316] width 1339 height 633
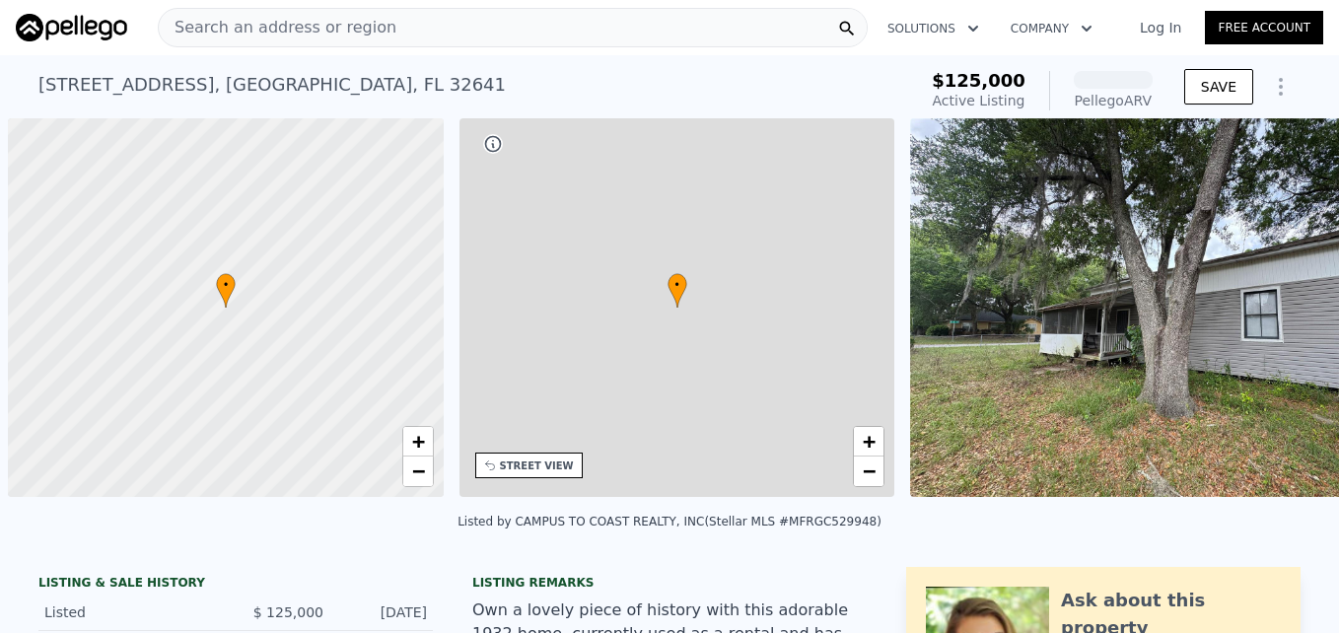
scroll to position [0, 8]
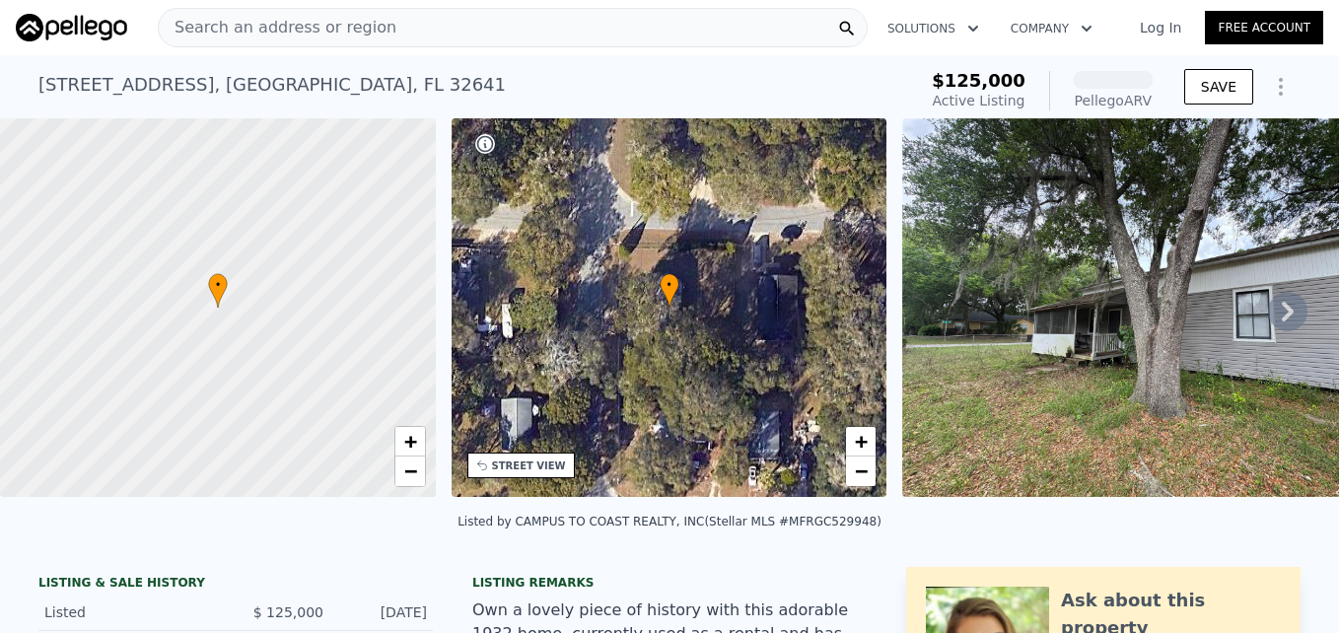
click at [1268, 330] on icon at bounding box center [1287, 311] width 39 height 39
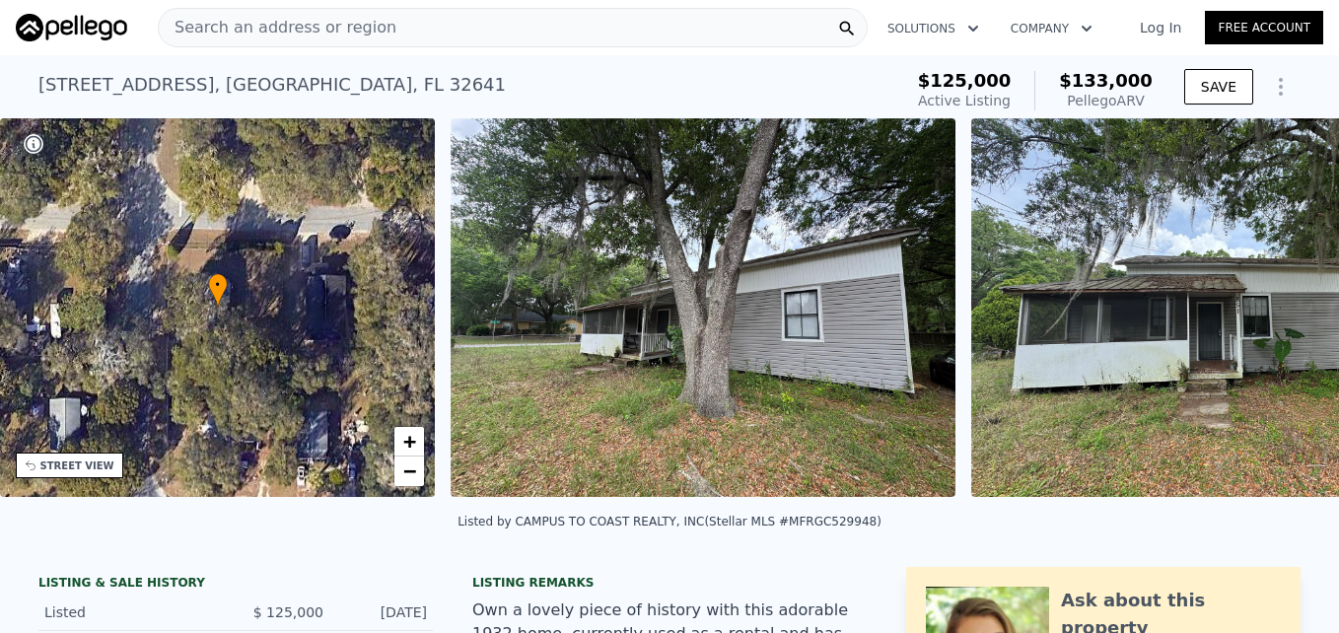
click at [1268, 321] on img at bounding box center [1223, 307] width 505 height 379
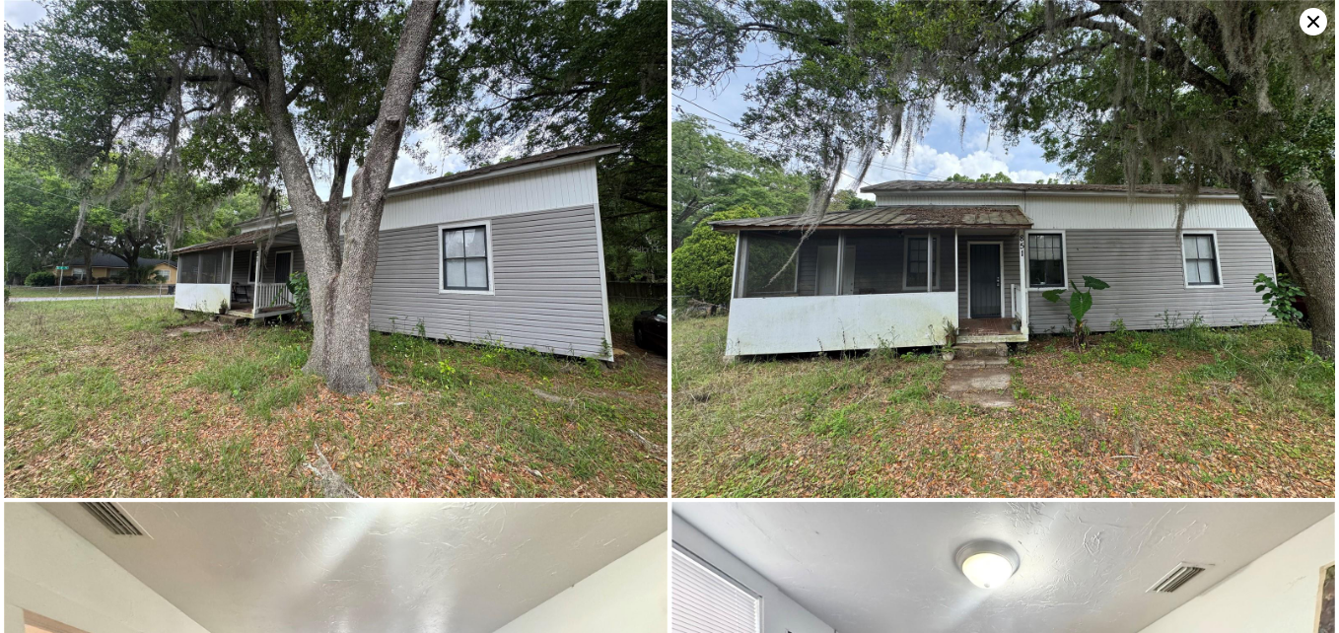
click at [1268, 321] on img at bounding box center [1004, 249] width 664 height 498
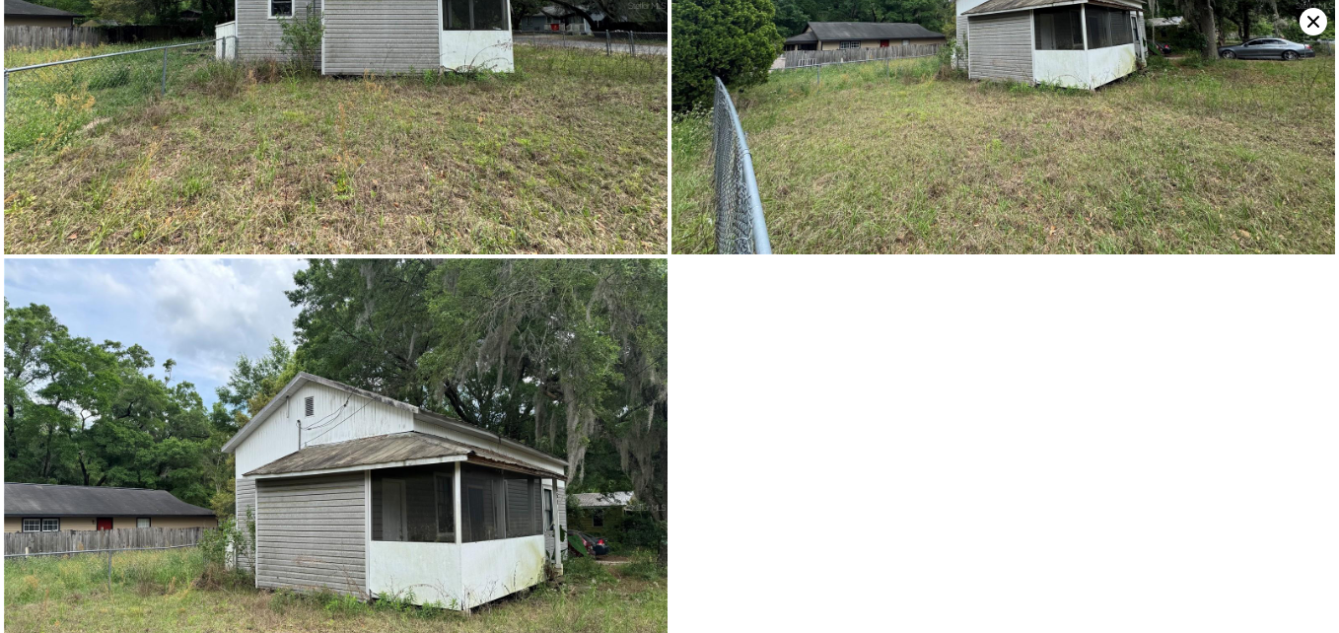
scroll to position [5813, 0]
